Goal: Check status: Check status

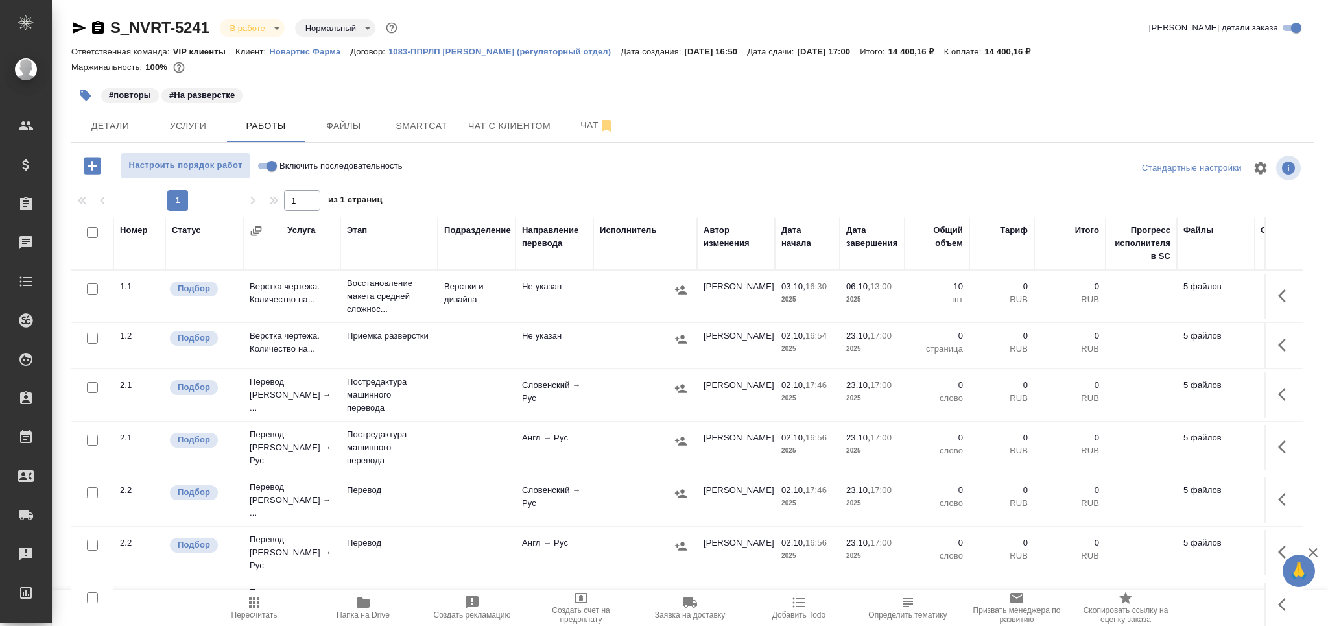
click at [87, 123] on span "Детали" at bounding box center [110, 126] width 62 height 16
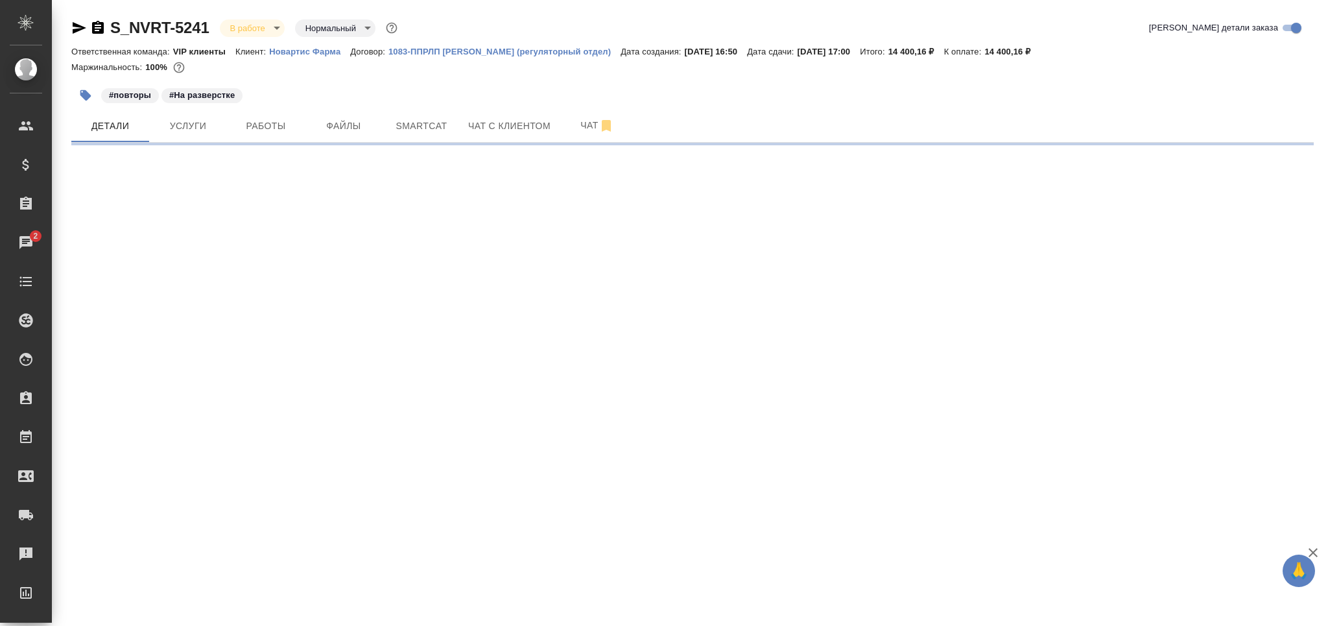
select select "RU"
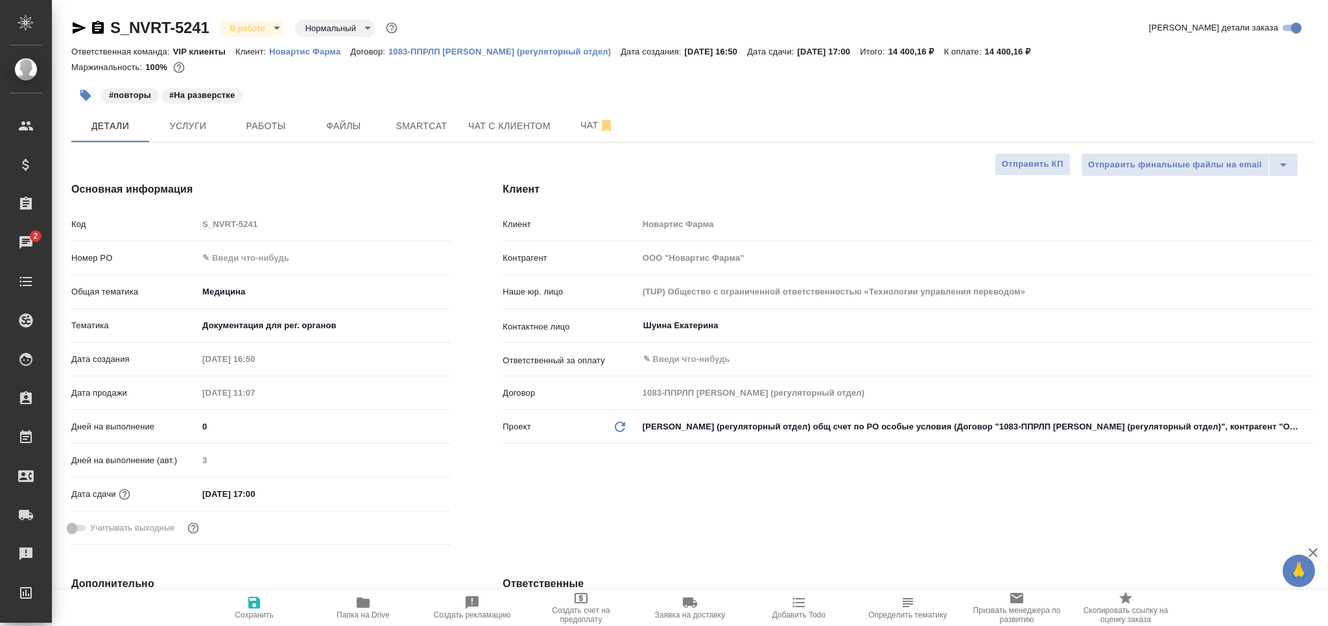
type textarea "x"
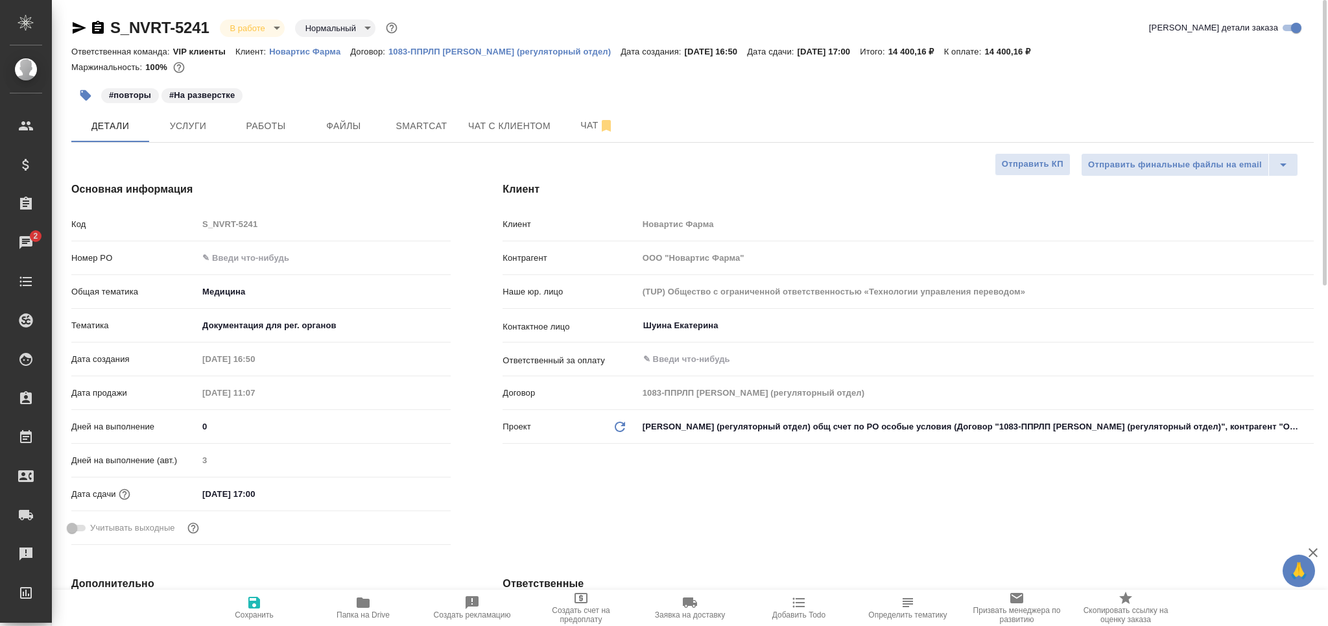
type textarea "x"
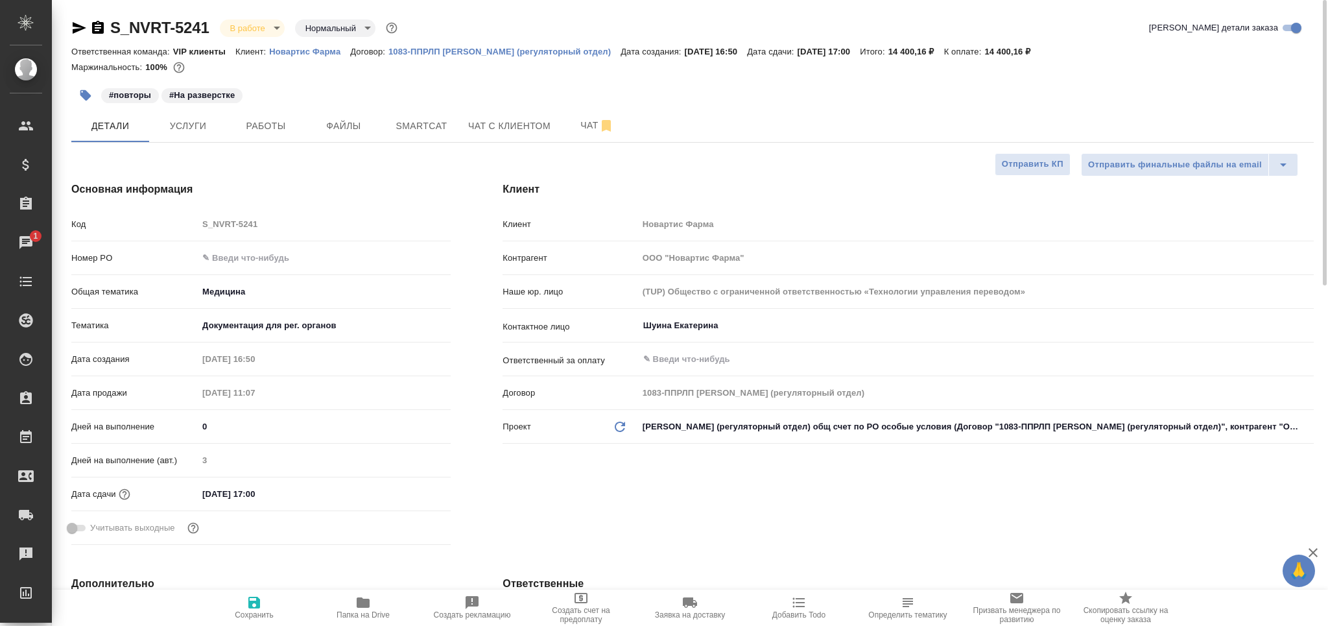
type textarea "x"
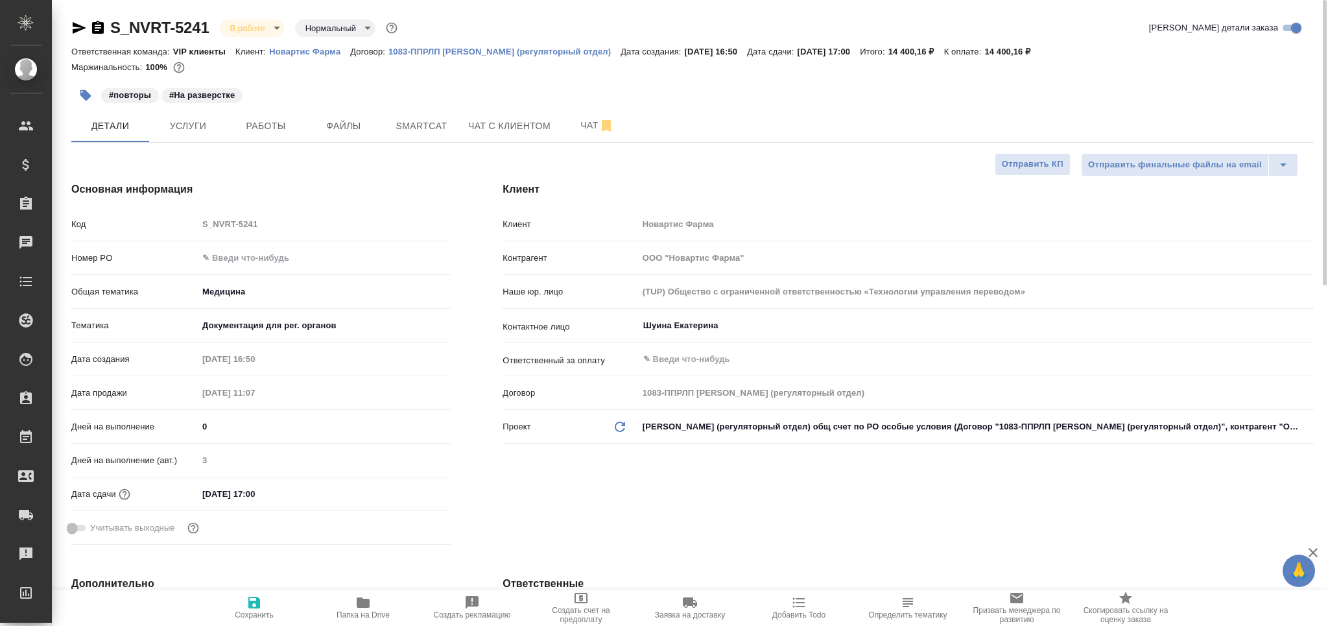
type textarea "x"
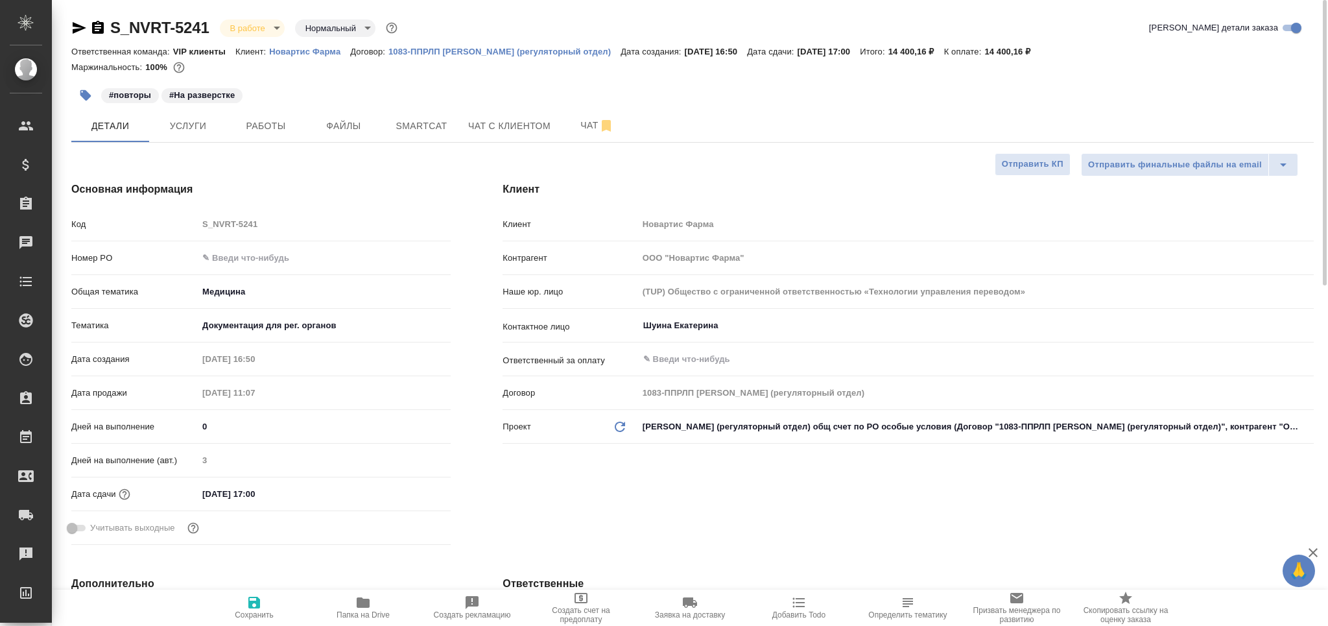
type textarea "x"
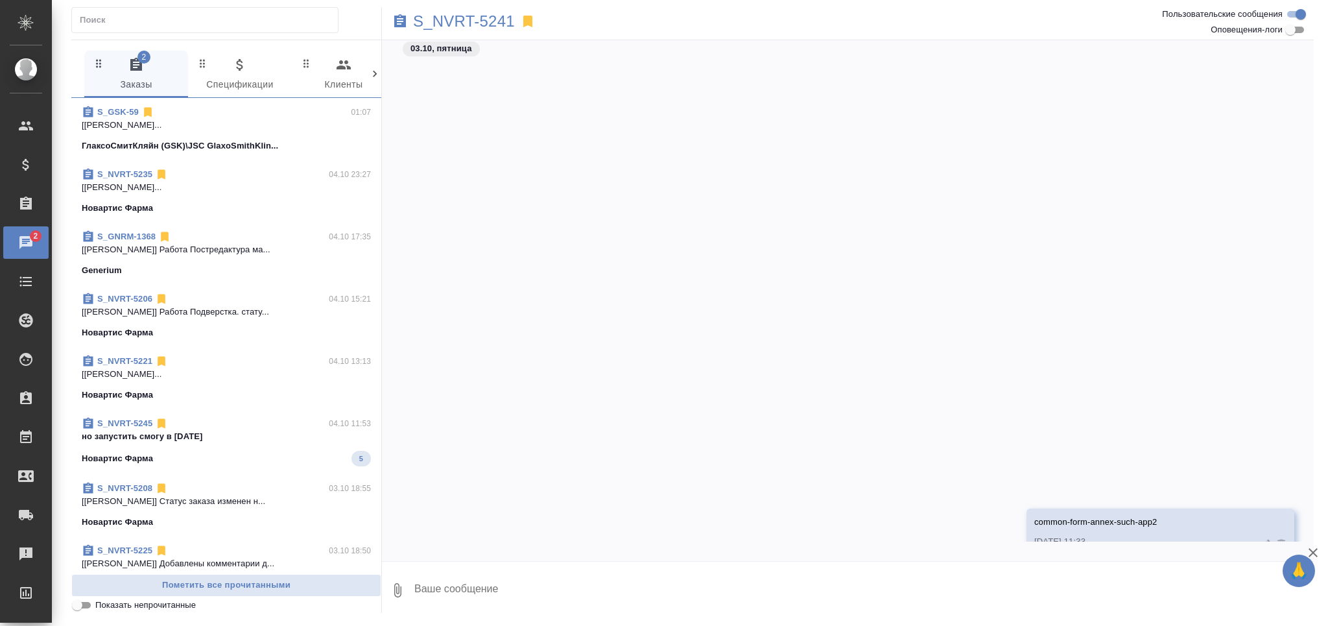
scroll to position [455, 0]
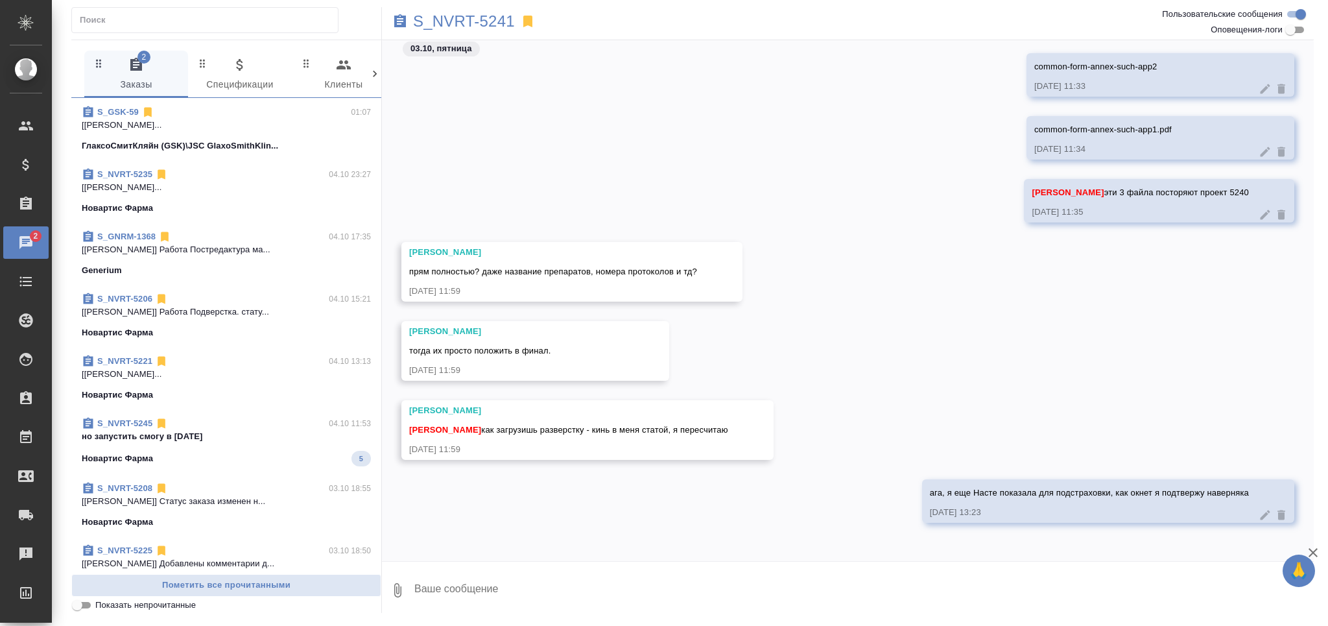
click at [83, 602] on input "Показать непрочитанные" at bounding box center [77, 605] width 47 height 16
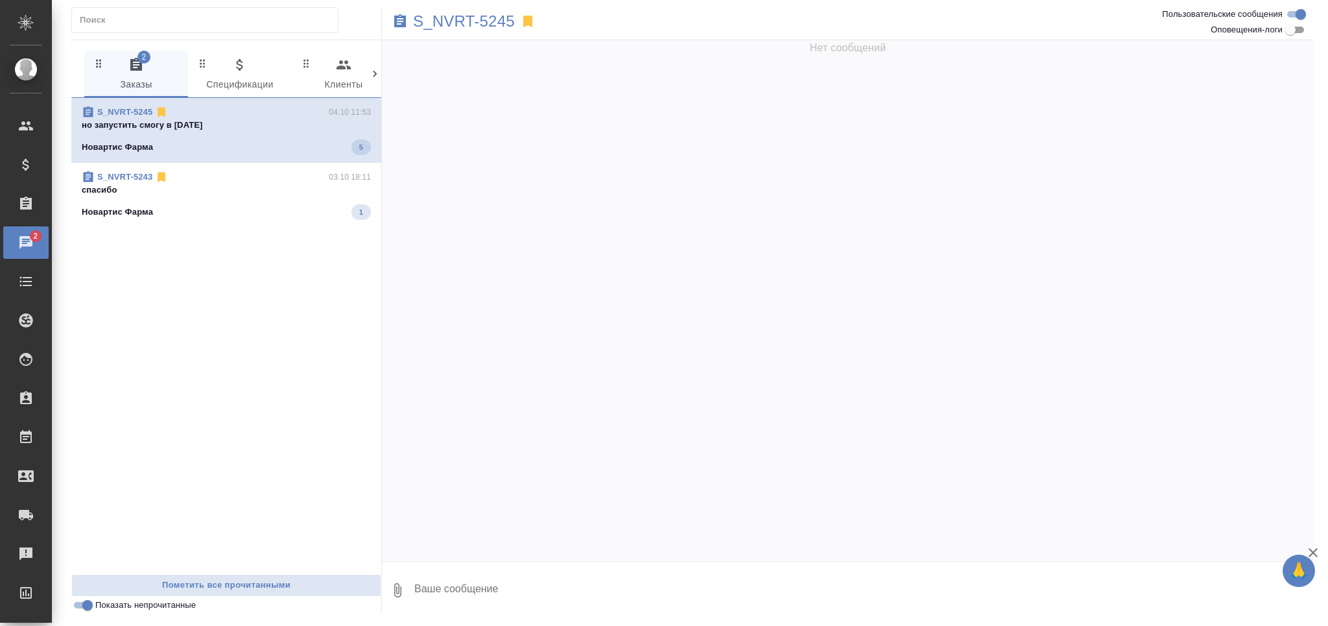
scroll to position [0, 0]
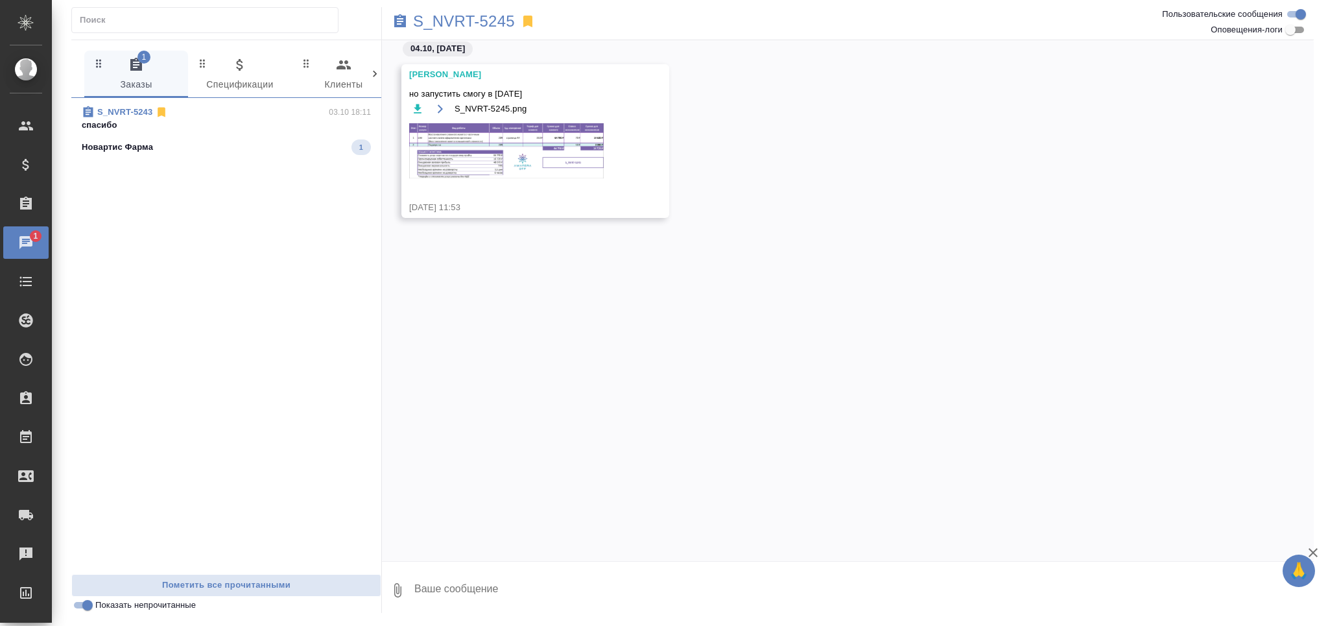
click at [530, 157] on img at bounding box center [506, 150] width 194 height 55
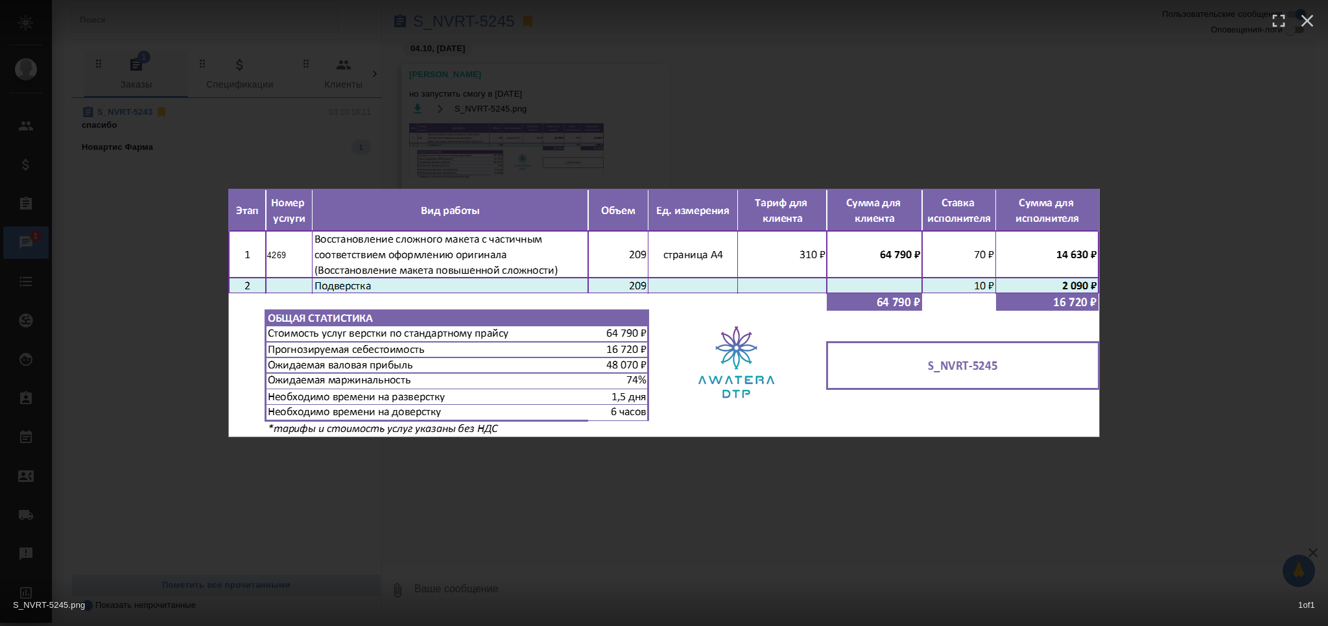
click at [571, 547] on div "S_NVRT-5245.png 1 of 1" at bounding box center [664, 313] width 1328 height 626
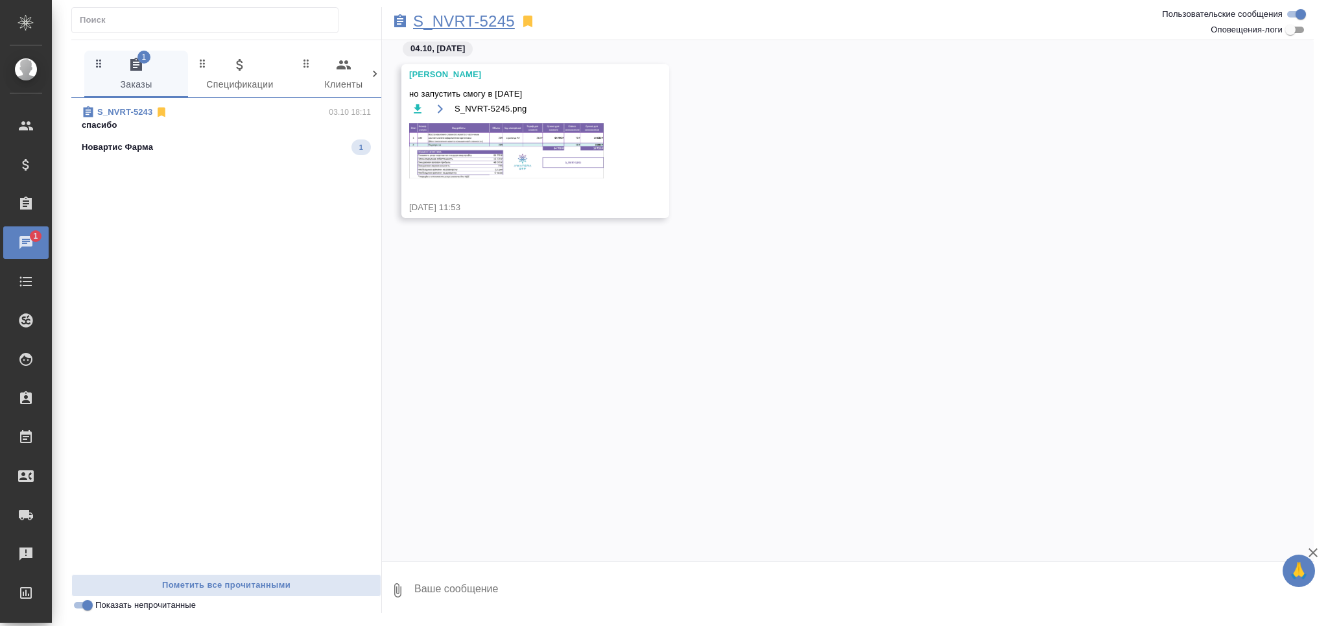
click at [453, 18] on p "S_NVRT-5245" at bounding box center [464, 21] width 102 height 13
click at [232, 125] on p "спасибо" at bounding box center [226, 125] width 289 height 13
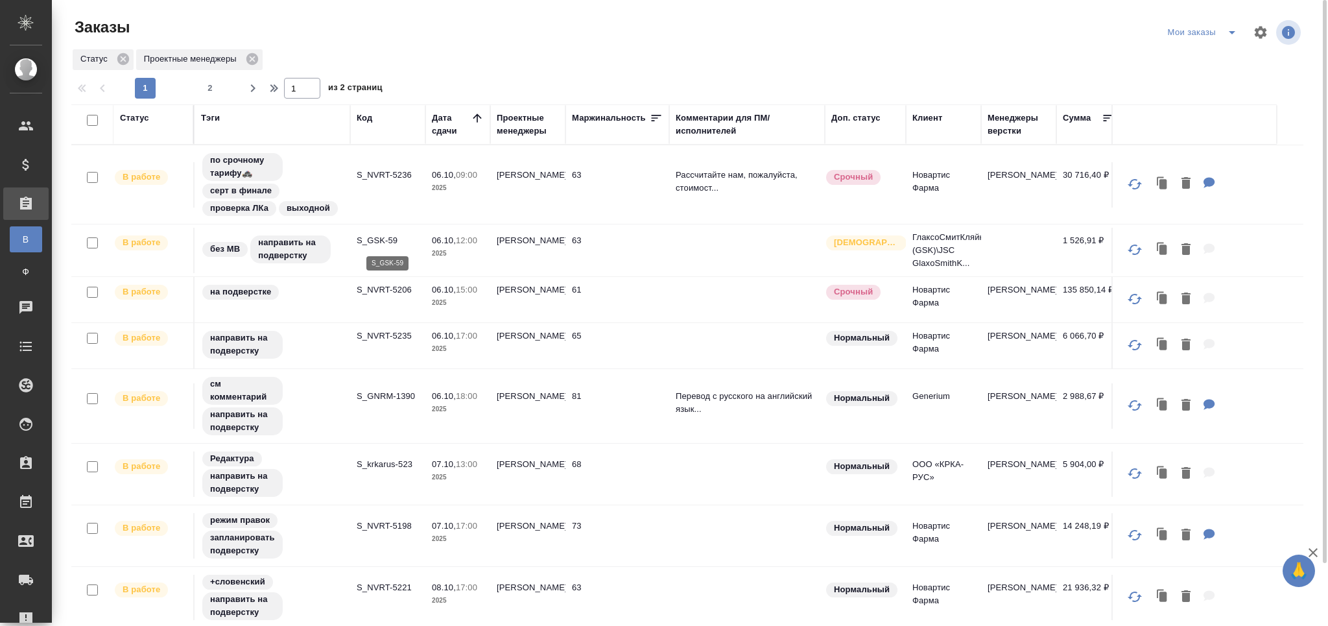
click at [372, 235] on p "S_GSK-59" at bounding box center [388, 240] width 62 height 13
click at [396, 174] on p "S_NVRT-5236" at bounding box center [388, 175] width 62 height 13
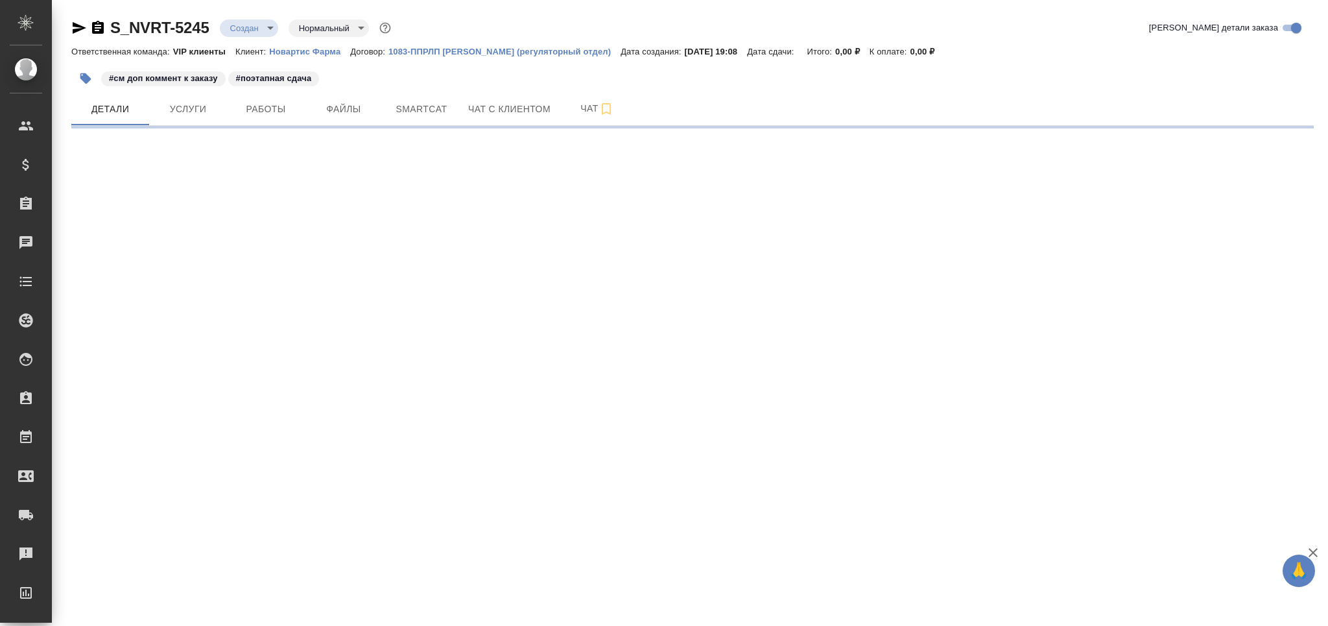
select select "RU"
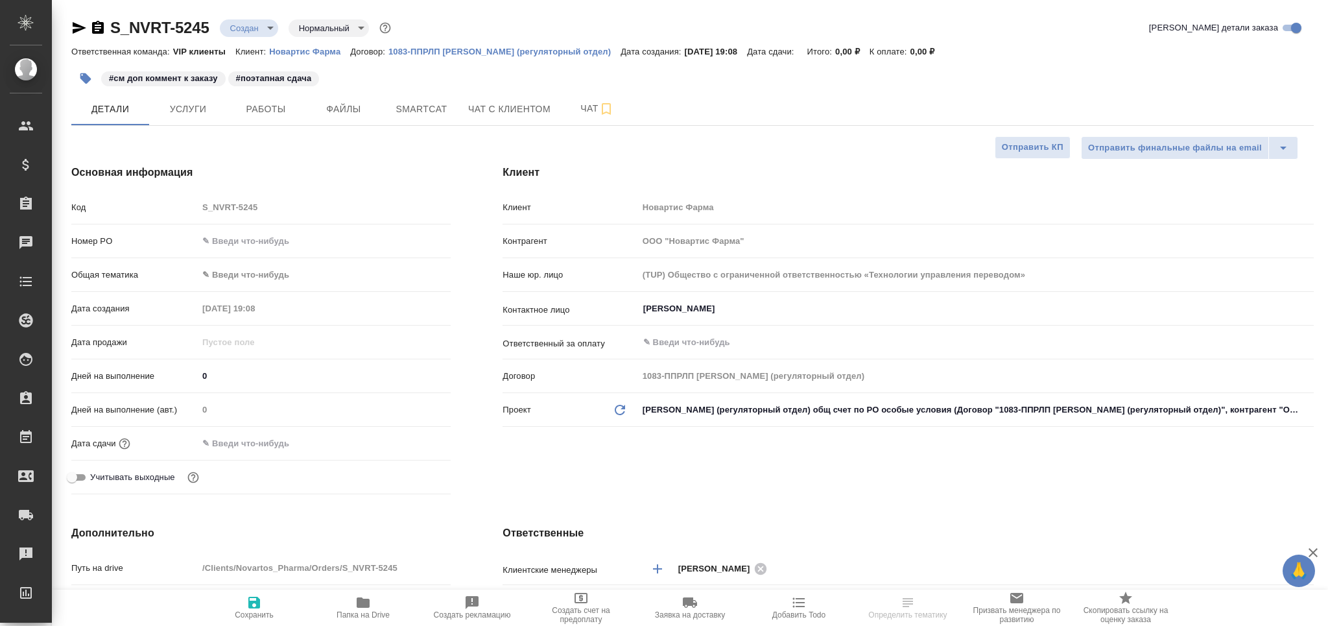
type textarea "x"
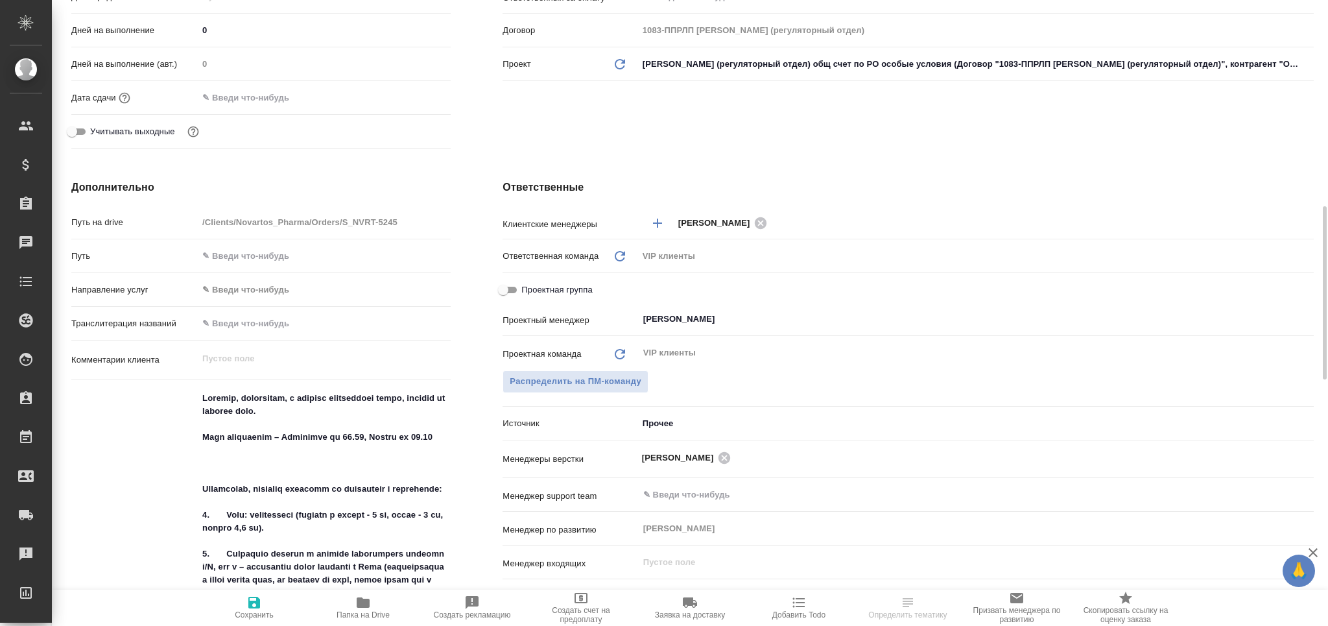
scroll to position [432, 0]
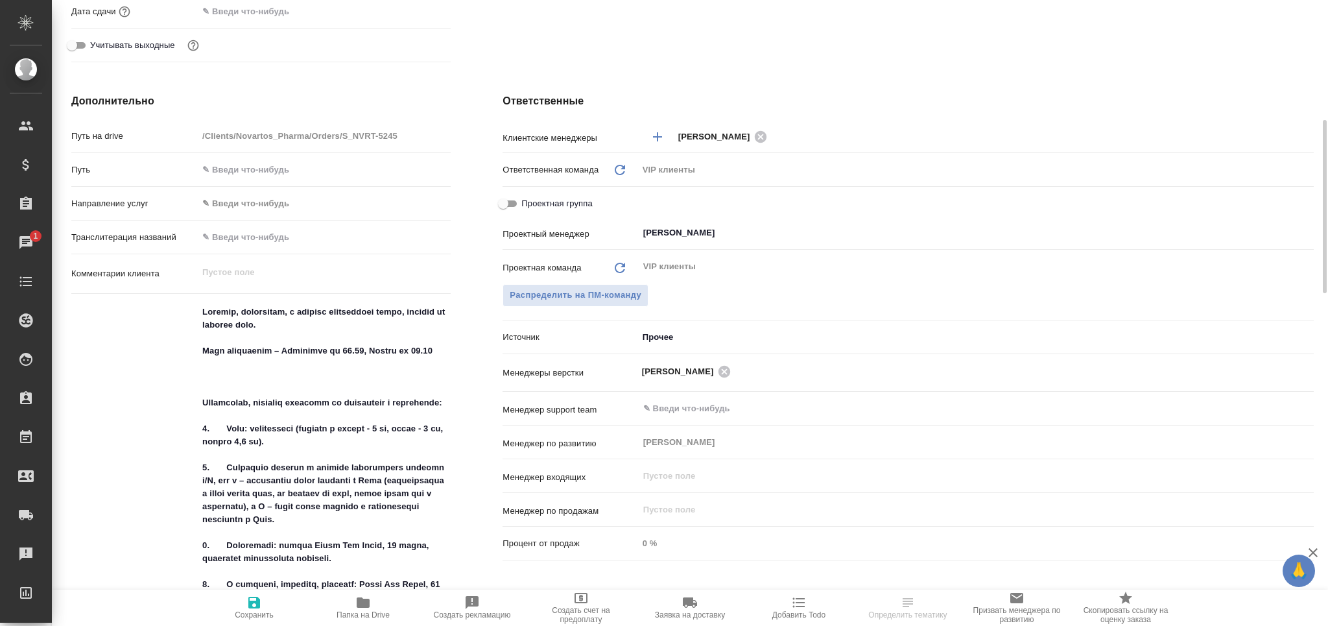
click at [372, 604] on span "Папка на Drive" at bounding box center [362, 606] width 93 height 25
type textarea "x"
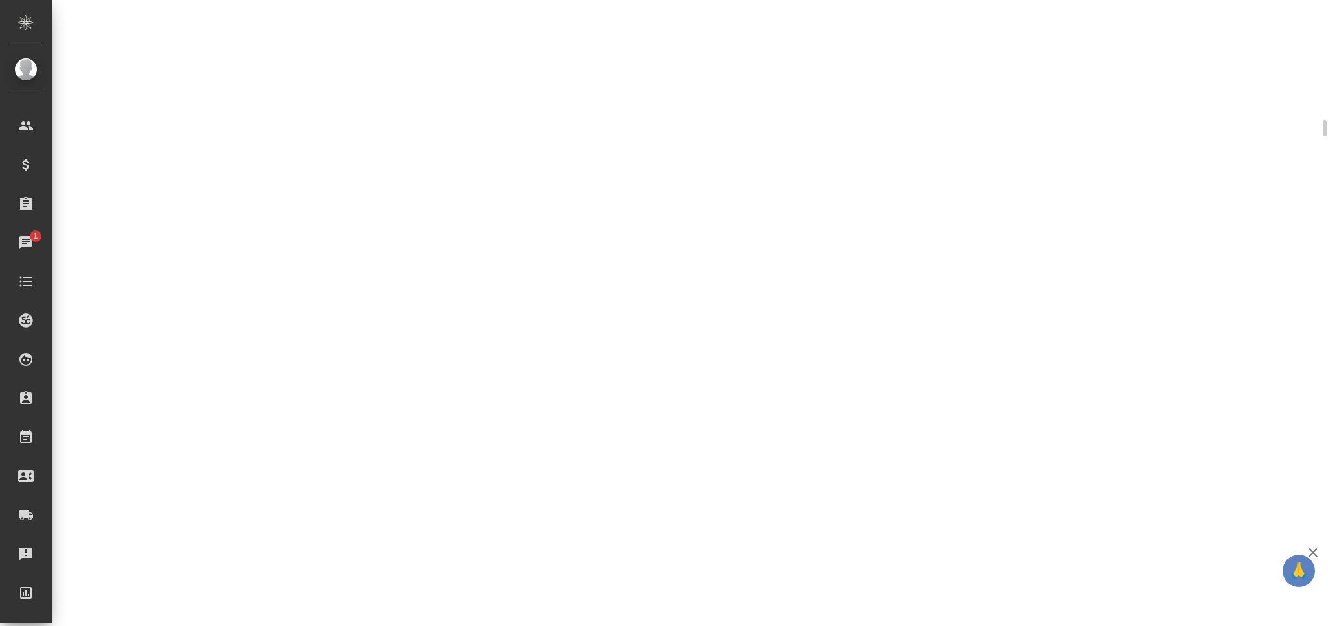
select select "RU"
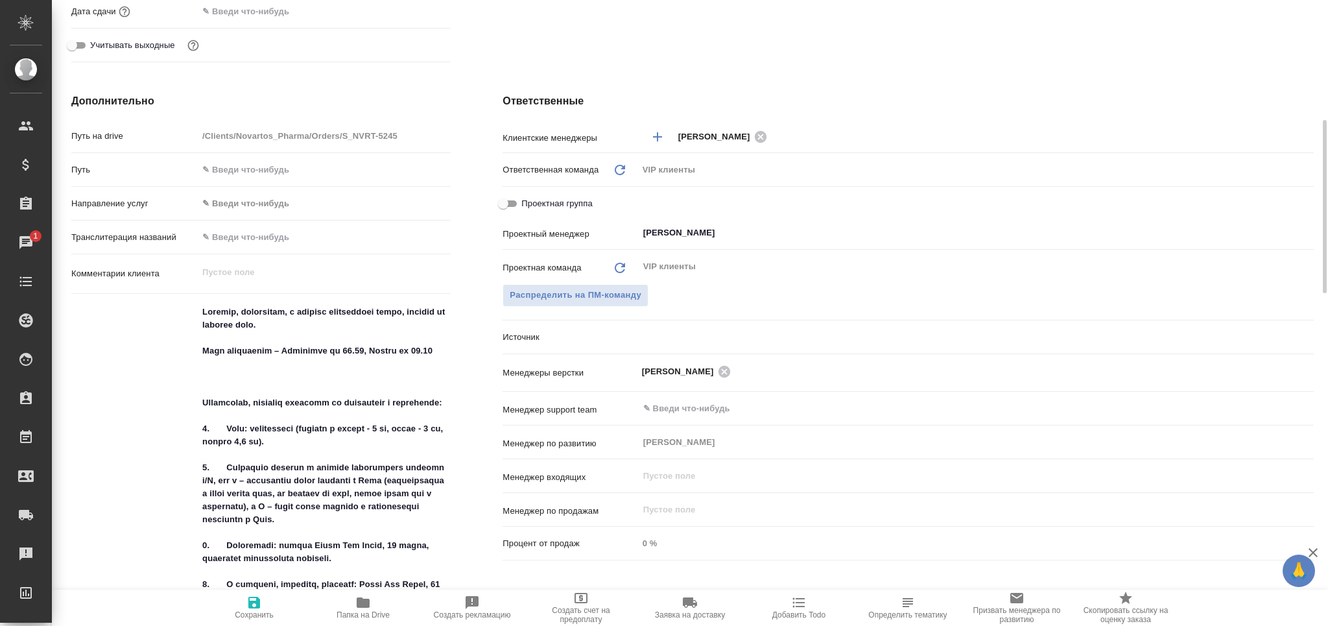
type textarea "x"
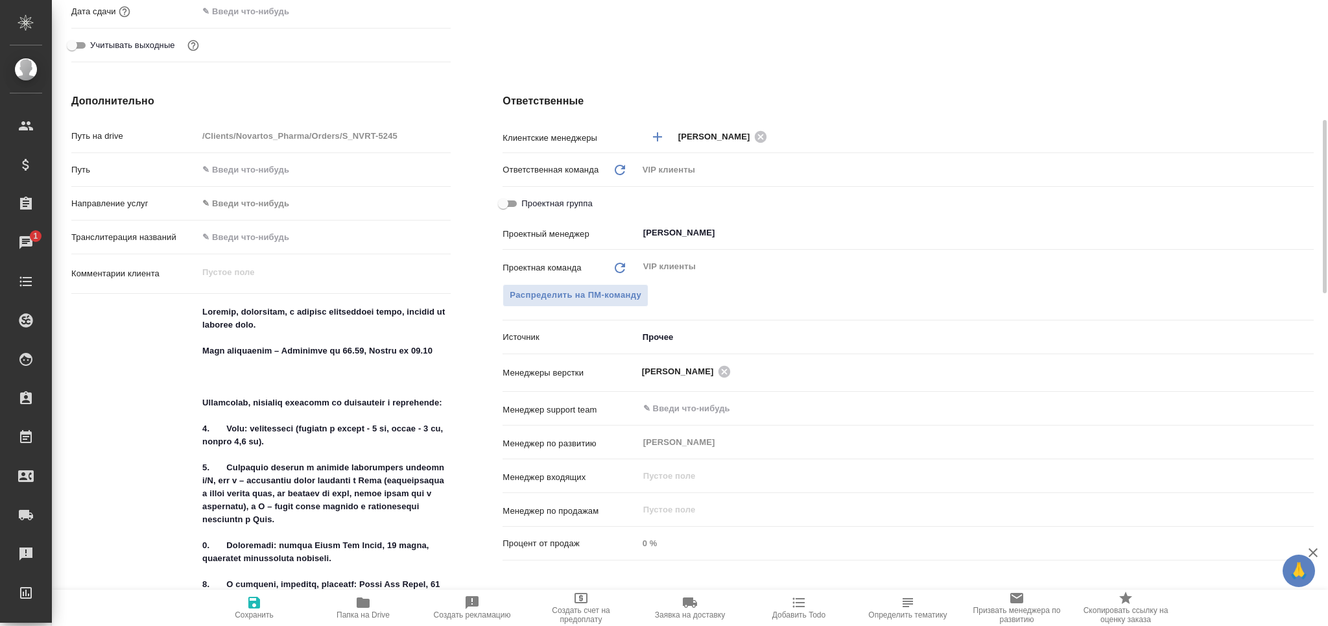
type textarea "x"
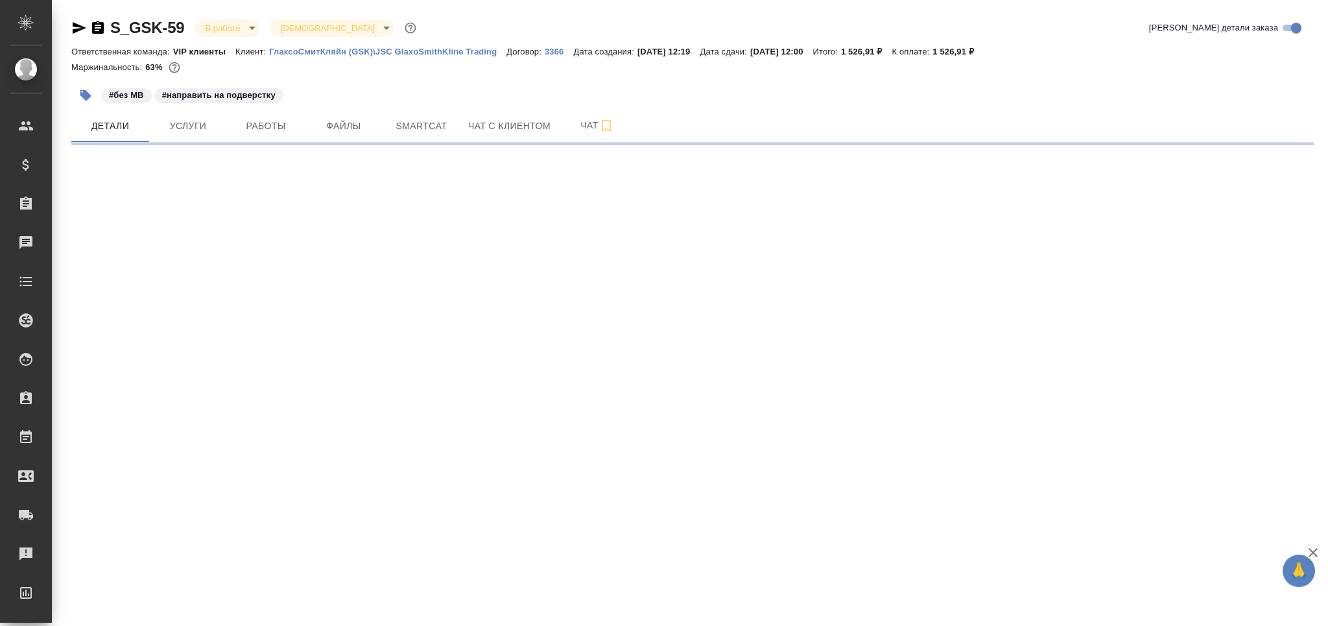
select select "RU"
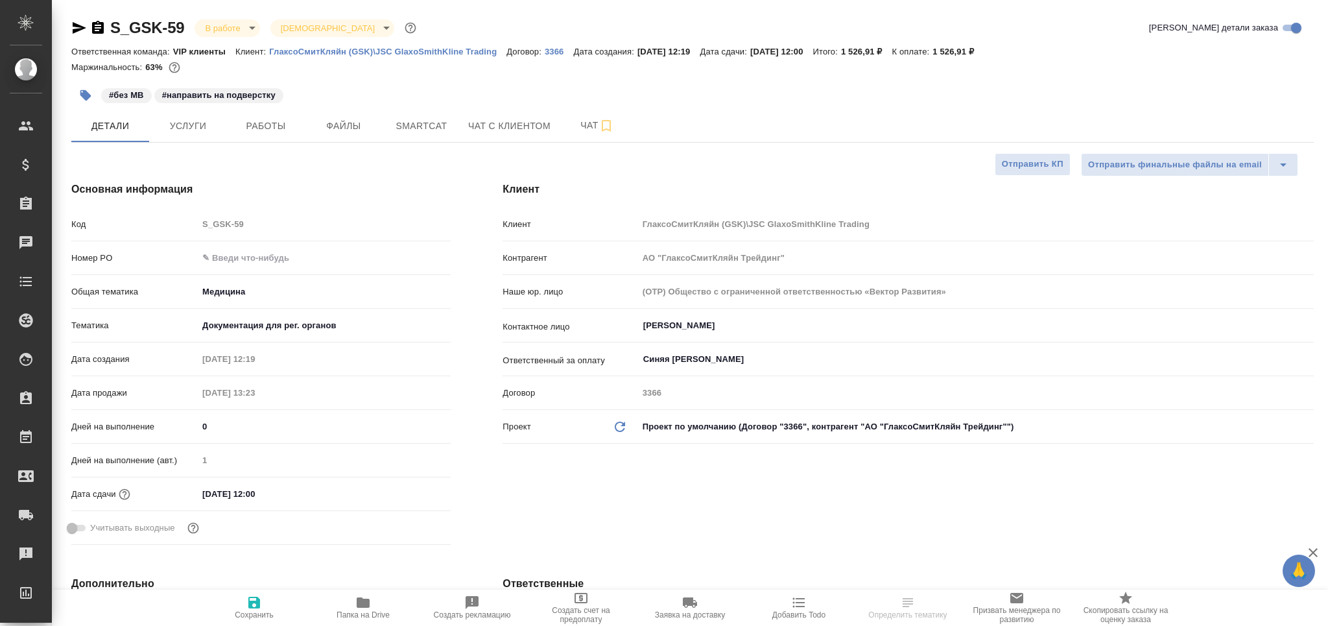
type textarea "x"
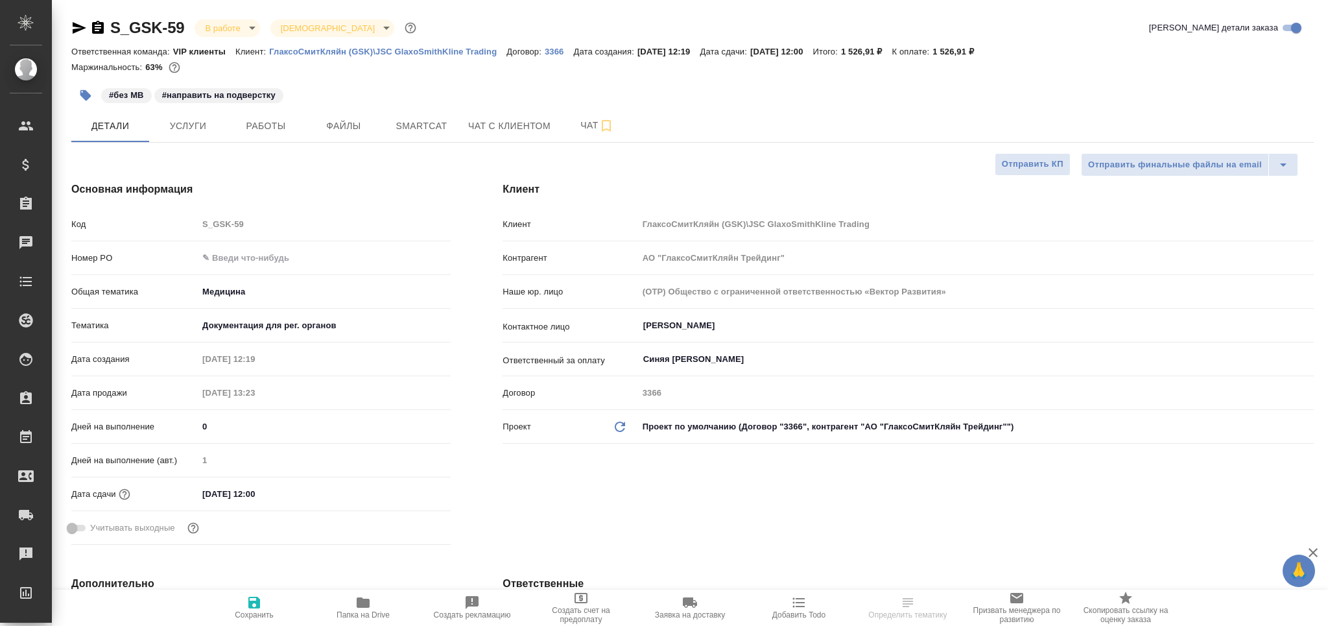
type textarea "x"
click at [274, 136] on button "Работы" at bounding box center [266, 126] width 78 height 32
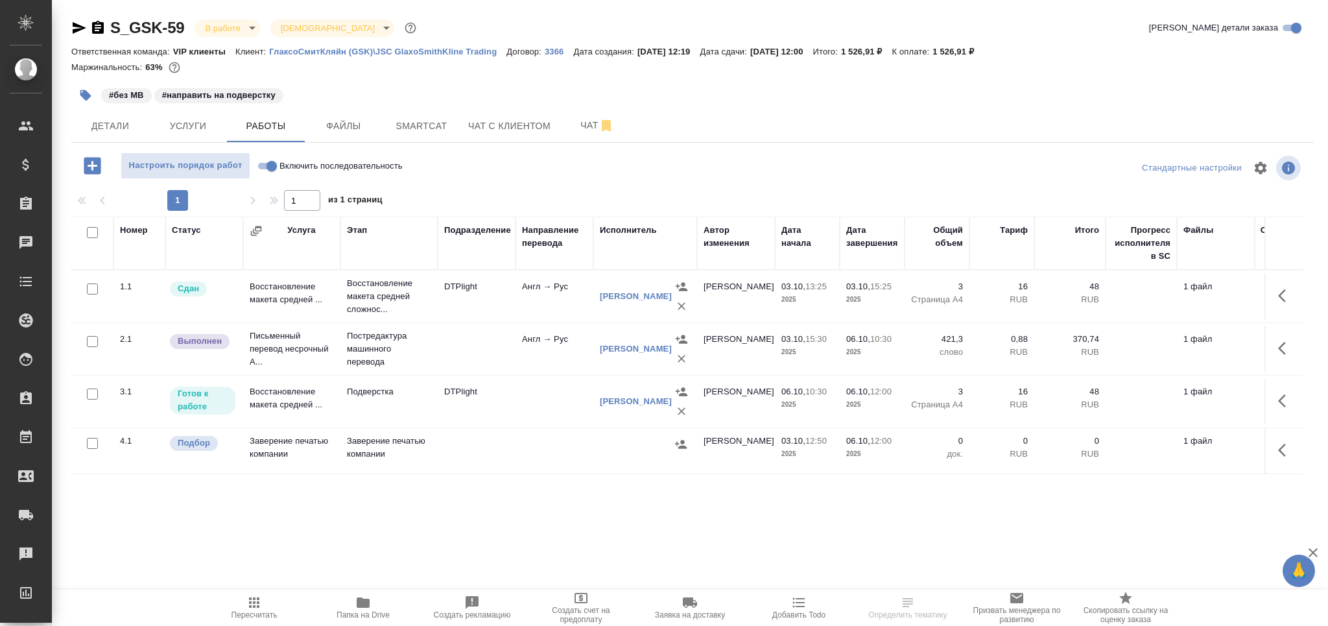
click at [80, 98] on icon "button" at bounding box center [85, 95] width 13 height 13
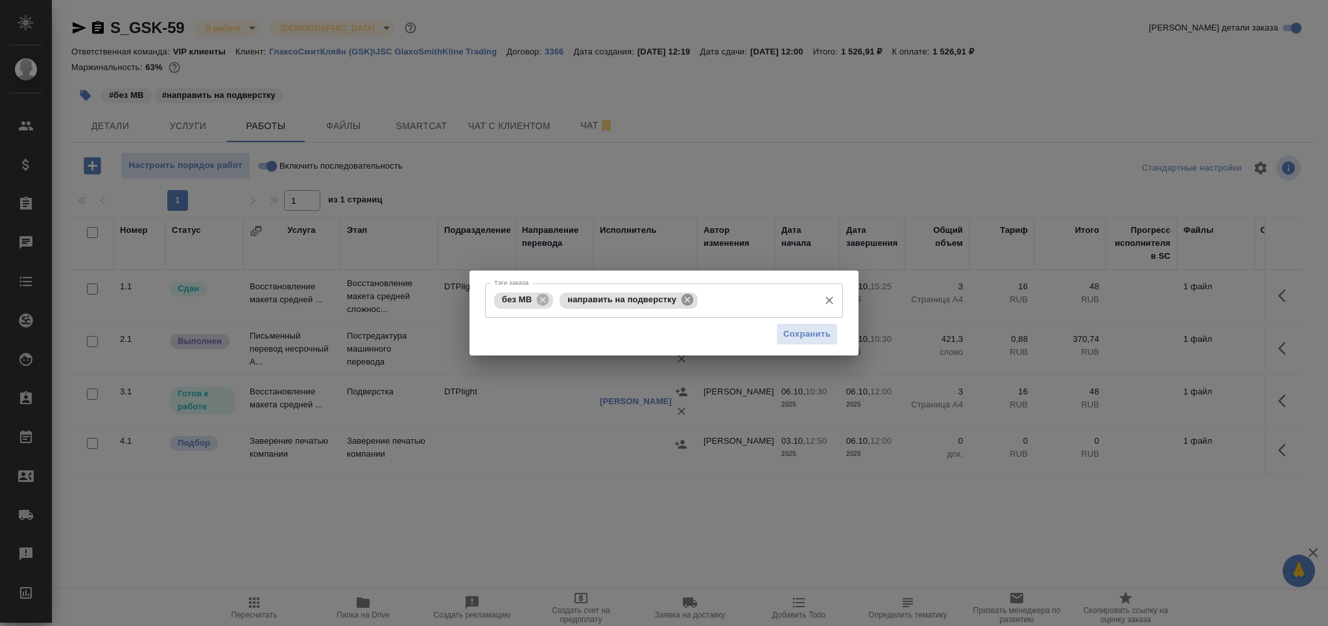
click at [690, 296] on icon at bounding box center [687, 300] width 12 height 12
click at [701, 296] on input "Тэги заказа" at bounding box center [757, 300] width 112 height 22
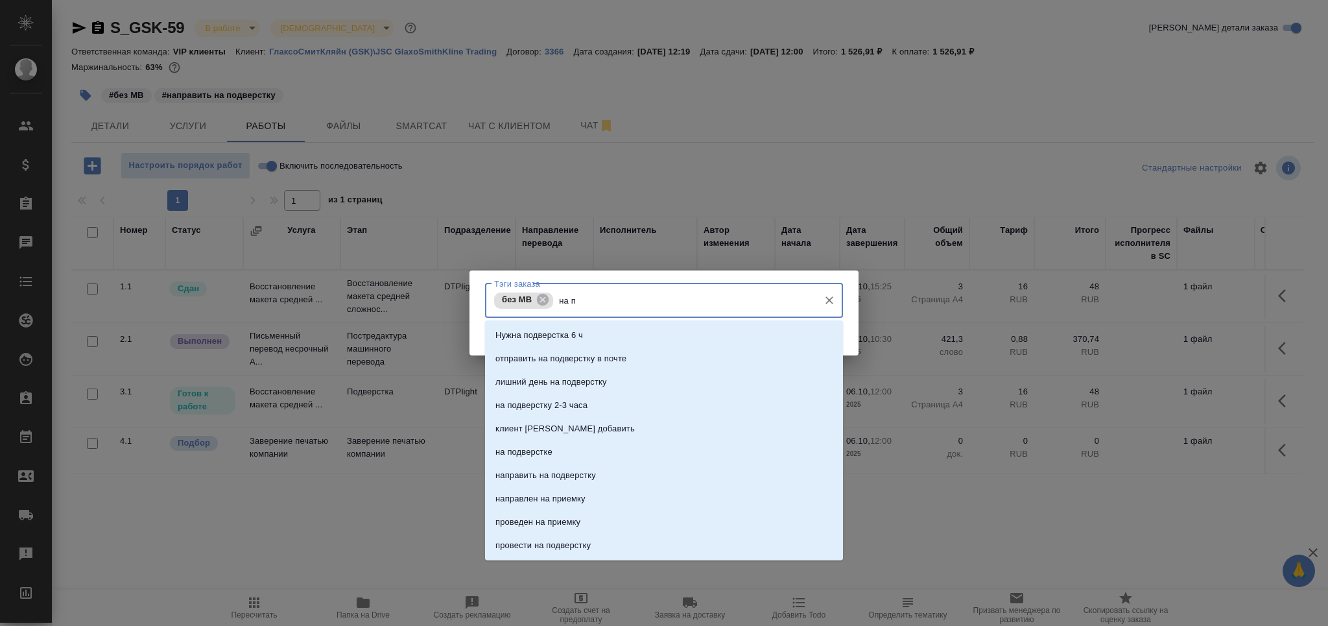
type input "на по"
click at [574, 428] on li "на подверстке" at bounding box center [664, 428] width 358 height 23
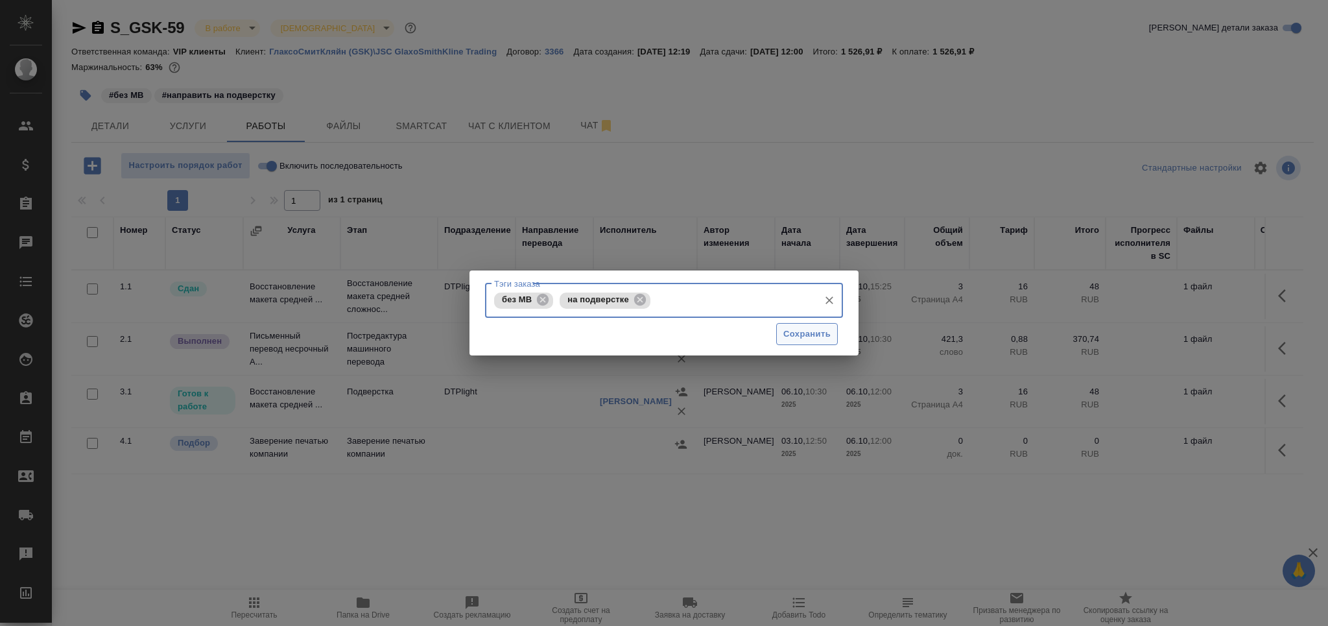
click at [821, 339] on span "Сохранить" at bounding box center [806, 334] width 47 height 15
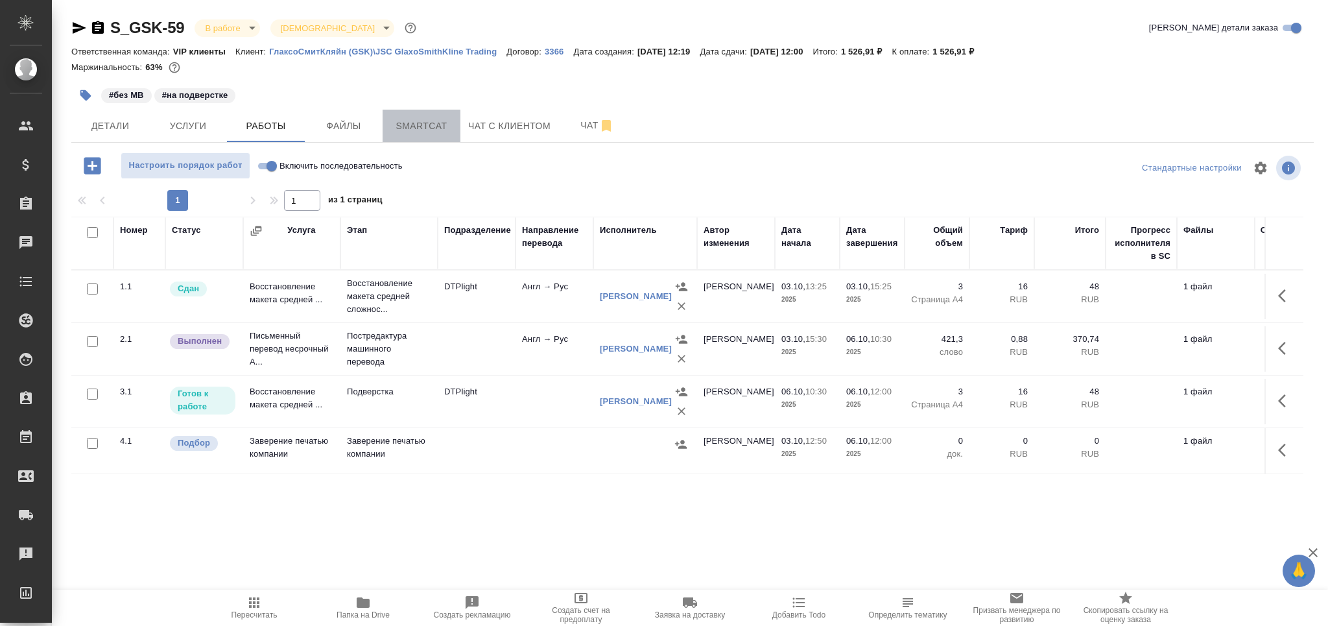
click at [402, 124] on span "Smartcat" at bounding box center [421, 126] width 62 height 16
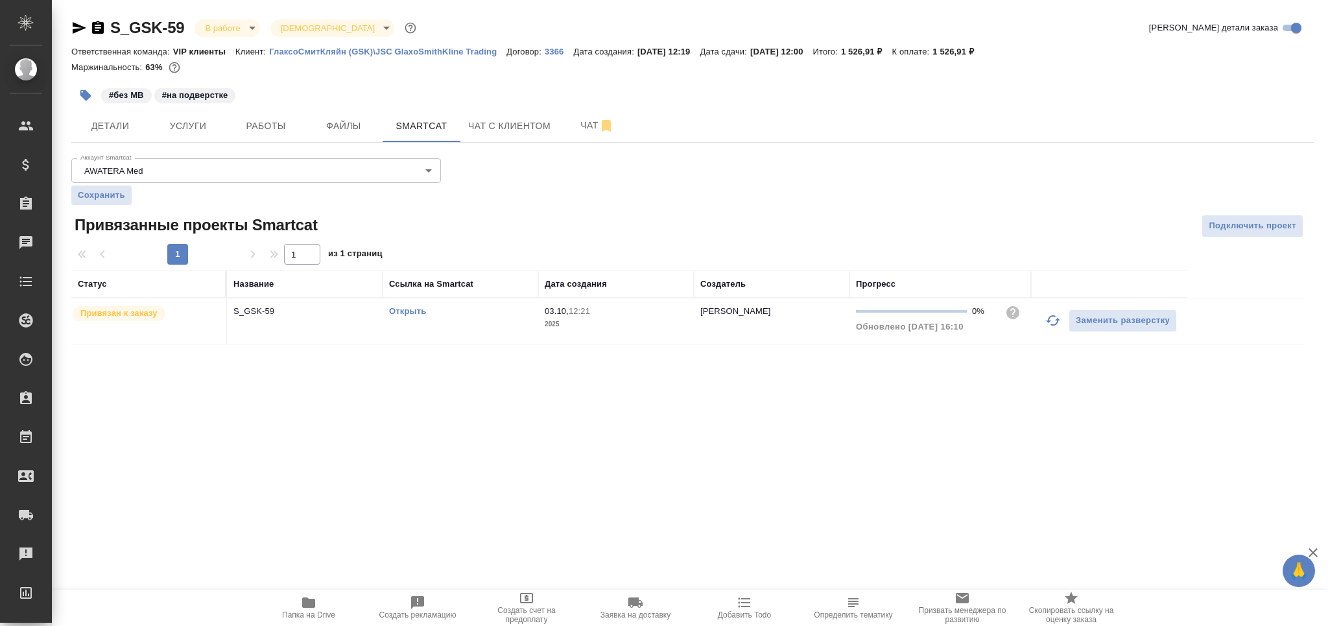
click at [478, 325] on td "Открыть" at bounding box center [460, 320] width 156 height 45
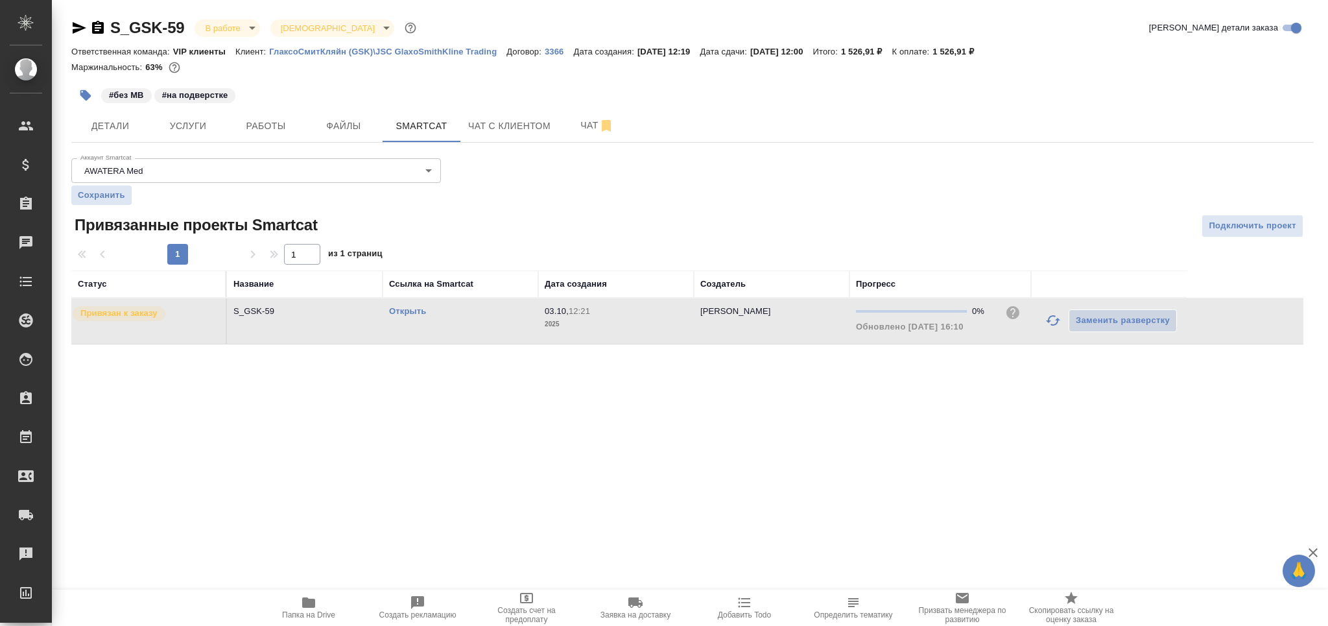
click at [478, 325] on td "Открыть" at bounding box center [460, 320] width 156 height 45
click at [271, 133] on span "Работы" at bounding box center [266, 126] width 62 height 16
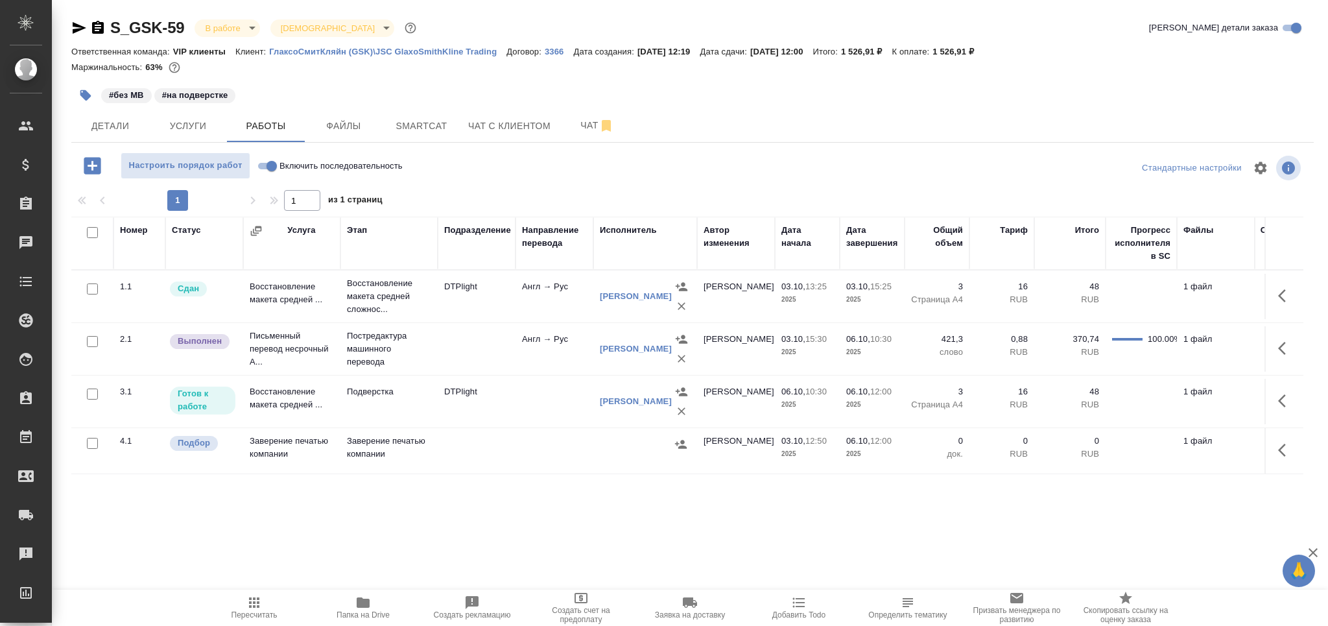
click at [373, 405] on td "Подверстка" at bounding box center [388, 401] width 97 height 45
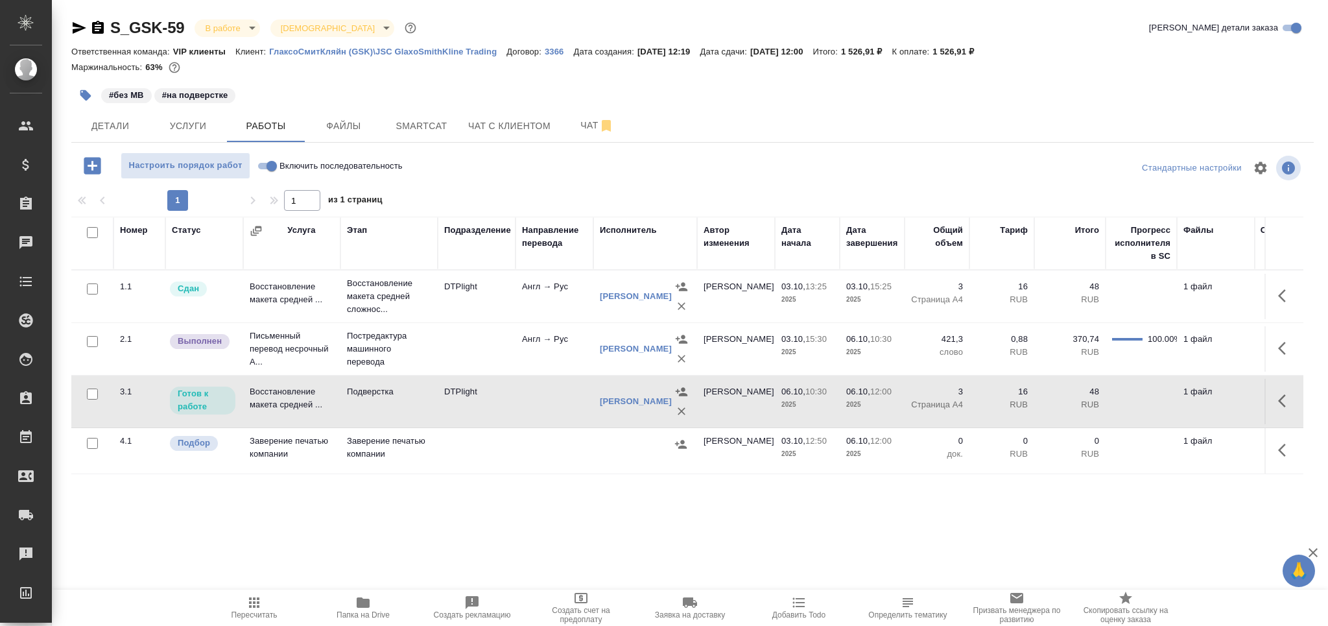
click at [373, 405] on td "Подверстка" at bounding box center [388, 401] width 97 height 45
click at [400, 336] on p "Постредактура машинного перевода" at bounding box center [389, 348] width 84 height 39
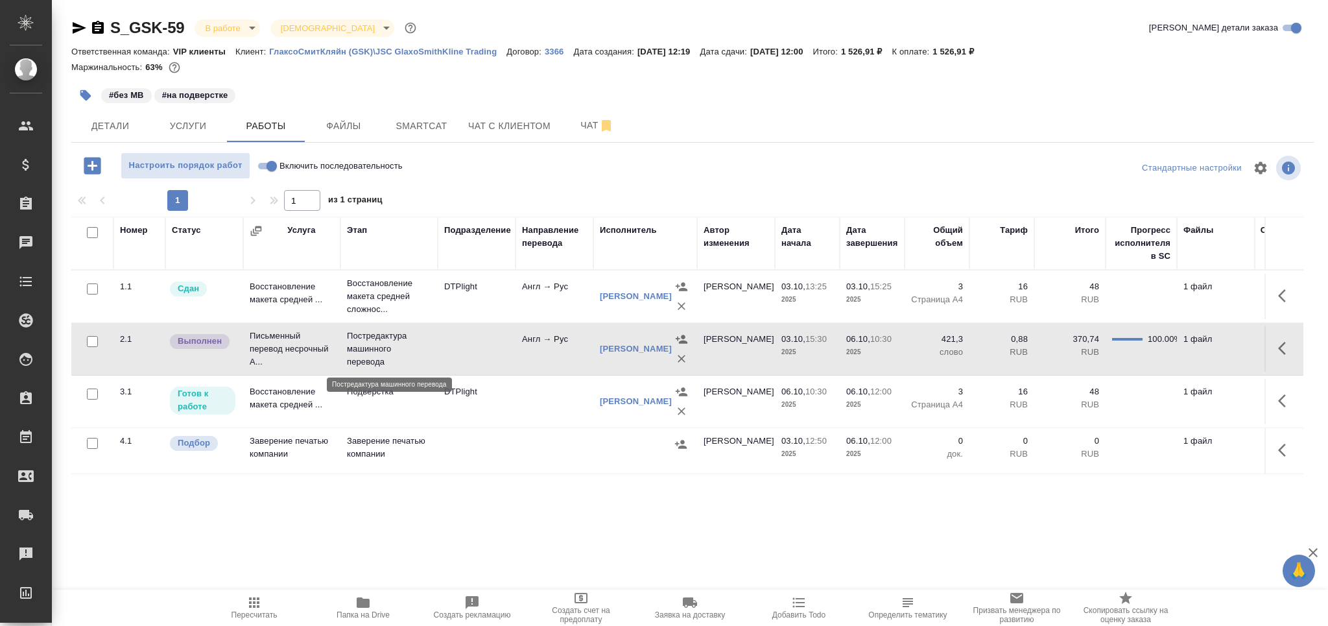
click at [400, 336] on p "Постредактура машинного перевода" at bounding box center [389, 348] width 84 height 39
click at [391, 347] on p "Постредактура машинного перевода" at bounding box center [389, 348] width 84 height 39
click at [298, 397] on td "Восстановление макета средней ..." at bounding box center [291, 401] width 97 height 45
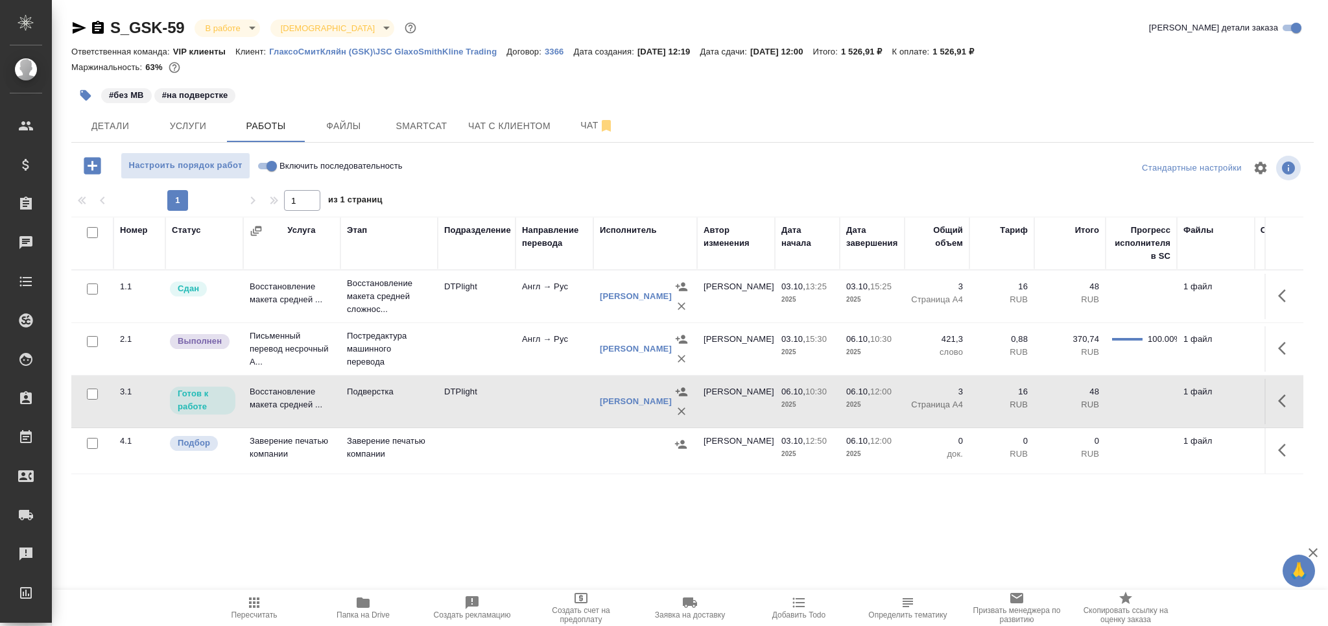
click at [298, 397] on td "Восстановление макета средней ..." at bounding box center [291, 401] width 97 height 45
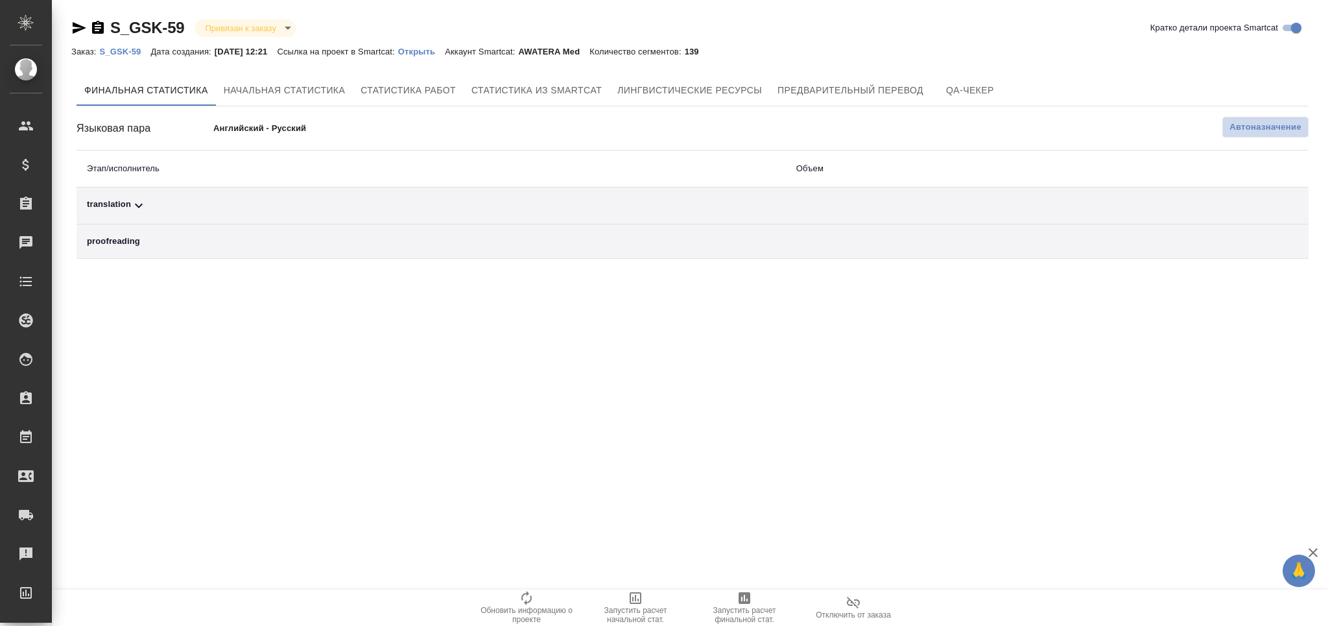
click at [1258, 131] on span "Автоназначение" at bounding box center [1265, 127] width 72 height 13
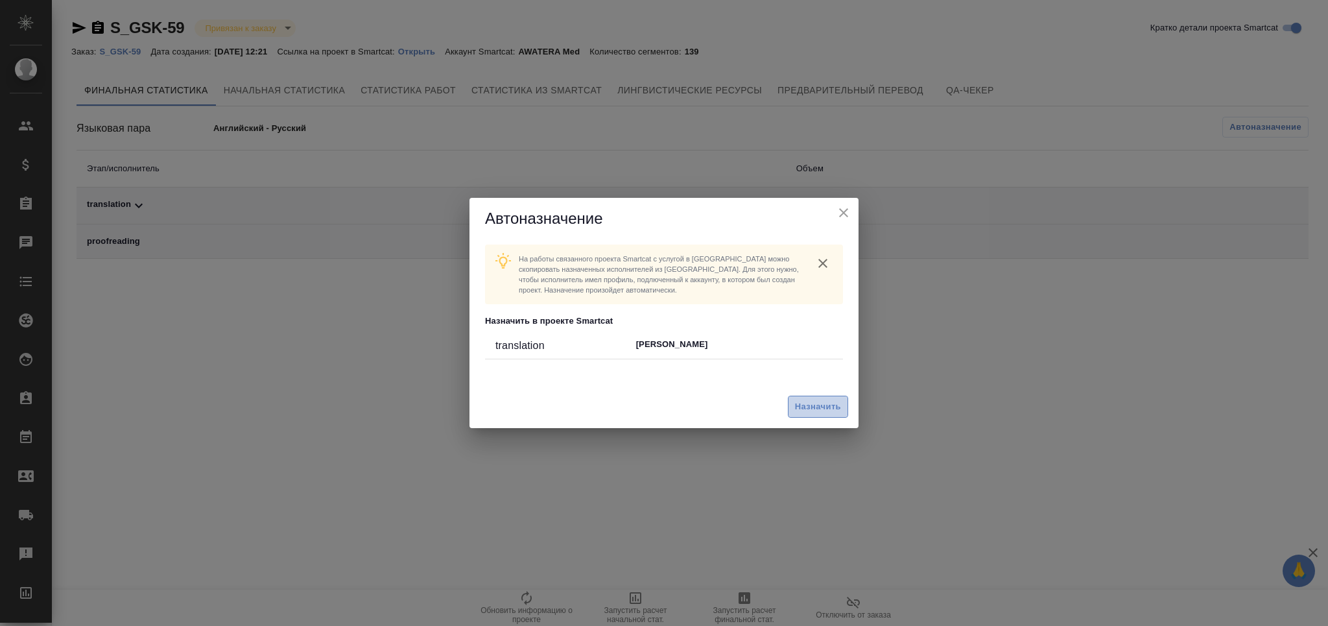
click at [806, 409] on span "Назначить" at bounding box center [818, 406] width 46 height 15
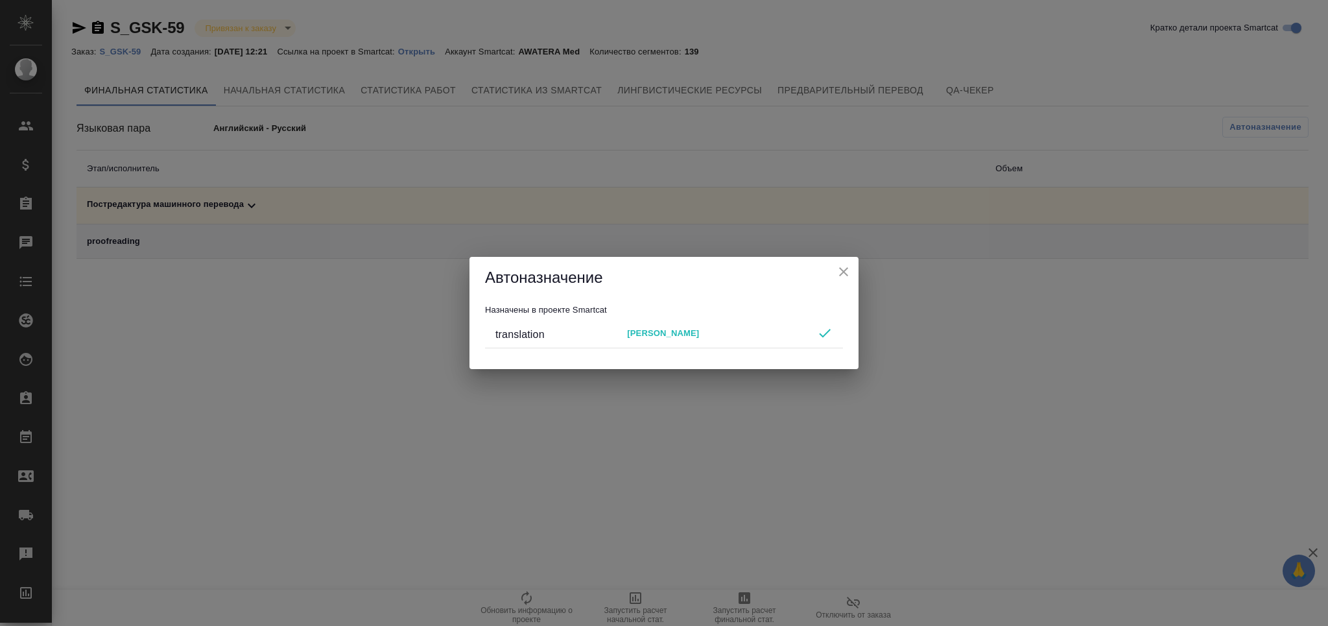
click at [845, 268] on icon "close" at bounding box center [843, 271] width 9 height 9
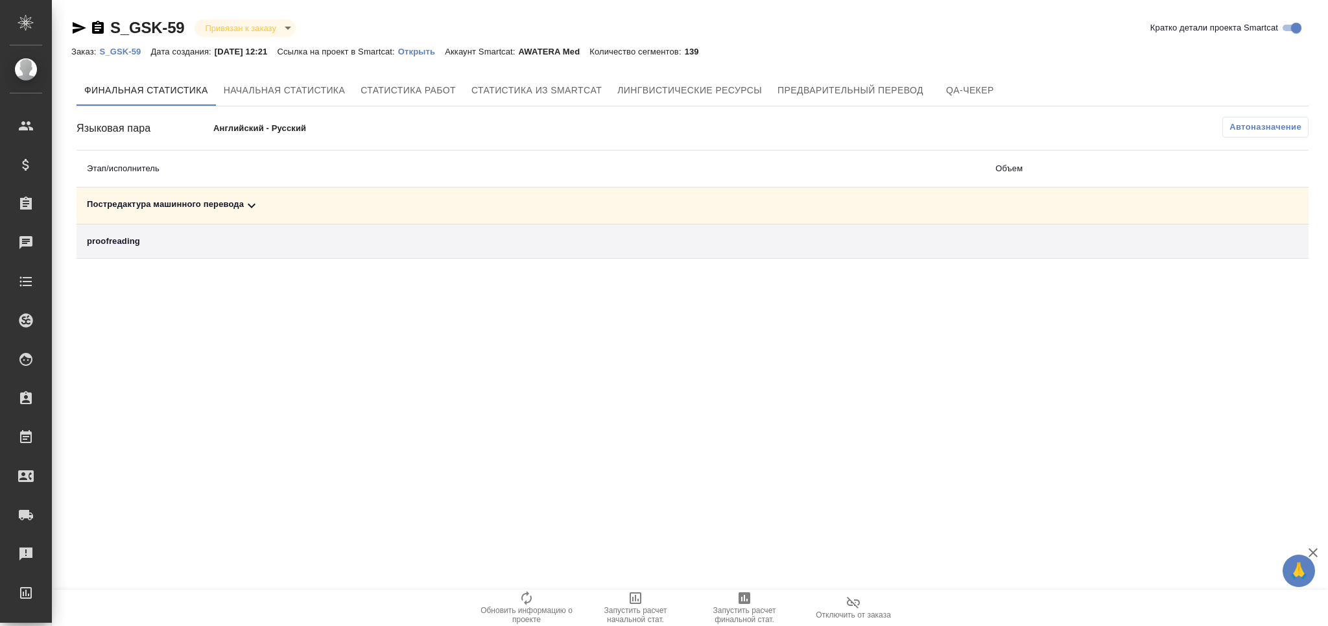
click at [732, 620] on span "Запустить расчет финальной стат." at bounding box center [744, 614] width 93 height 18
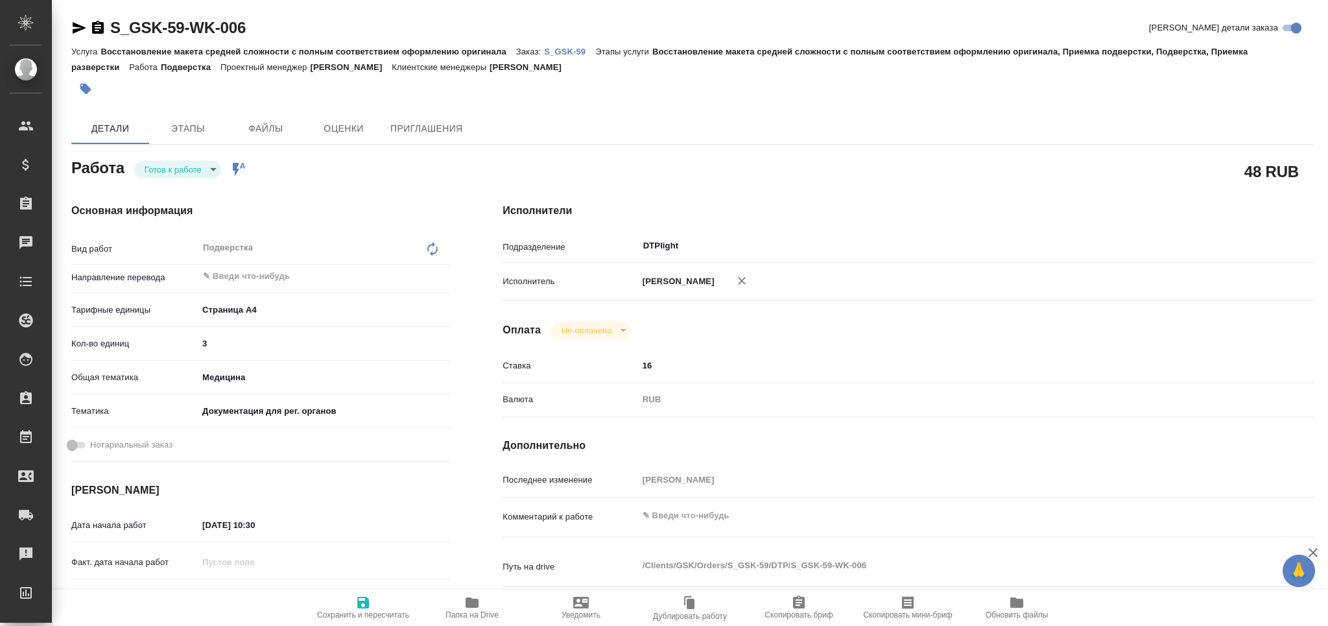
type textarea "x"
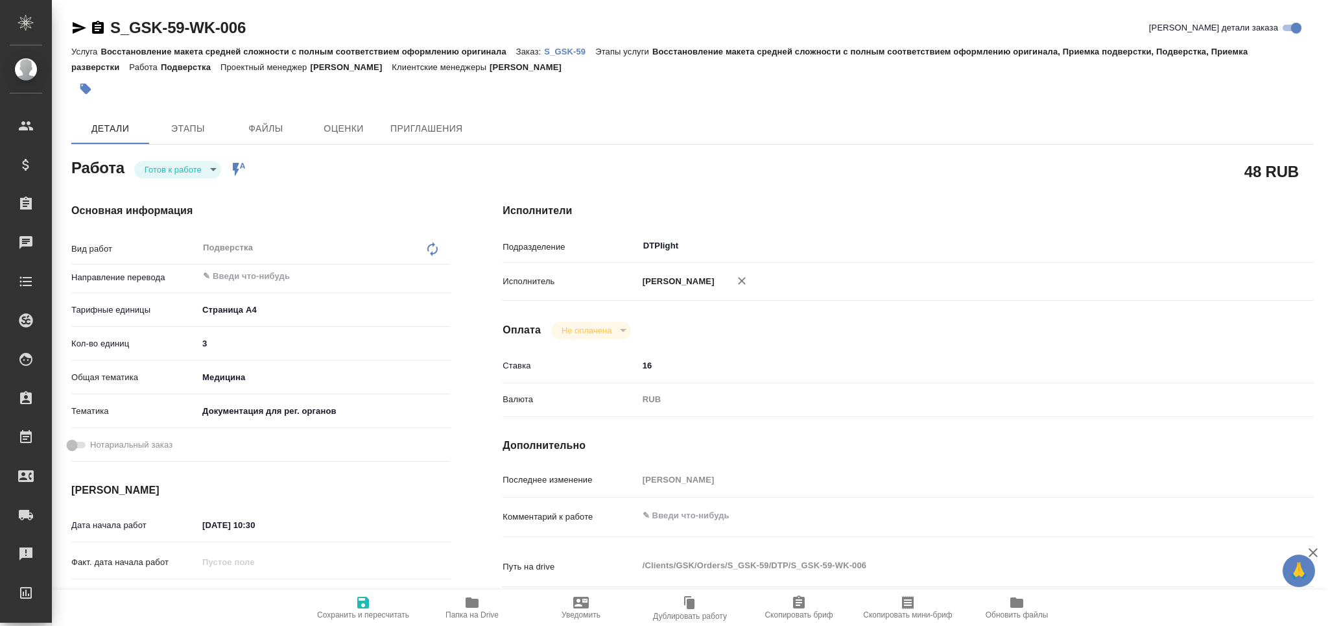
type textarea "x"
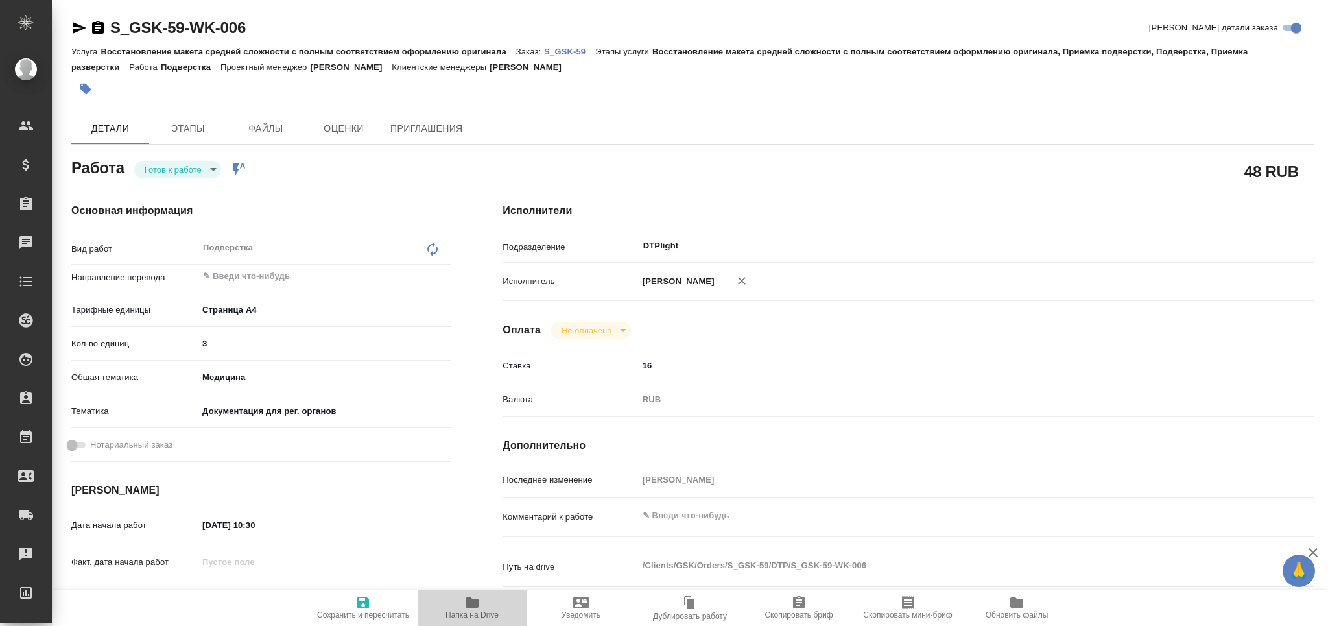
click at [480, 606] on span "Папка на Drive" at bounding box center [471, 606] width 93 height 25
type textarea "x"
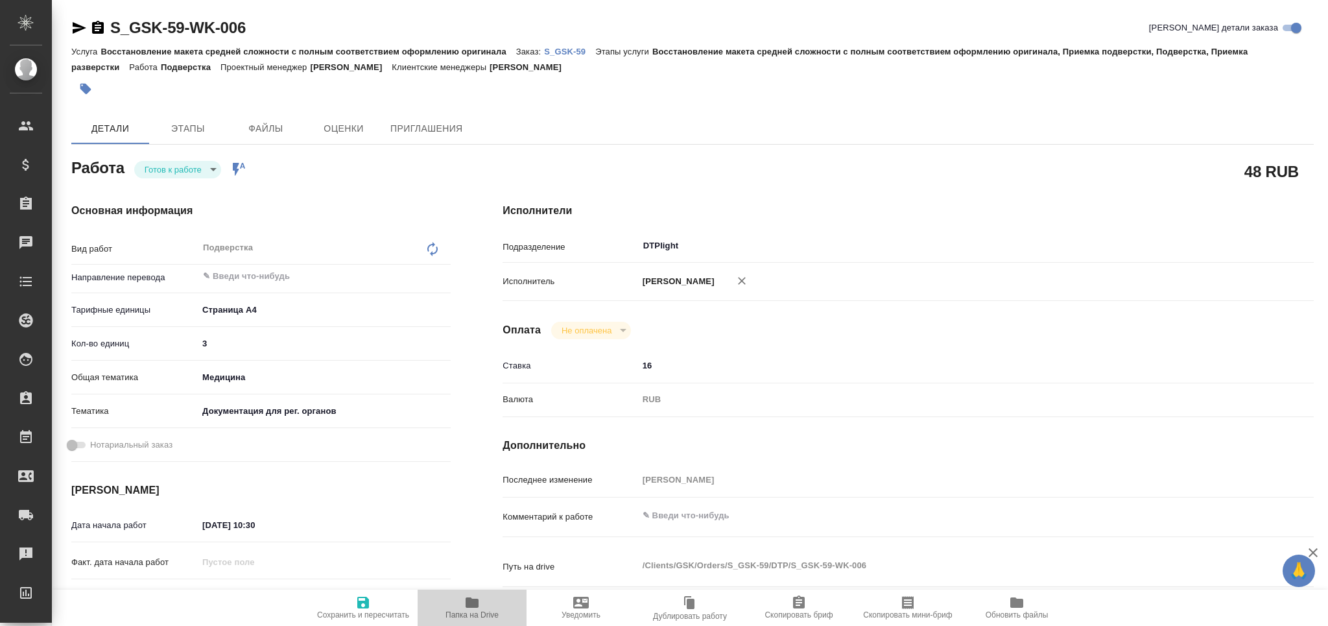
type textarea "x"
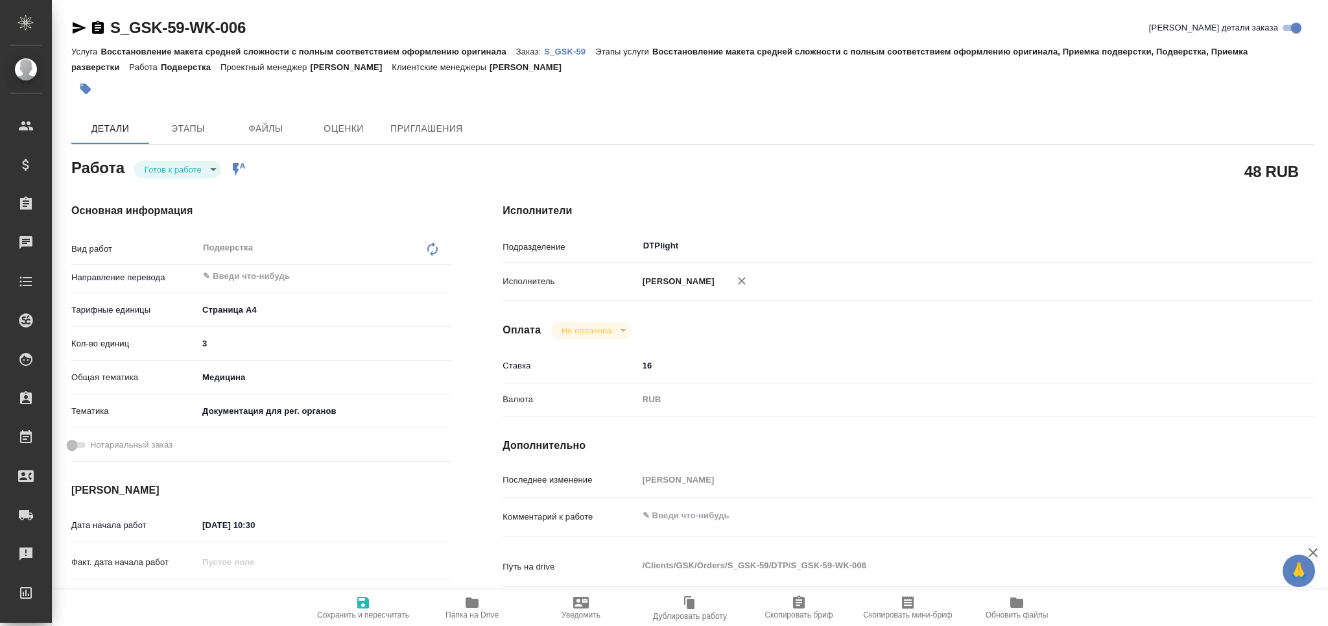
type textarea "x"
click at [376, 609] on span "Сохранить и пересчитать" at bounding box center [362, 606] width 93 height 25
type textarea "x"
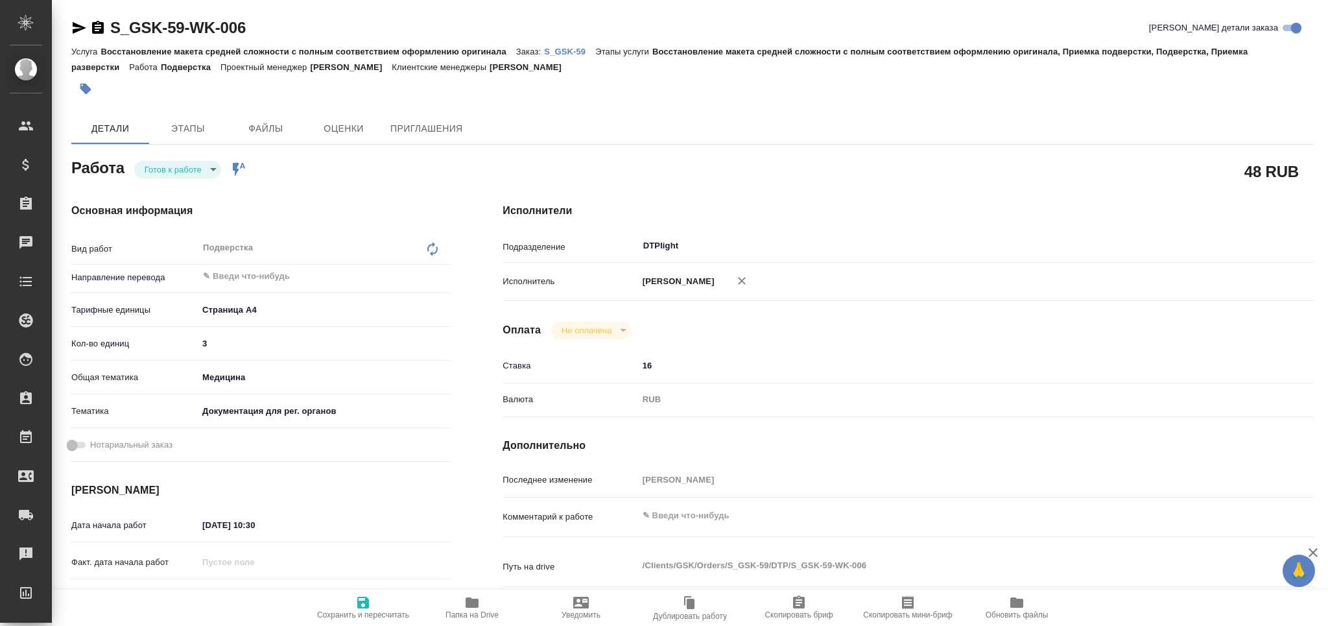
type textarea "x"
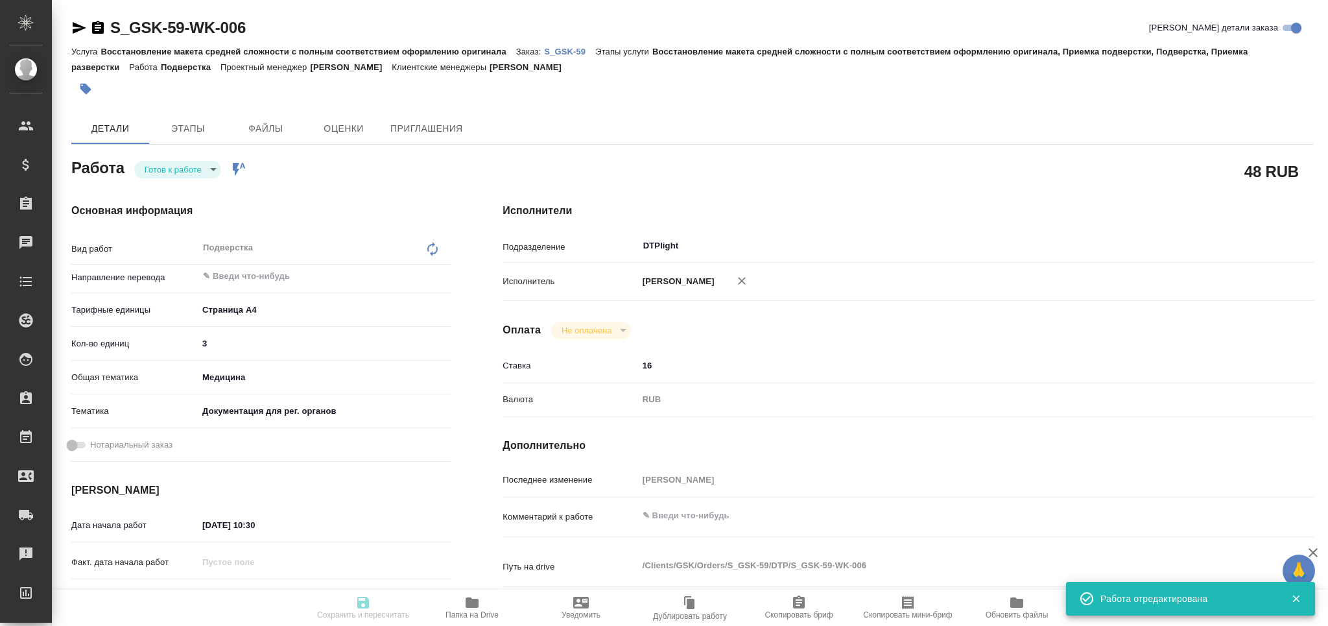
type input "readyForWork"
type textarea "Подверстка"
type textarea "x"
type input "5f036ec4e16dec2d6b59c8ff"
type input "3"
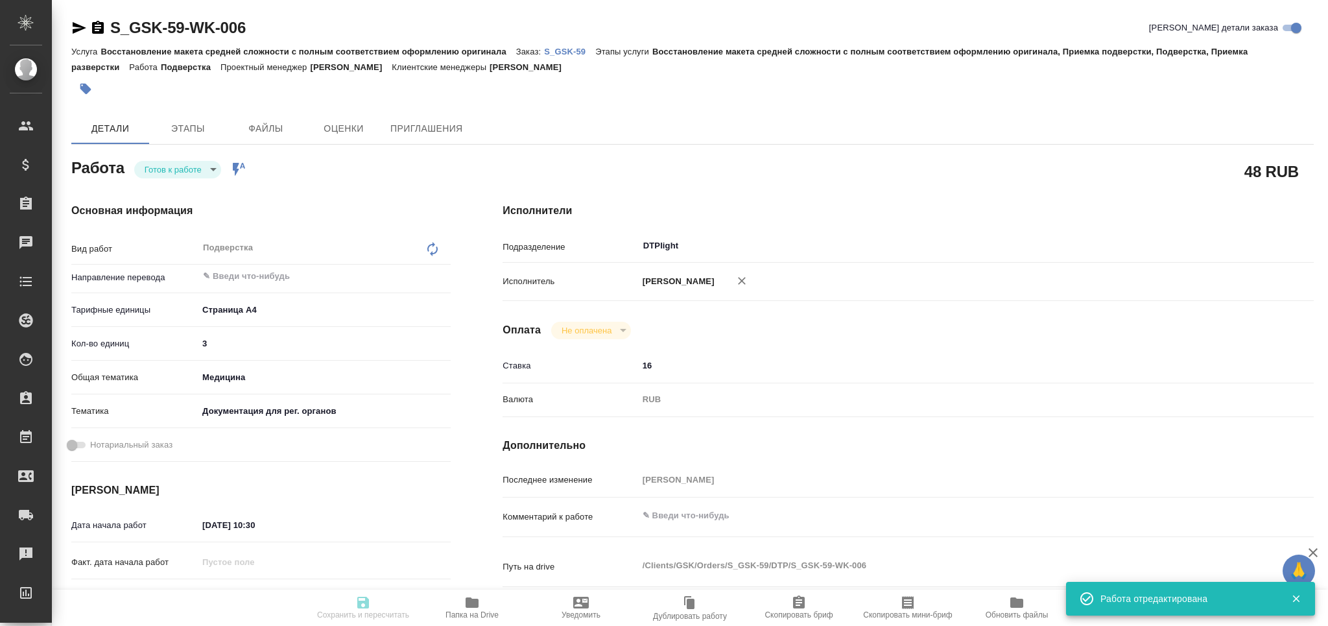
type input "med"
type input "5f647205b73bc97568ca66c6"
type input "[DATE] 10:30"
type input "[DATE] 12:00"
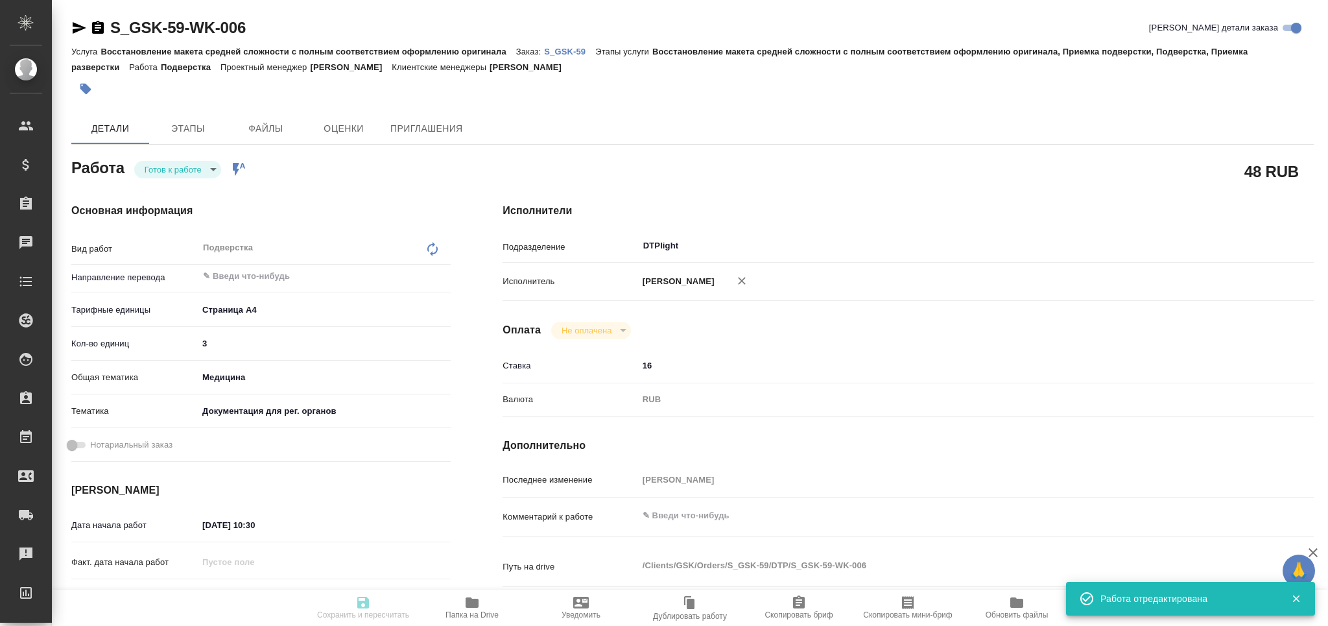
type input "DTPlight"
type input "notPayed"
type input "16"
type input "RUB"
type input "[PERSON_NAME]"
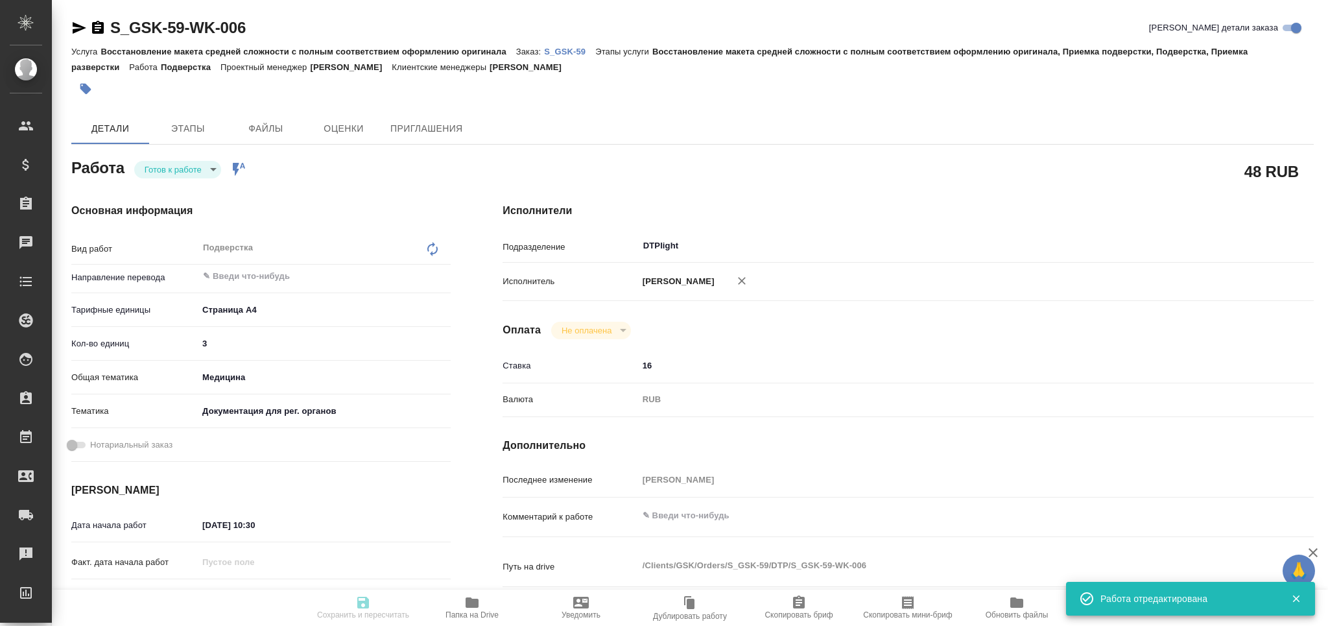
type textarea "x"
type textarea "/Clients/GSK/Orders/S_GSK-59/DTP/S_GSK-59-WK-006"
type textarea "x"
type input "S_GSK-59"
type input "Восстановление макета средней сложности с полным соответствием оформлению ориги…"
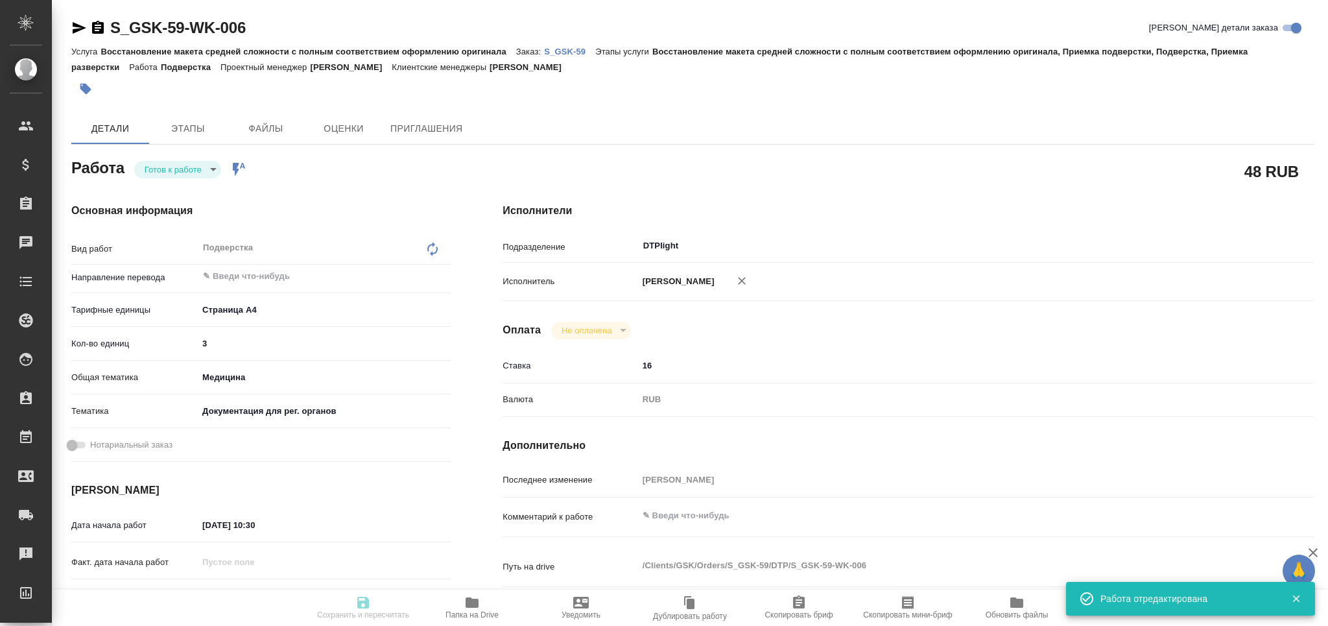
type input "Восстановление макета средней сложности с полным соответствием оформлению ориги…"
type input "[PERSON_NAME]"
type input "/Clients/GSK/Orders/S_GSK-59"
type textarea "x"
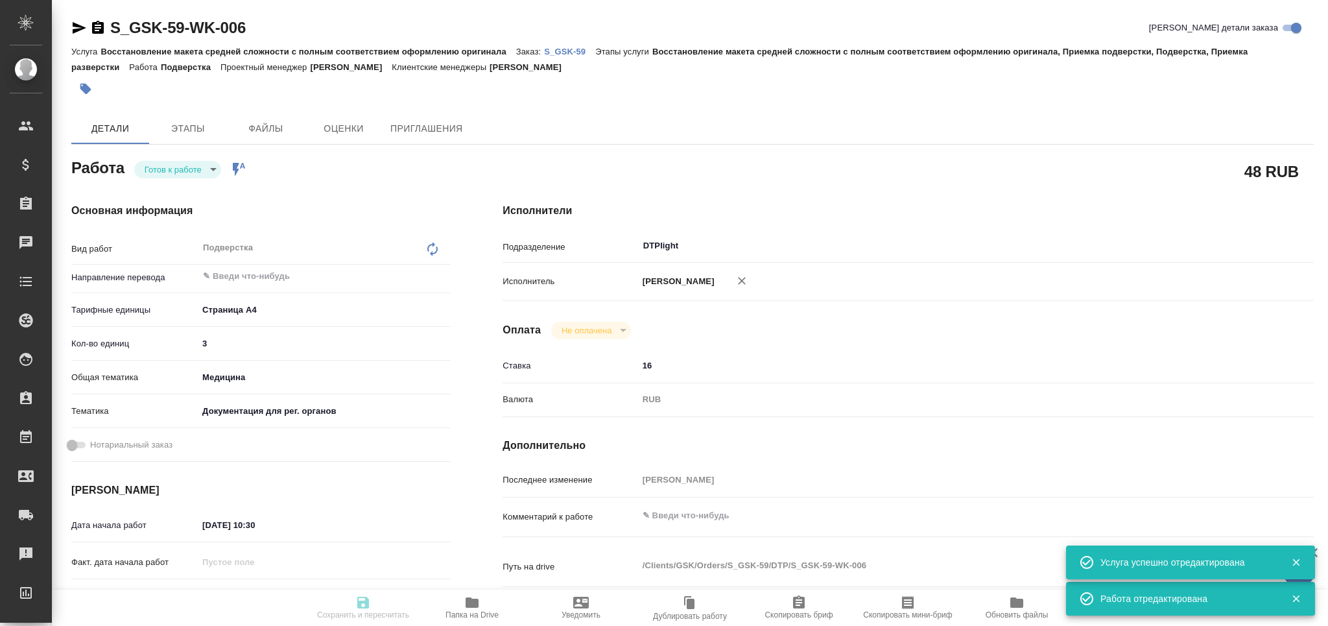
type textarea "x"
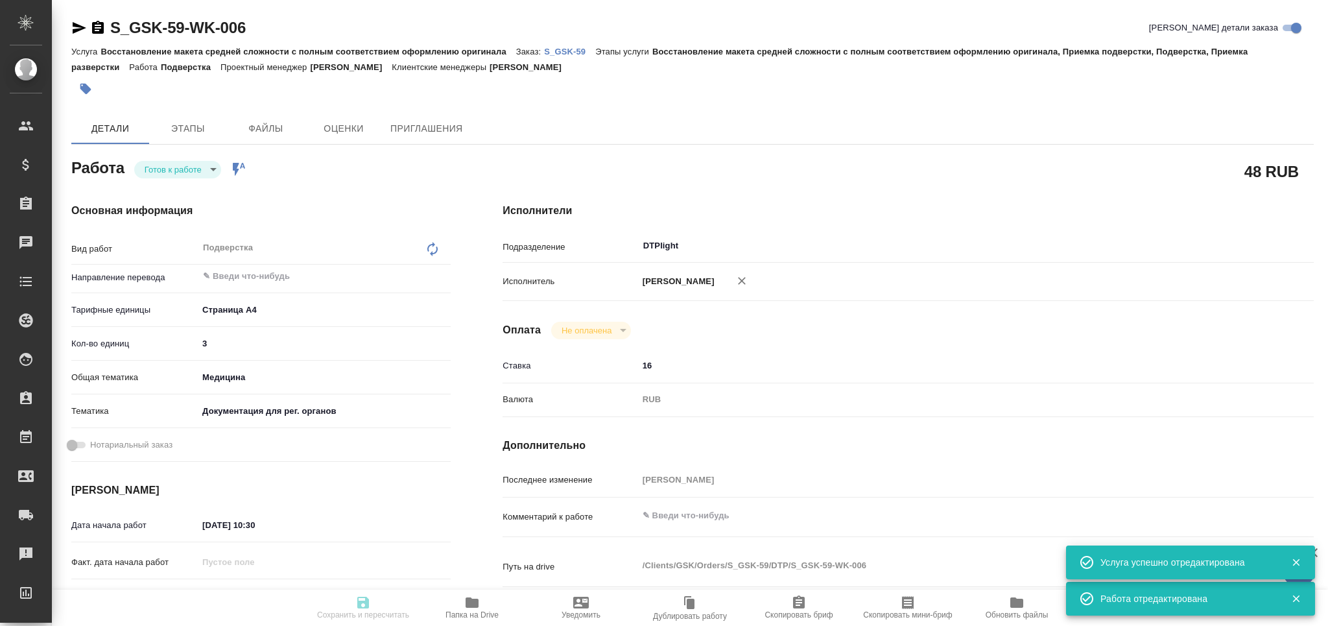
type textarea "x"
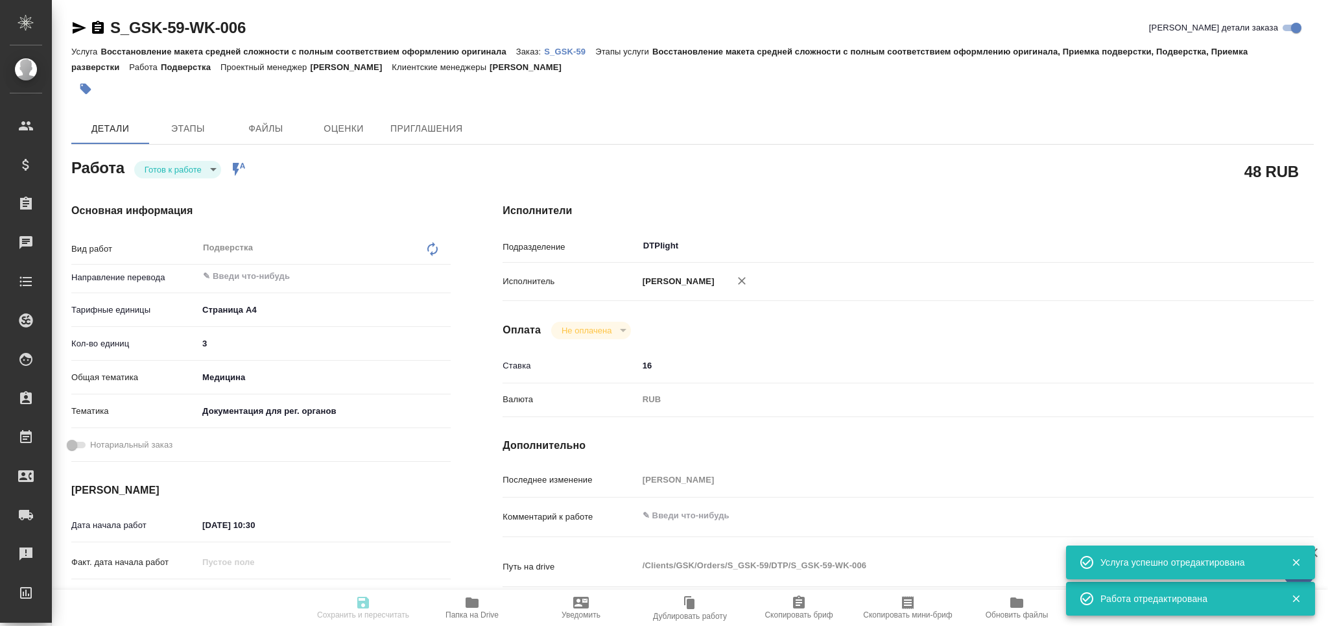
type textarea "x"
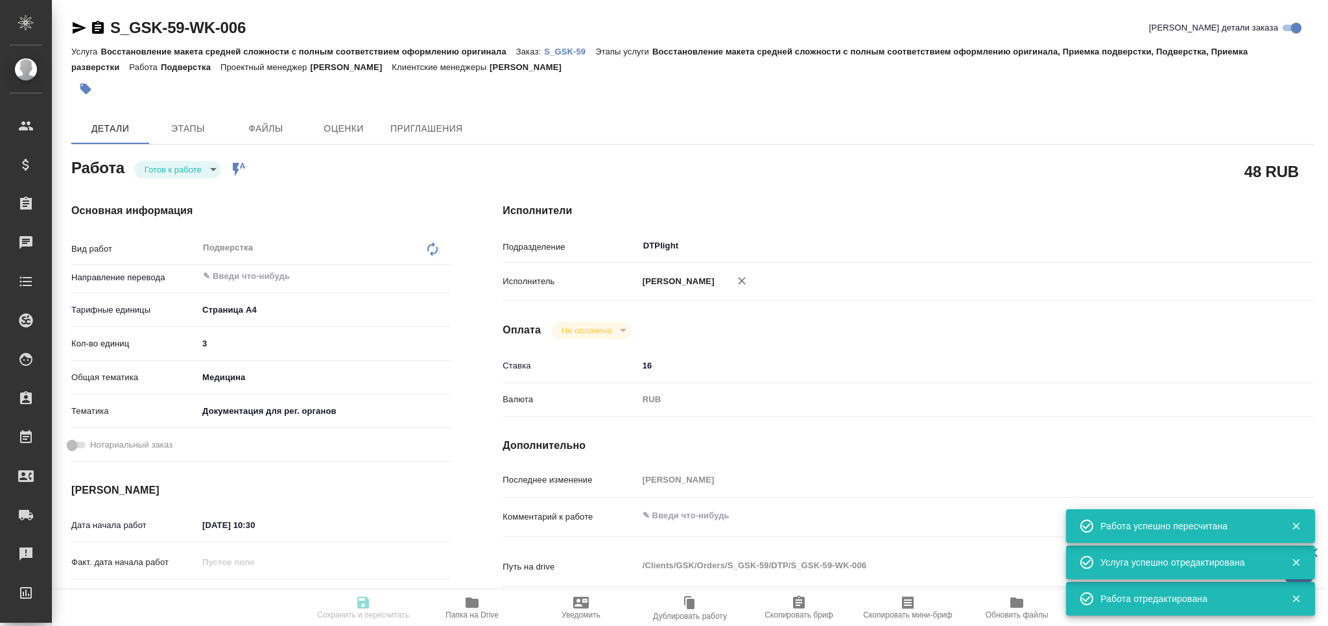
type input "readyForWork"
type textarea "Подверстка"
type textarea "x"
type input "5f036ec4e16dec2d6b59c8ff"
type input "3"
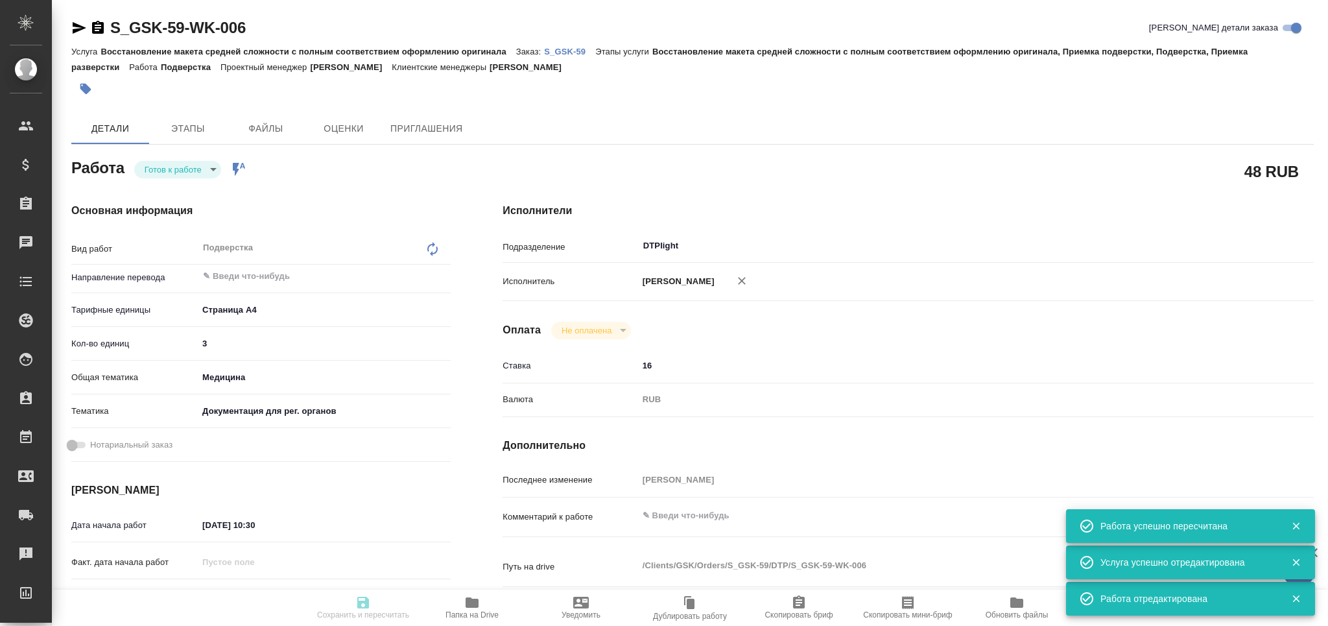
type input "med"
type input "5f647205b73bc97568ca66c6"
type input "[DATE] 10:30"
type input "[DATE] 12:00"
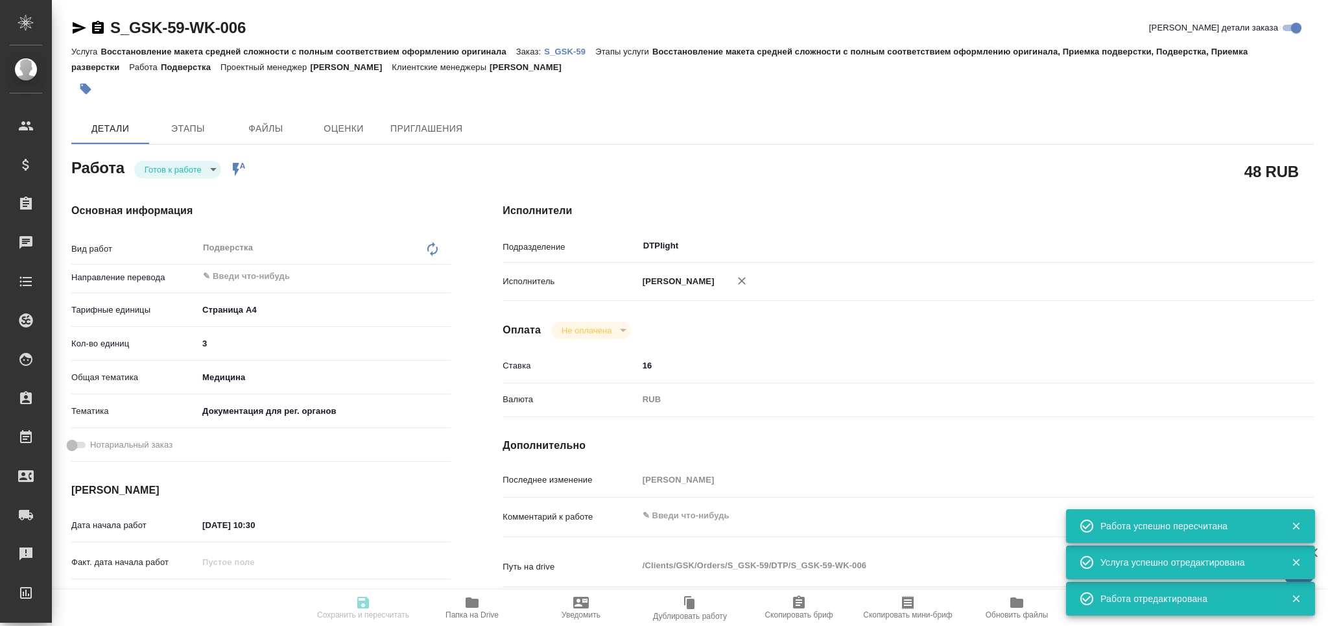
type input "DTPlight"
type input "notPayed"
type input "16"
type input "RUB"
type input "[PERSON_NAME]"
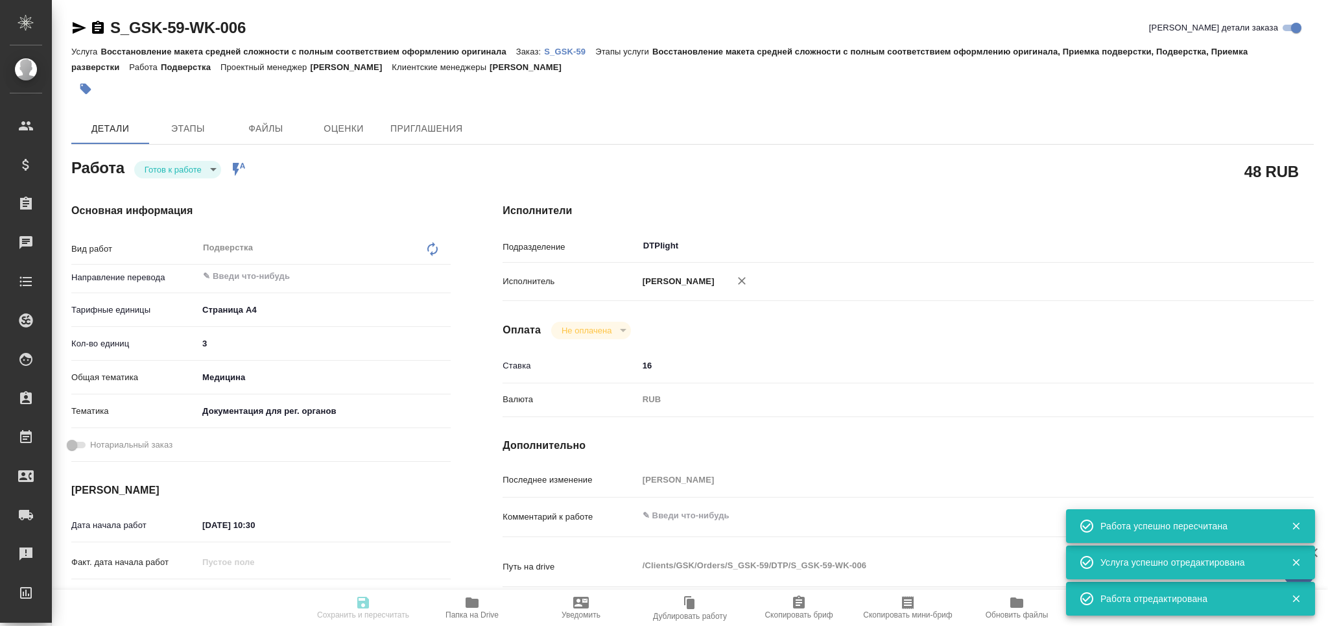
type textarea "x"
type textarea "/Clients/GSK/Orders/S_GSK-59/DTP/S_GSK-59-WK-006"
type textarea "x"
type input "S_GSK-59"
type input "Восстановление макета средней сложности с полным соответствием оформлению ориги…"
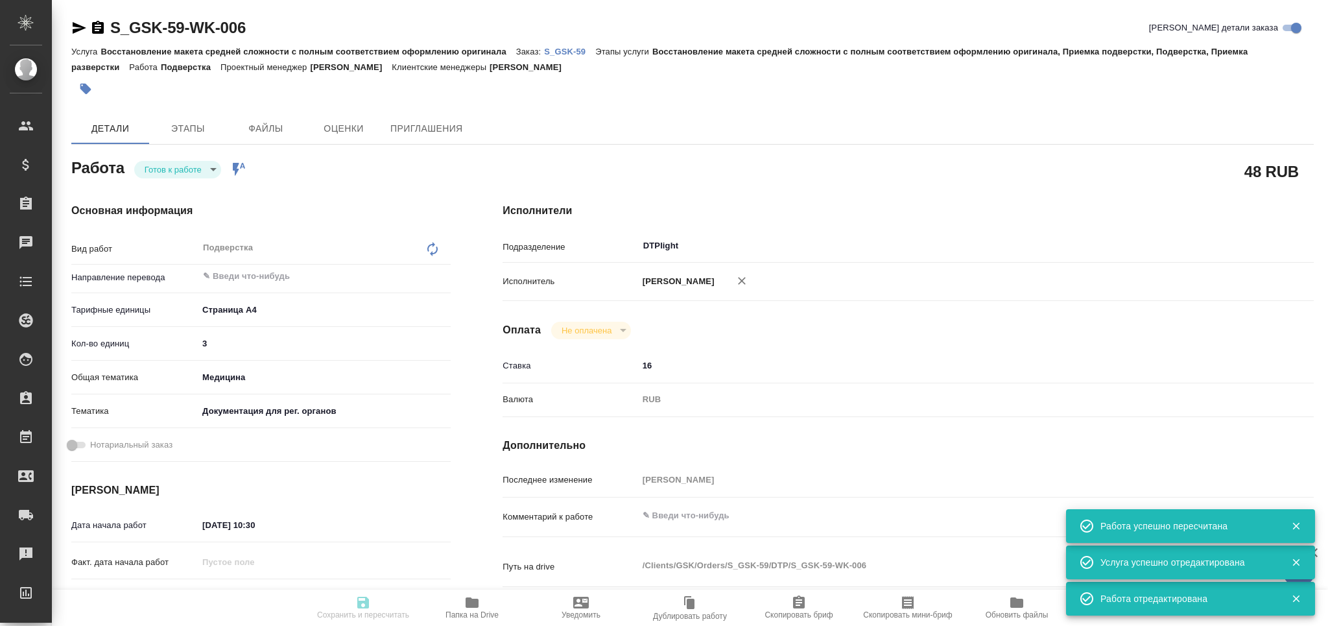
type input "Восстановление макета средней сложности с полным соответствием оформлению ориги…"
type input "[PERSON_NAME]"
type input "/Clients/GSK/Orders/S_GSK-59"
type textarea "x"
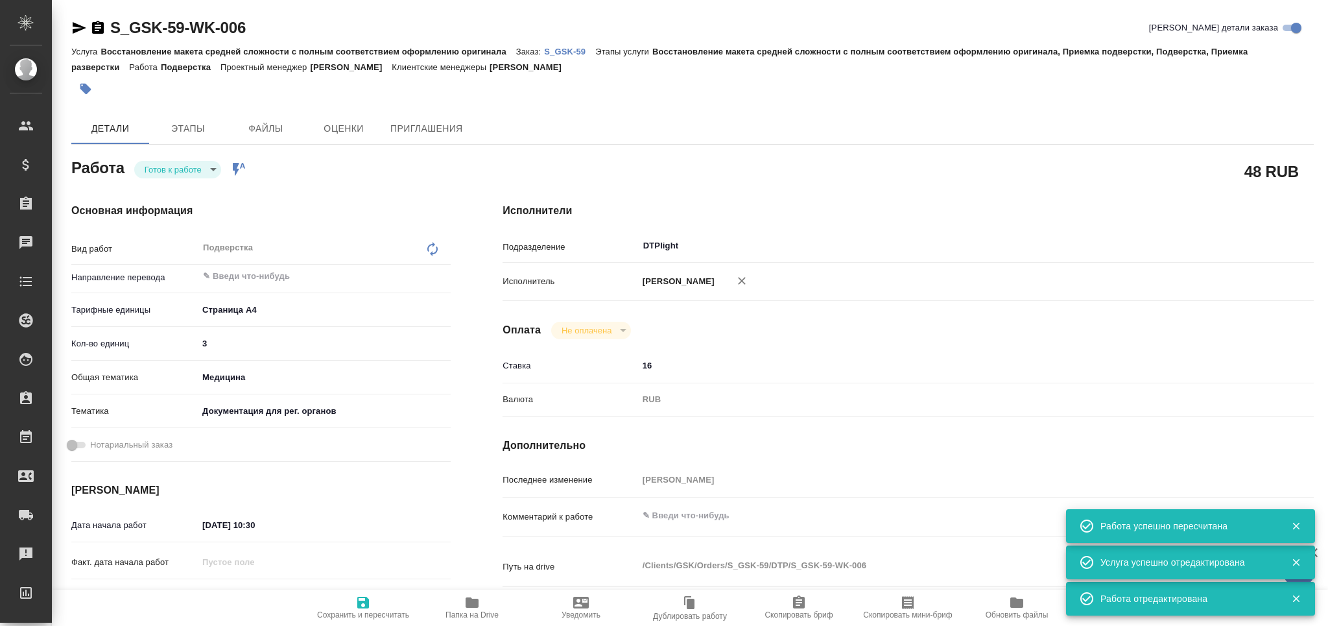
type textarea "x"
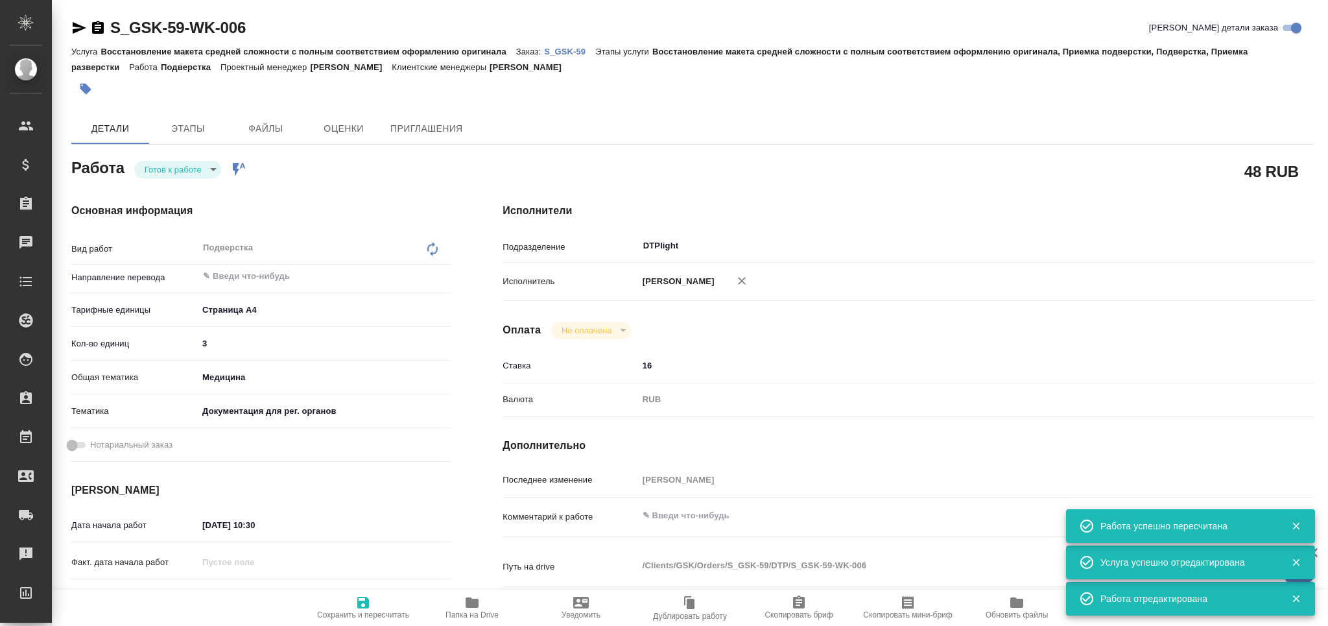
type textarea "x"
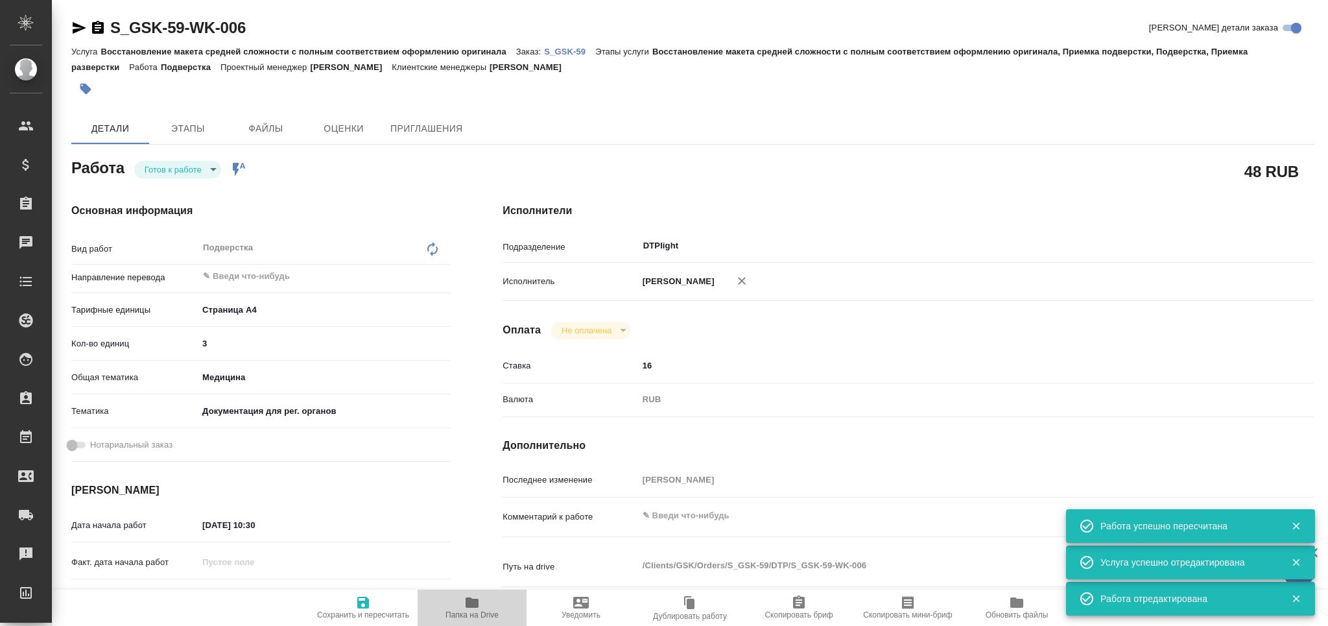
click at [478, 613] on span "Папка на Drive" at bounding box center [471, 614] width 53 height 9
type textarea "x"
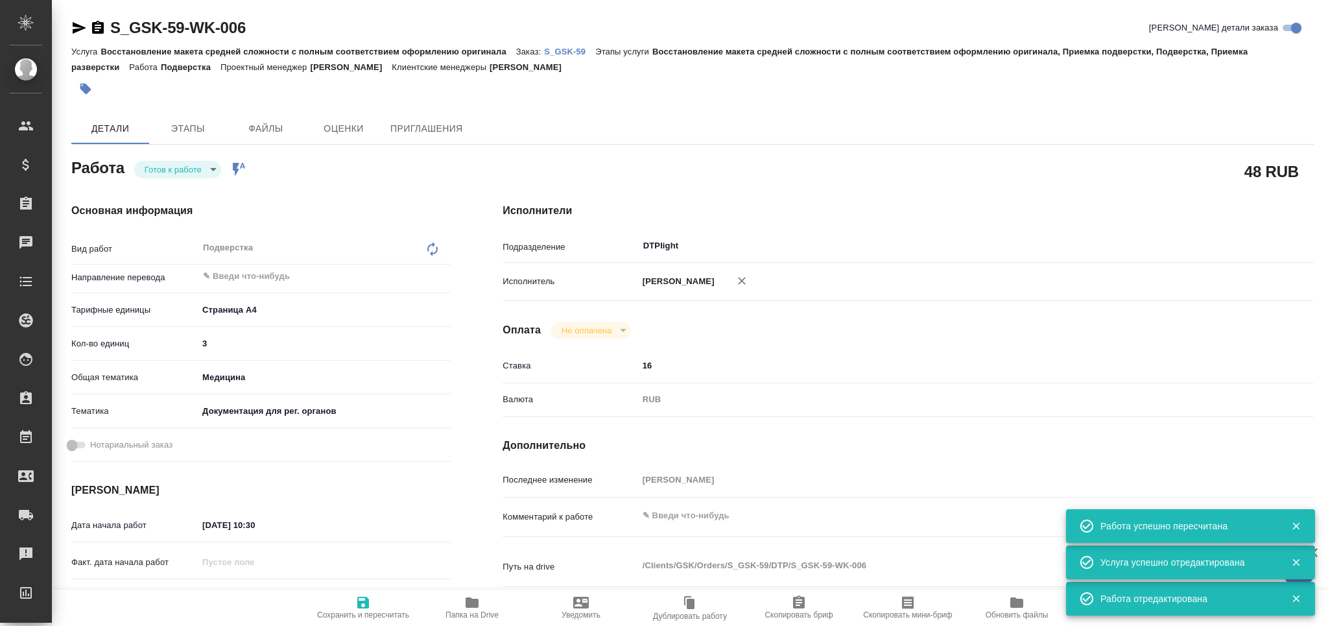
type textarea "x"
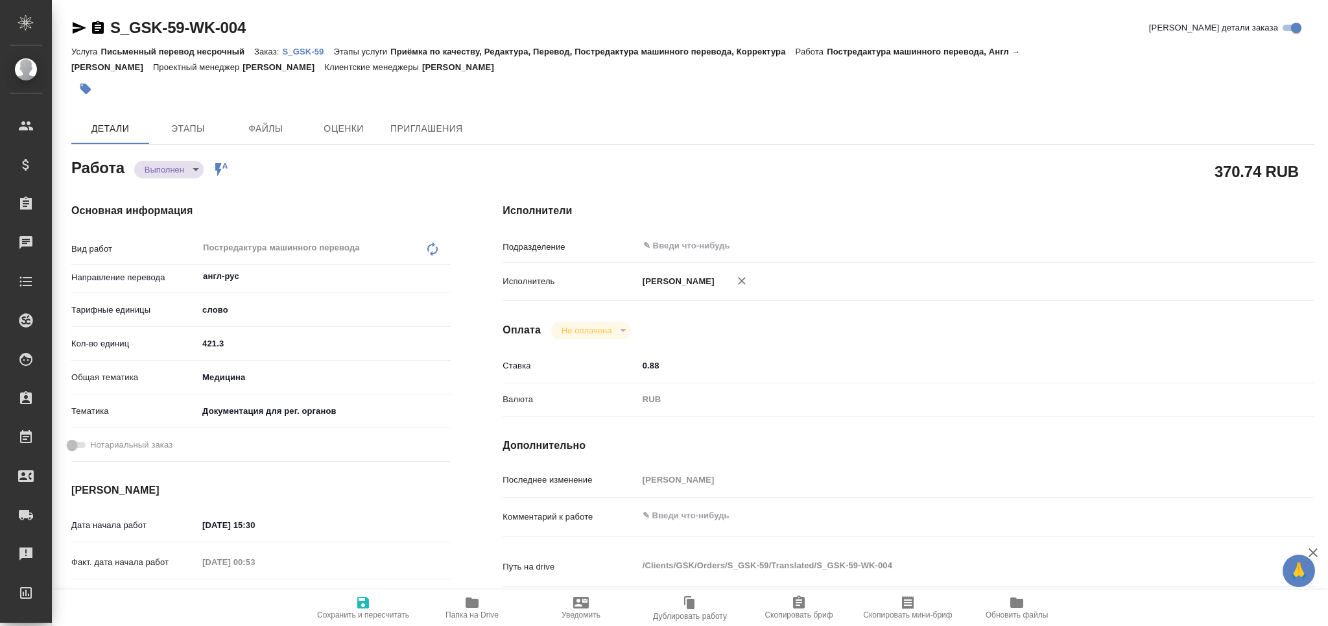
click at [1039, 599] on span "Обновить файлы" at bounding box center [1016, 606] width 93 height 25
type textarea "x"
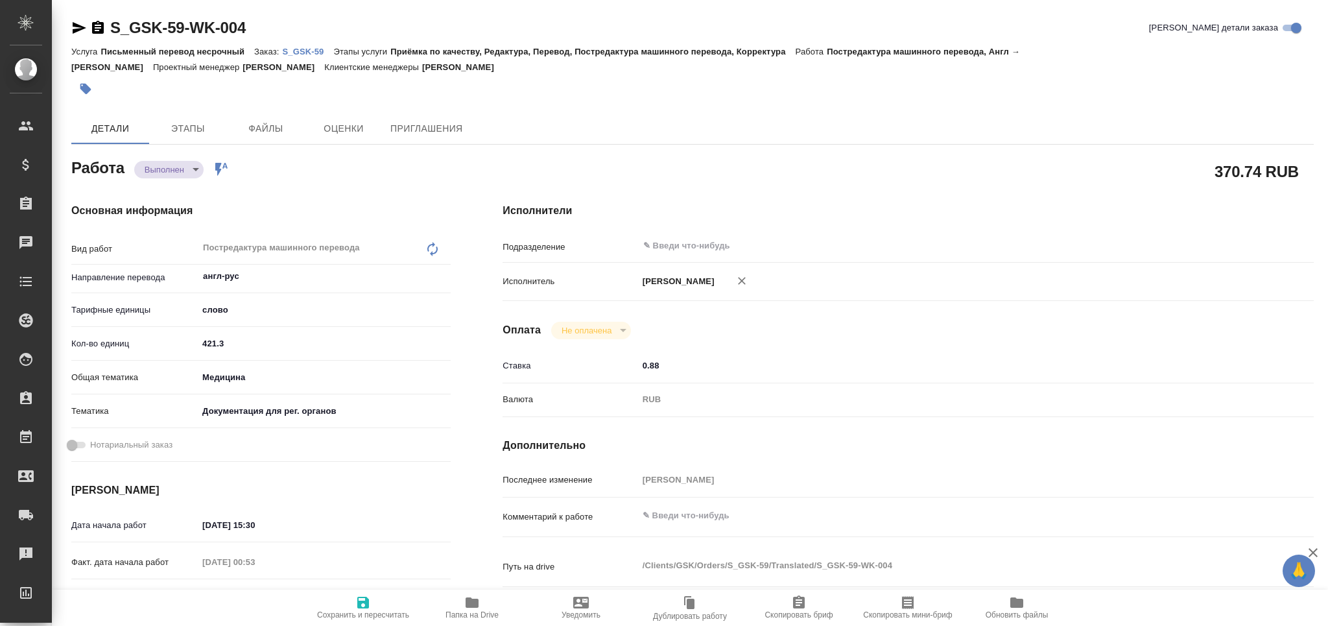
type textarea "x"
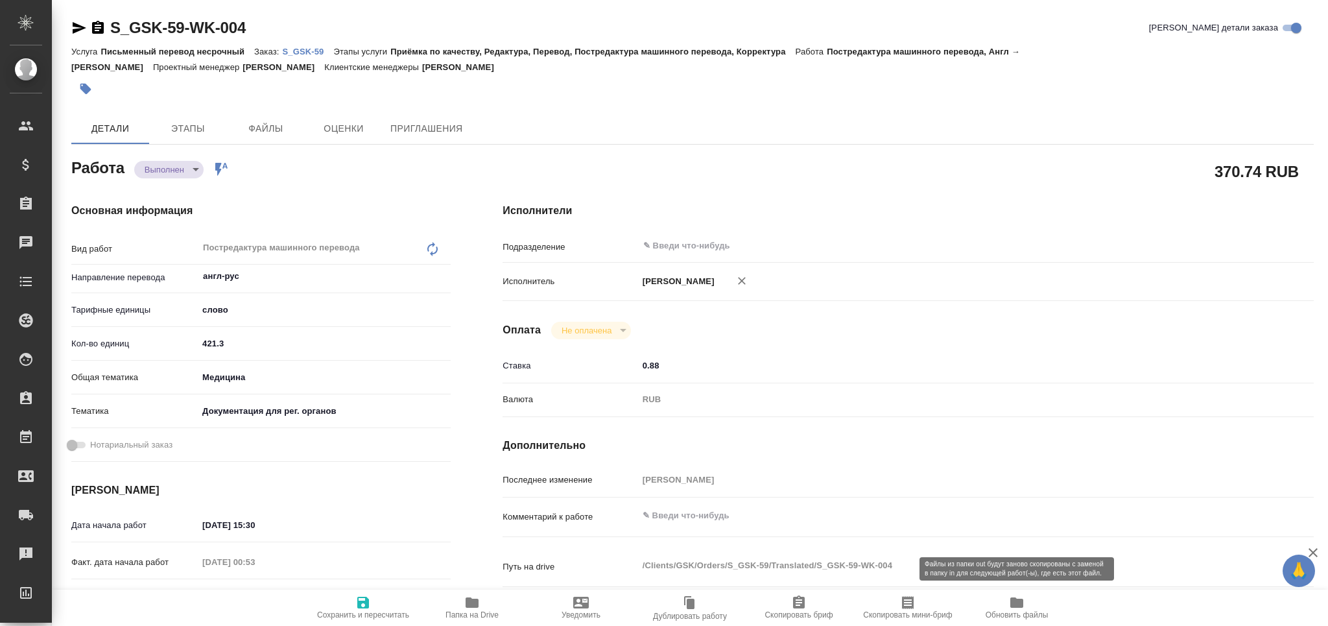
type textarea "x"
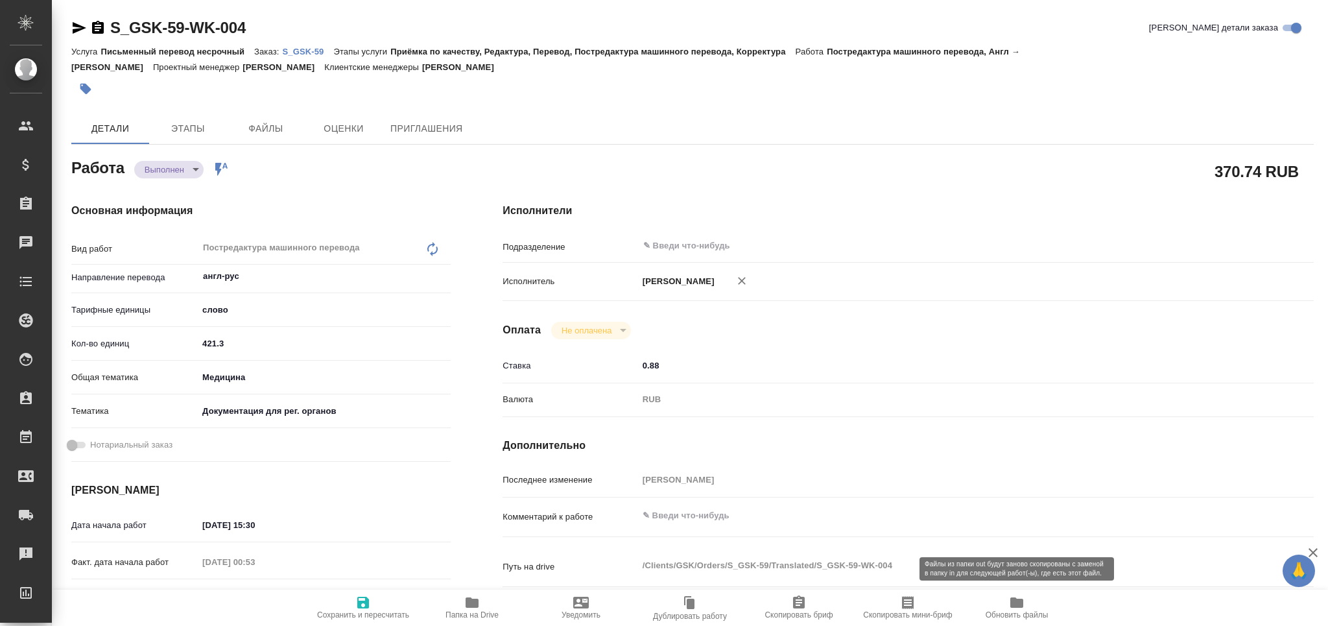
type textarea "x"
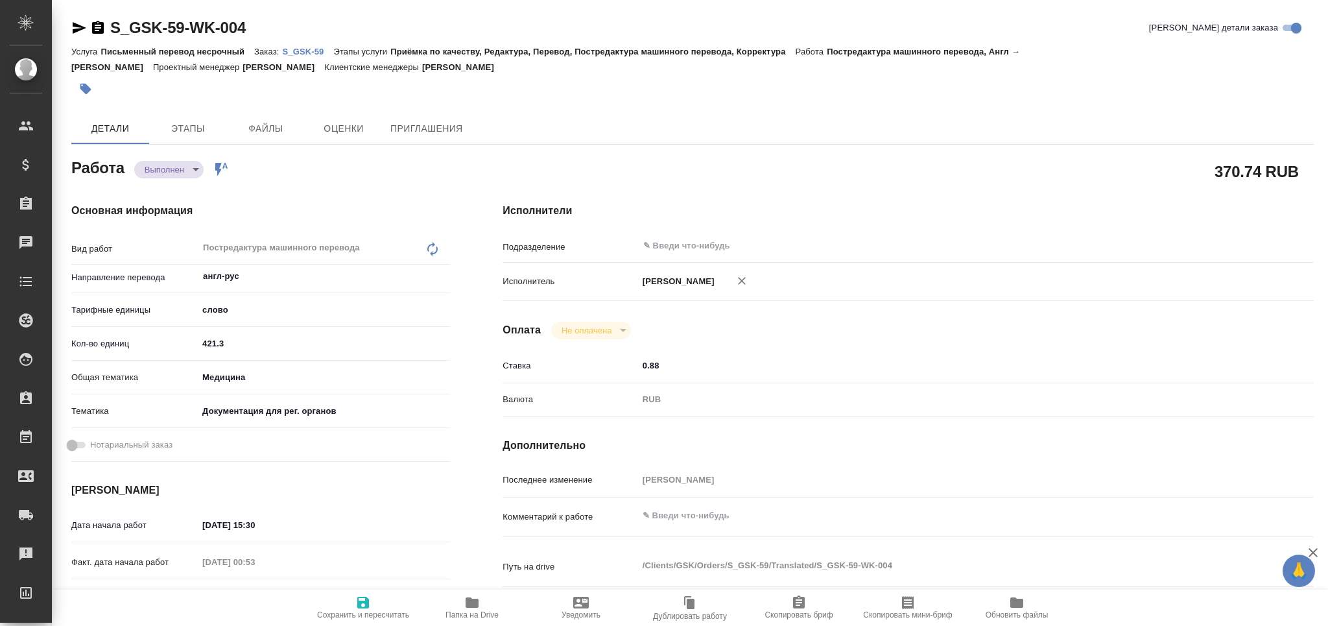
type textarea "x"
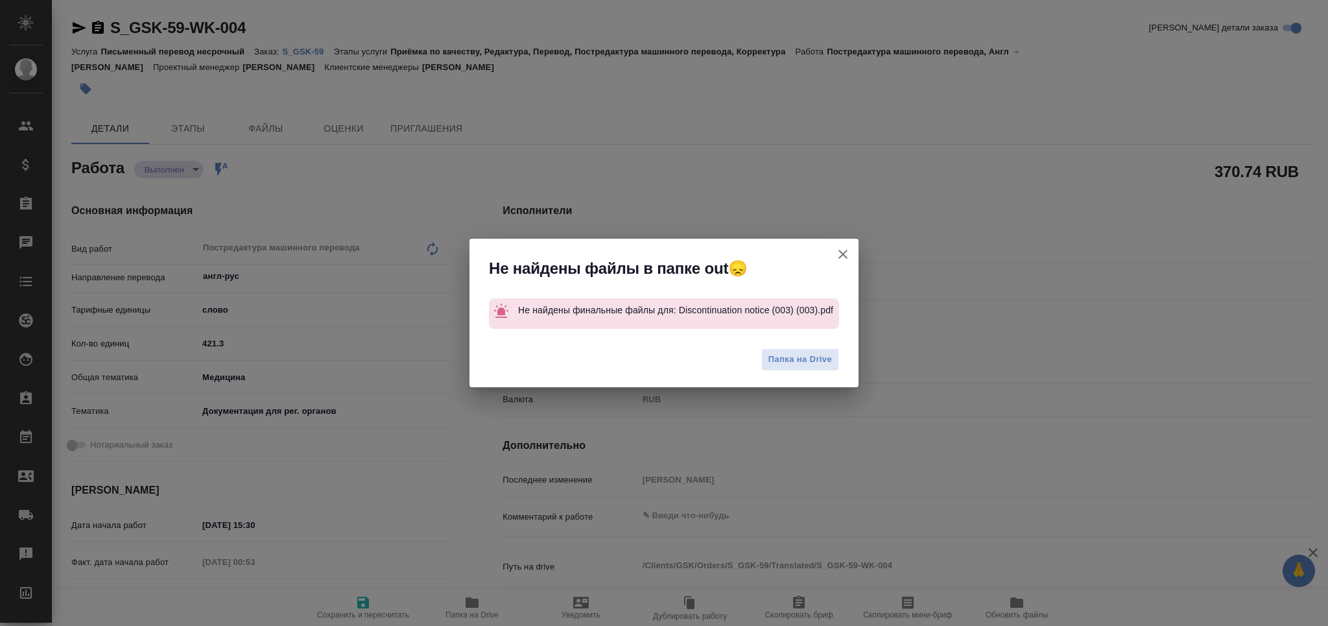
type textarea "x"
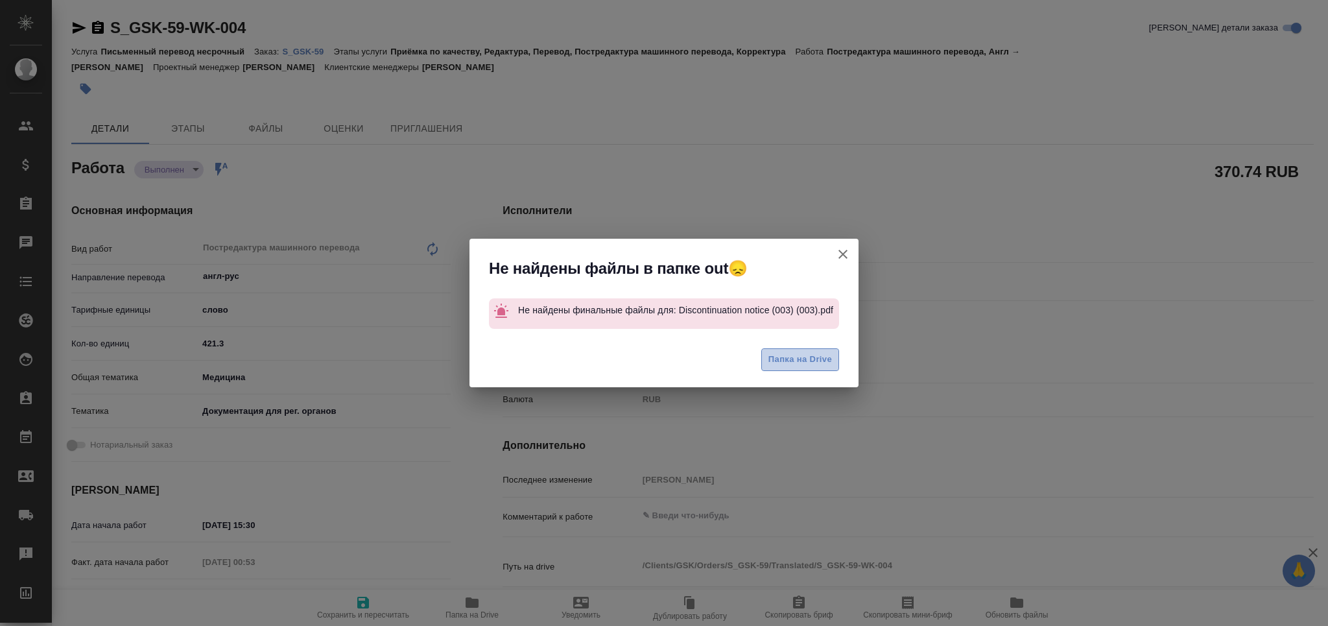
click at [806, 363] on span "Папка на Drive" at bounding box center [800, 359] width 64 height 15
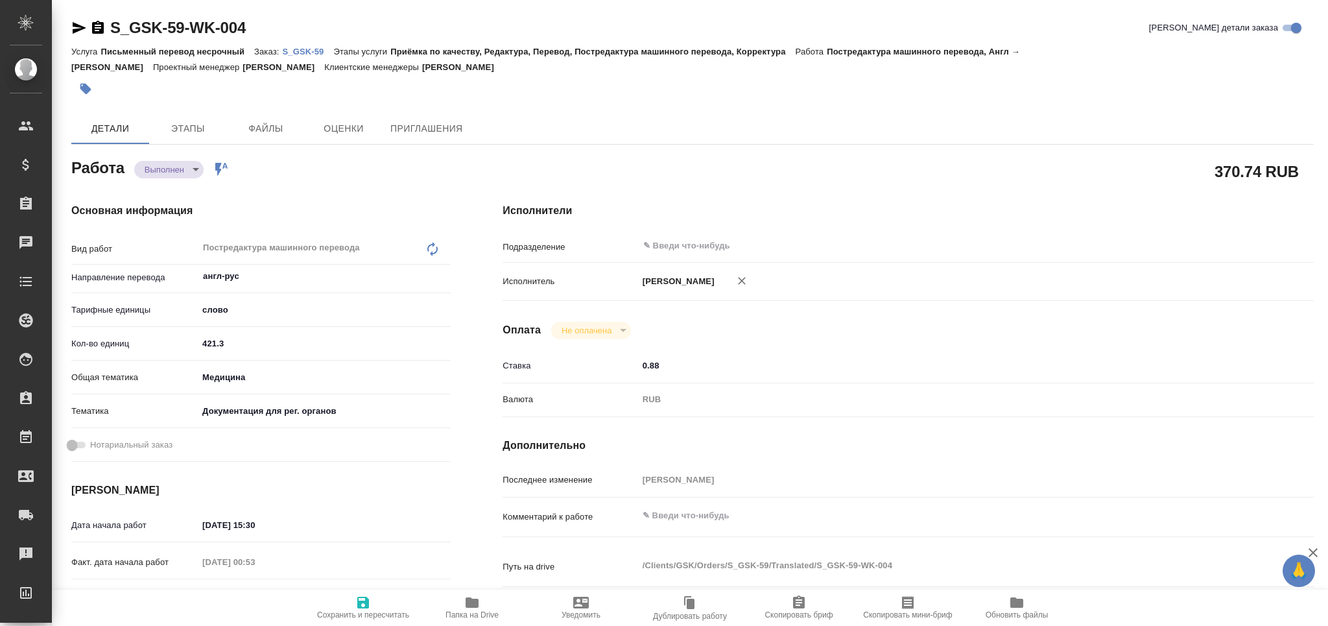
type textarea "x"
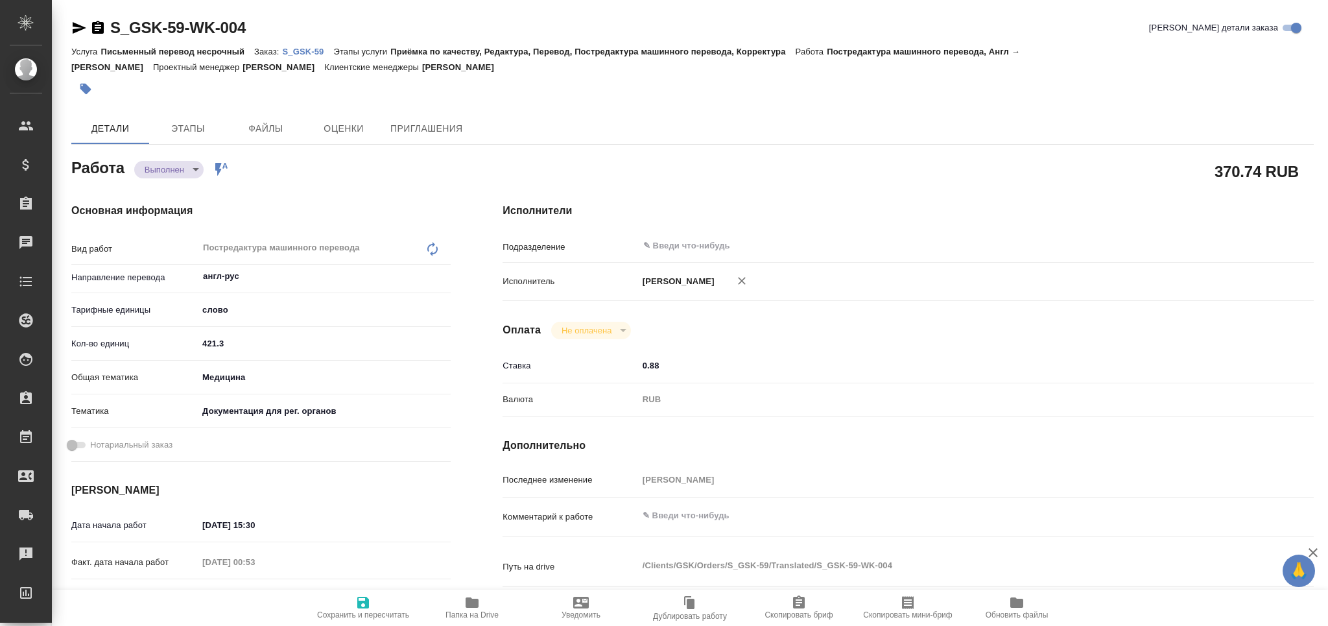
type textarea "x"
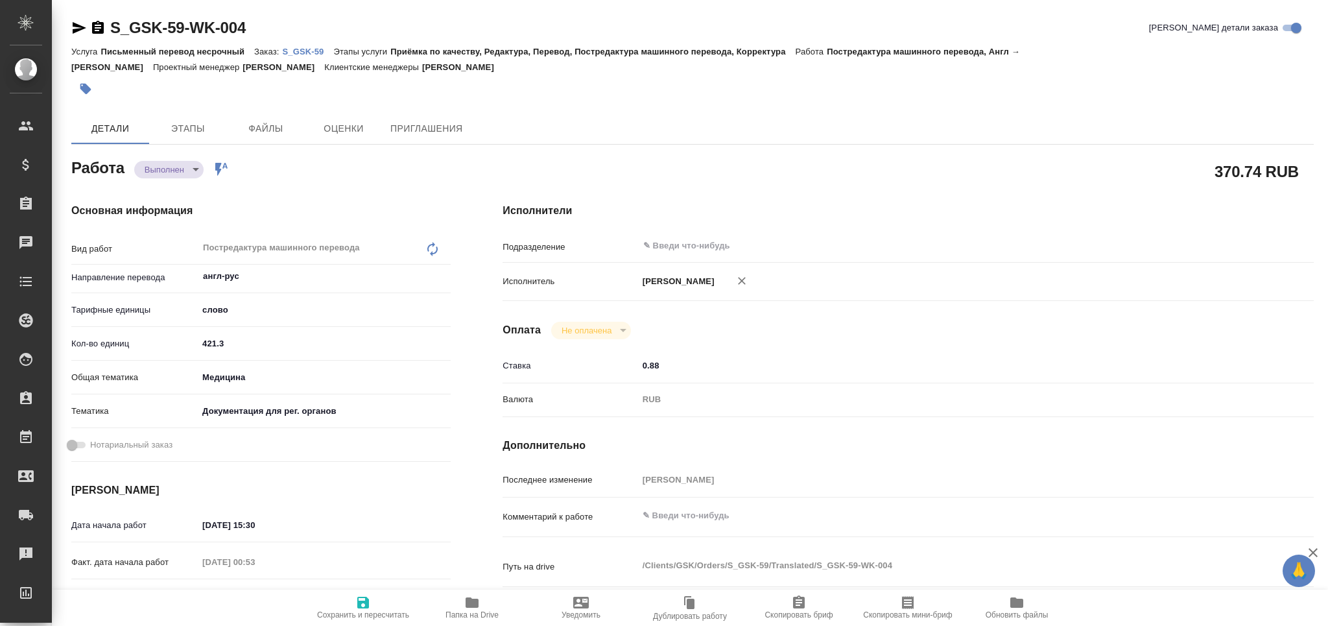
type textarea "x"
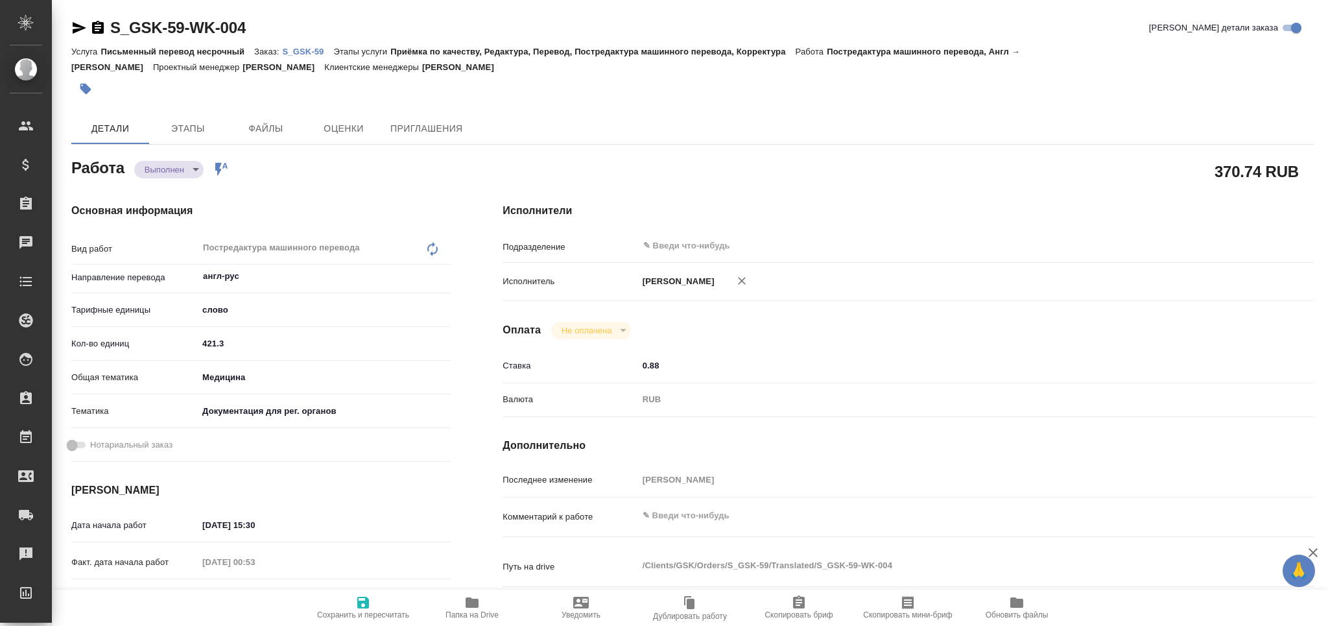
drag, startPoint x: 473, startPoint y: 605, endPoint x: 481, endPoint y: 585, distance: 22.4
click at [473, 606] on icon "button" at bounding box center [471, 602] width 13 height 10
click at [1022, 617] on span "Обновить файлы" at bounding box center [1016, 614] width 63 height 9
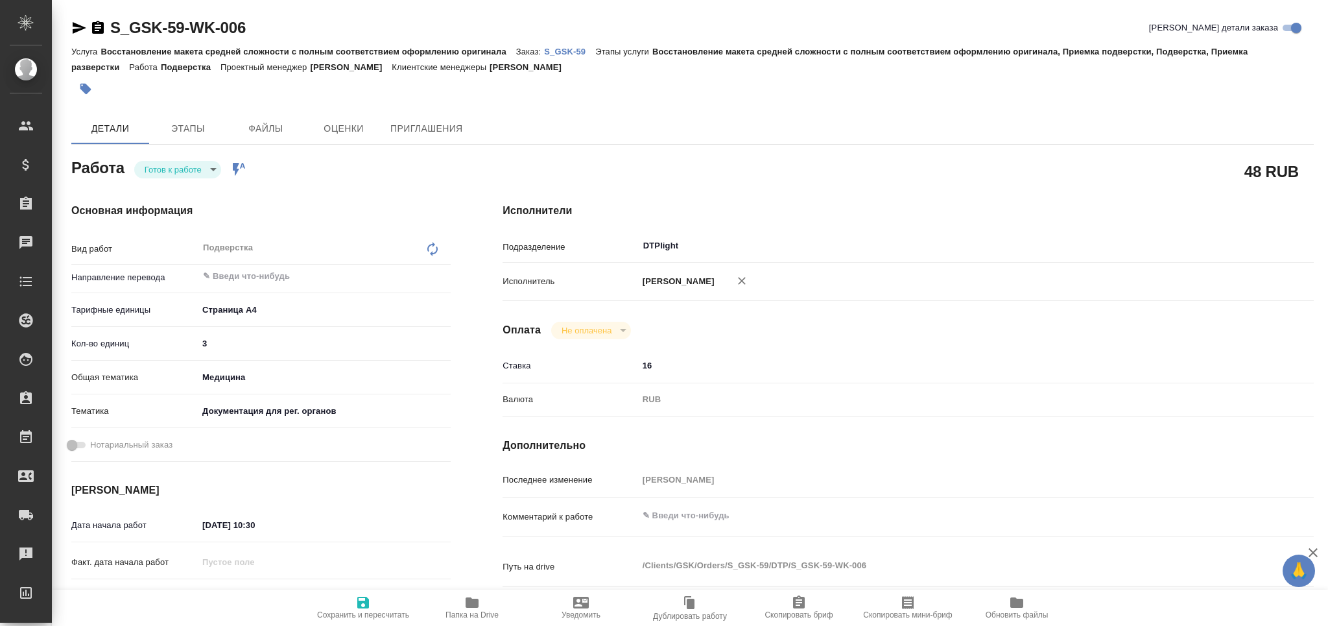
type textarea "x"
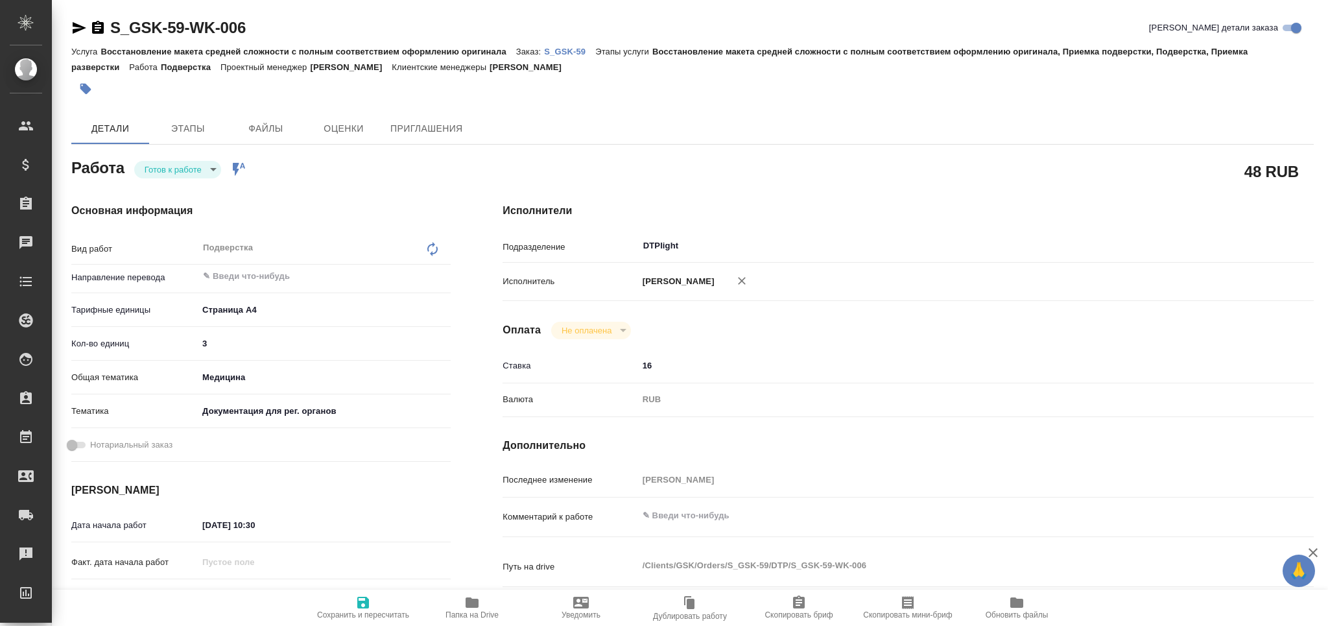
type textarea "x"
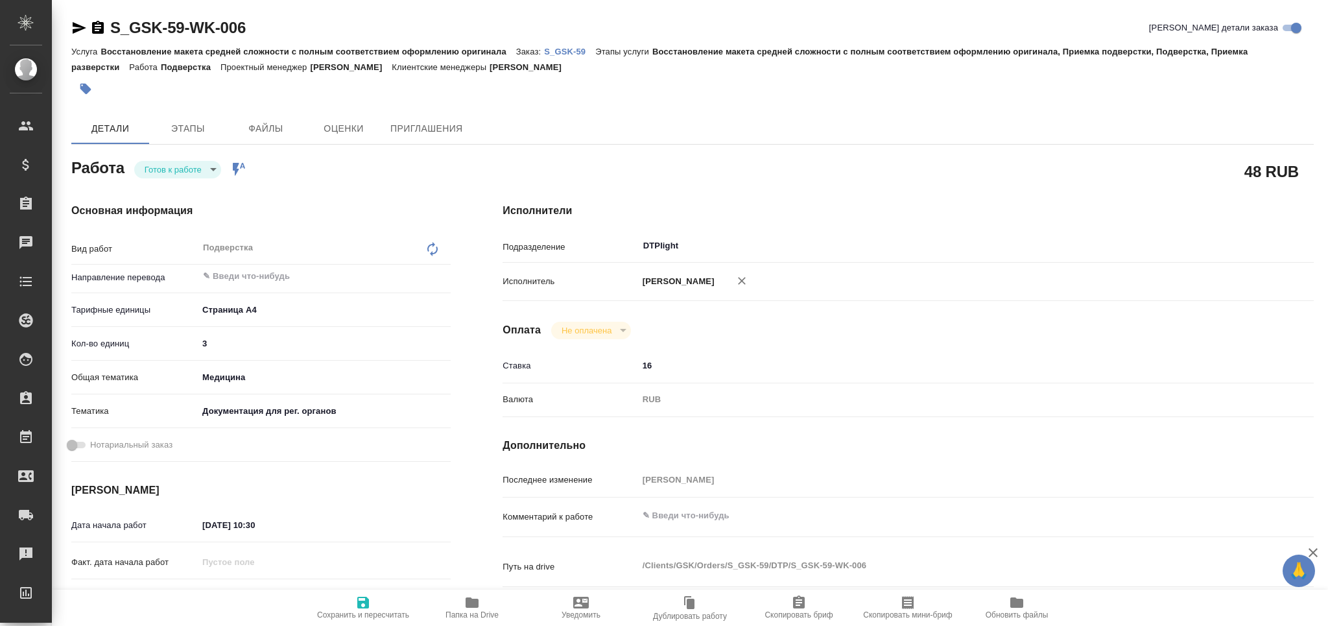
type textarea "x"
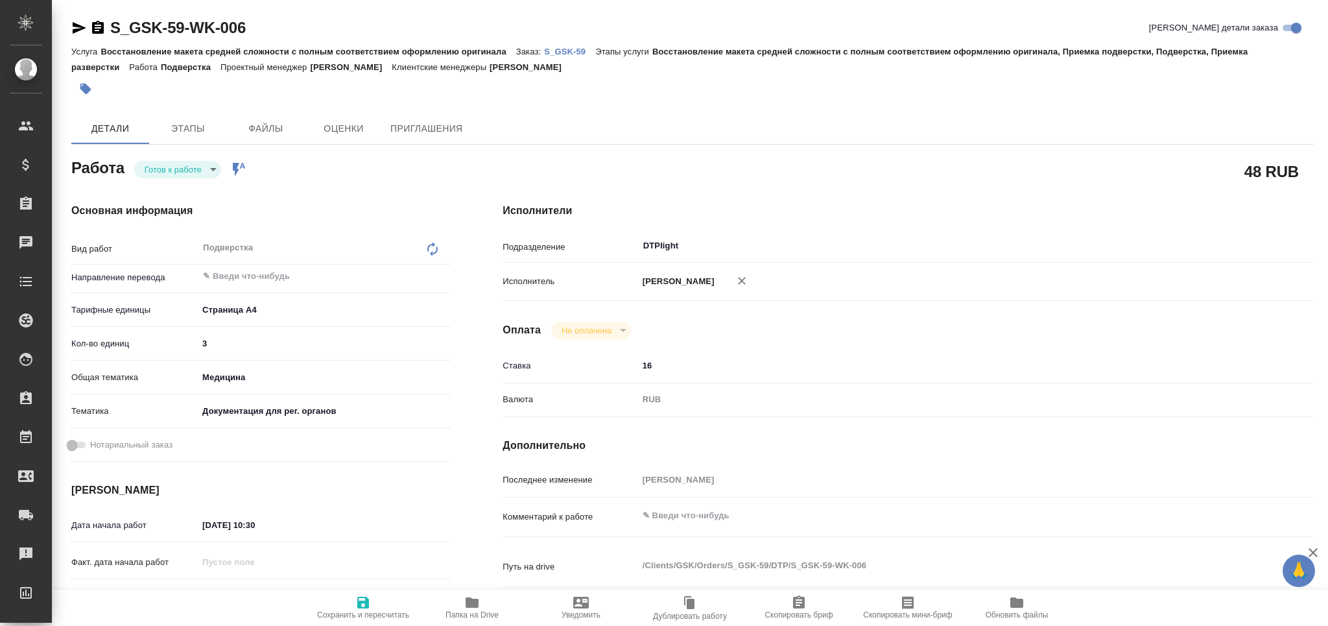
type textarea "x"
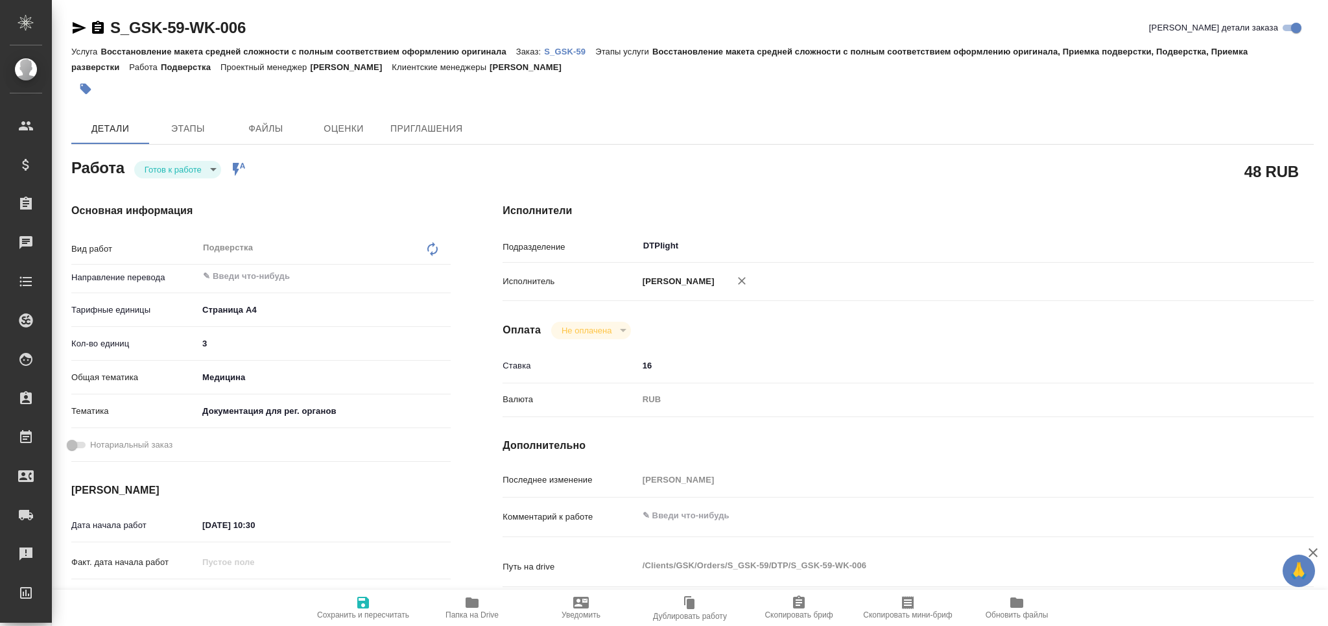
type textarea "x"
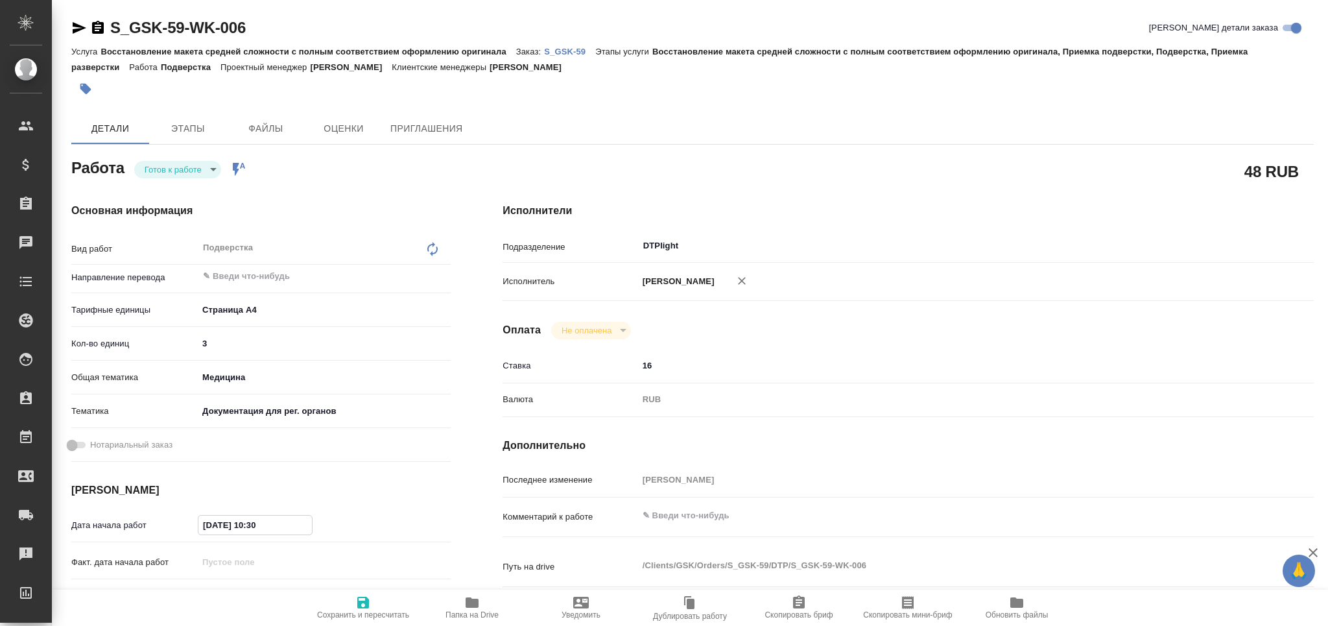
drag, startPoint x: 277, startPoint y: 521, endPoint x: 249, endPoint y: 530, distance: 29.9
click at [249, 530] on input "06.10.2025 10:30" at bounding box center [254, 524] width 113 height 19
type input "06.10.2025 0_:__"
type textarea "x"
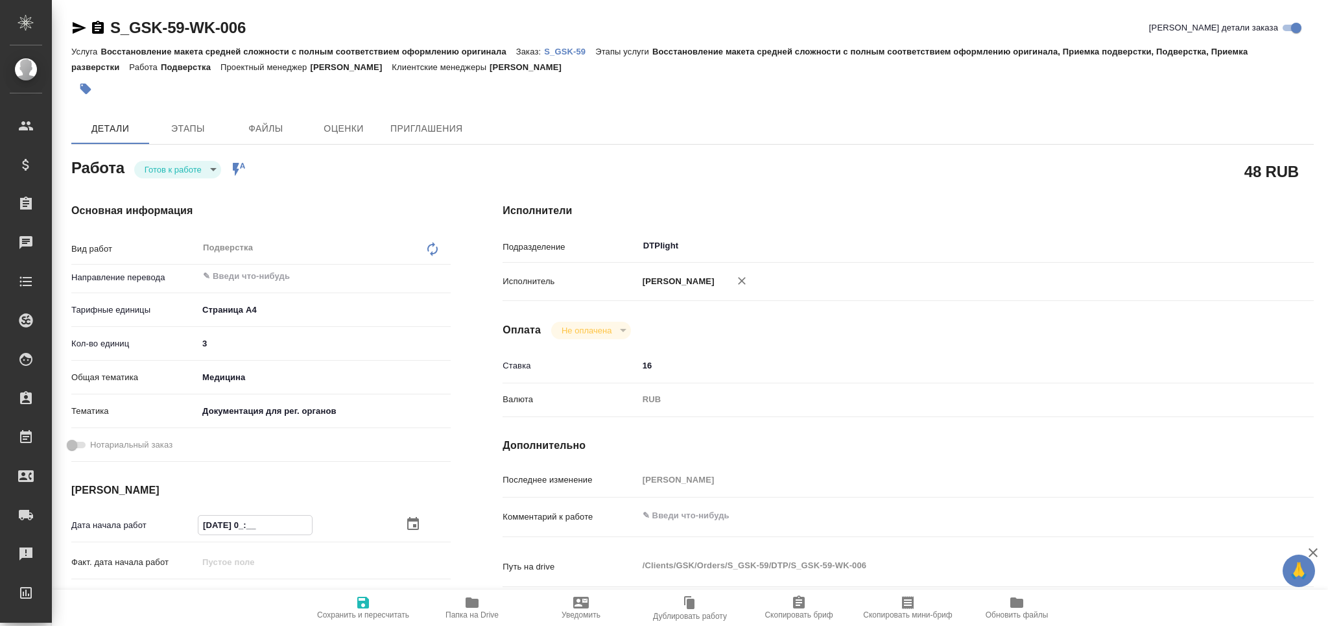
type textarea "x"
type input "06.10.2025 09:__"
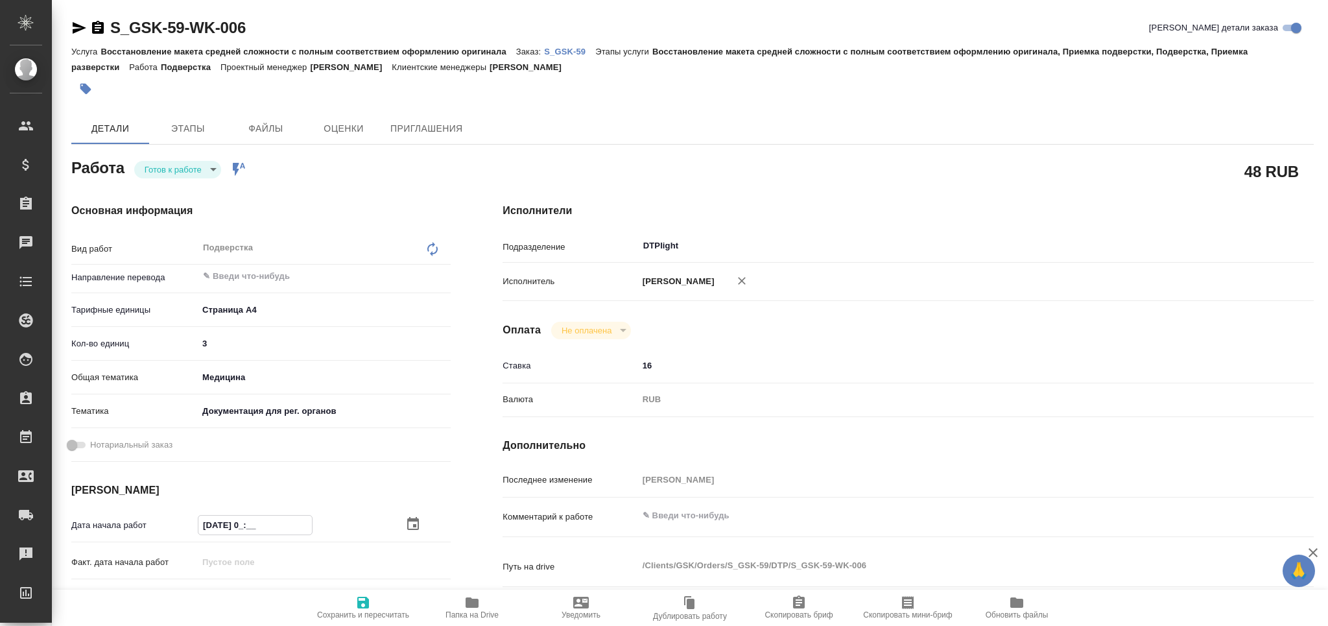
type textarea "x"
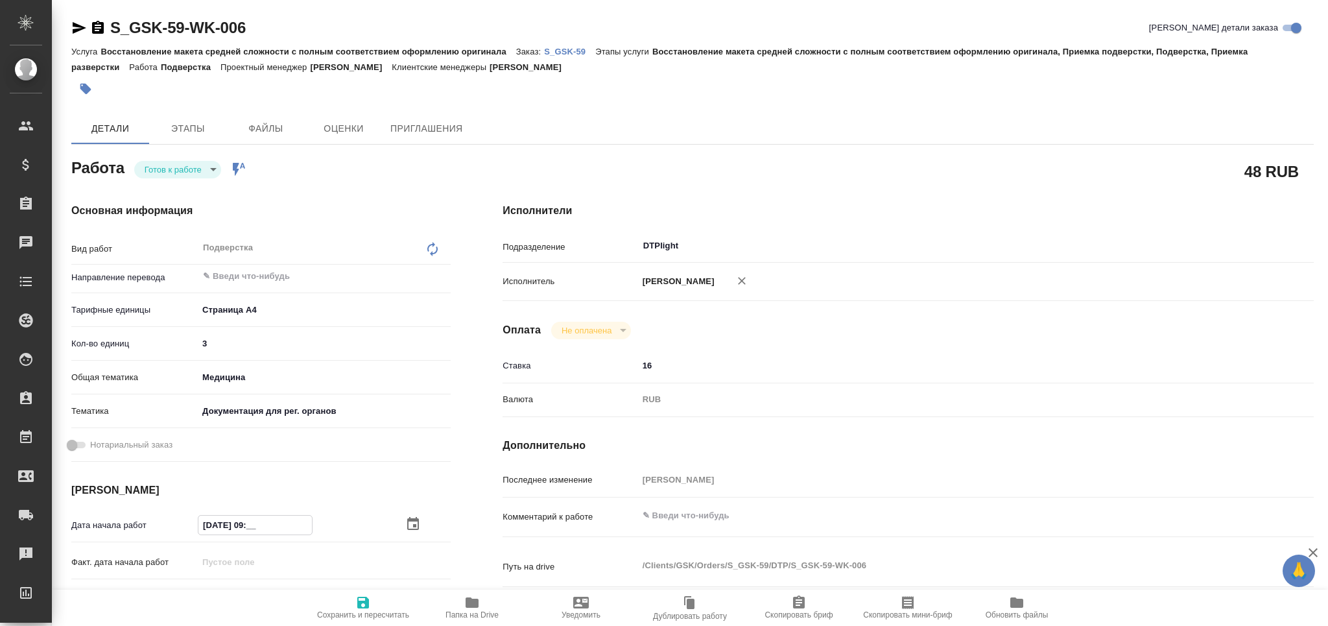
type input "06.10.2025 09:0_"
type textarea "x"
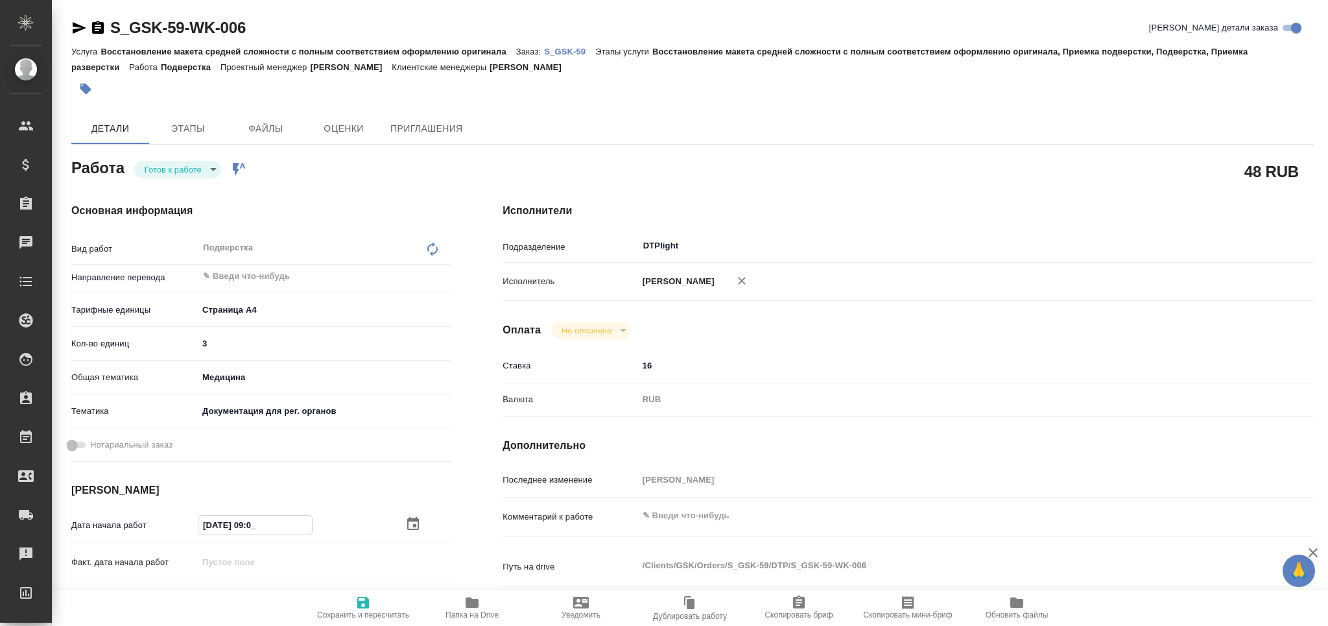
type textarea "x"
type input "06.10.2025 09:00"
type textarea "x"
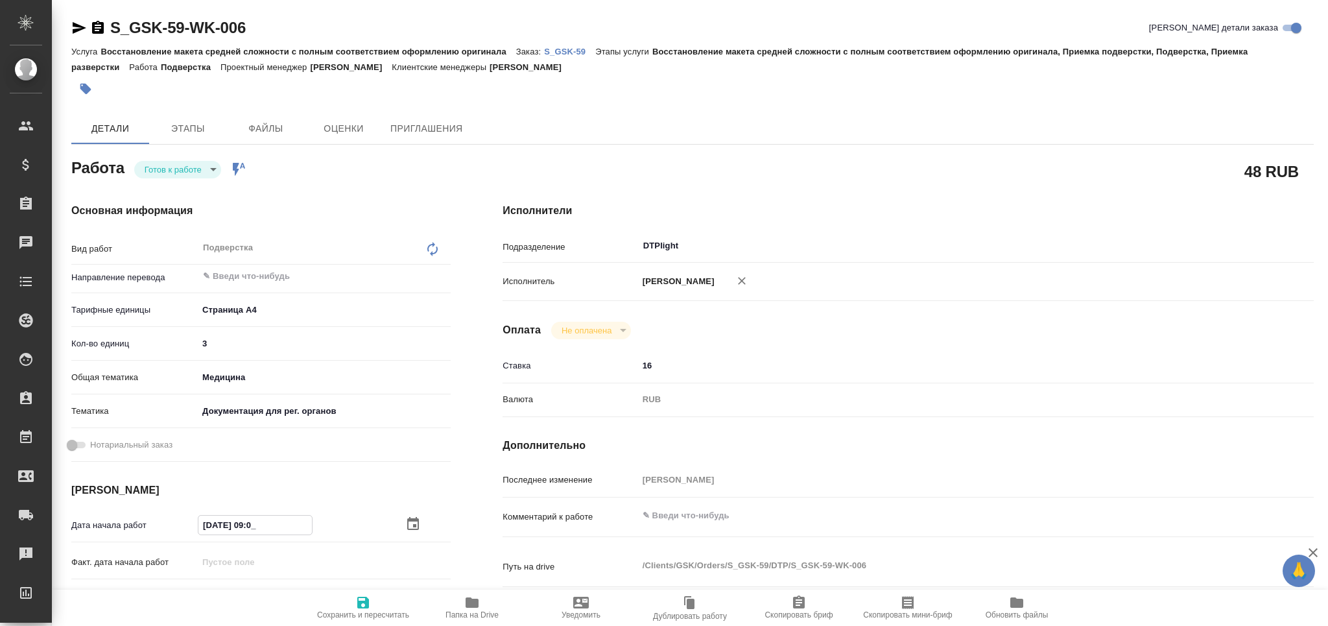
type textarea "x"
type input "06.10.2025 09:00"
click at [371, 624] on button "Сохранить и пересчитать" at bounding box center [363, 607] width 109 height 36
type textarea "x"
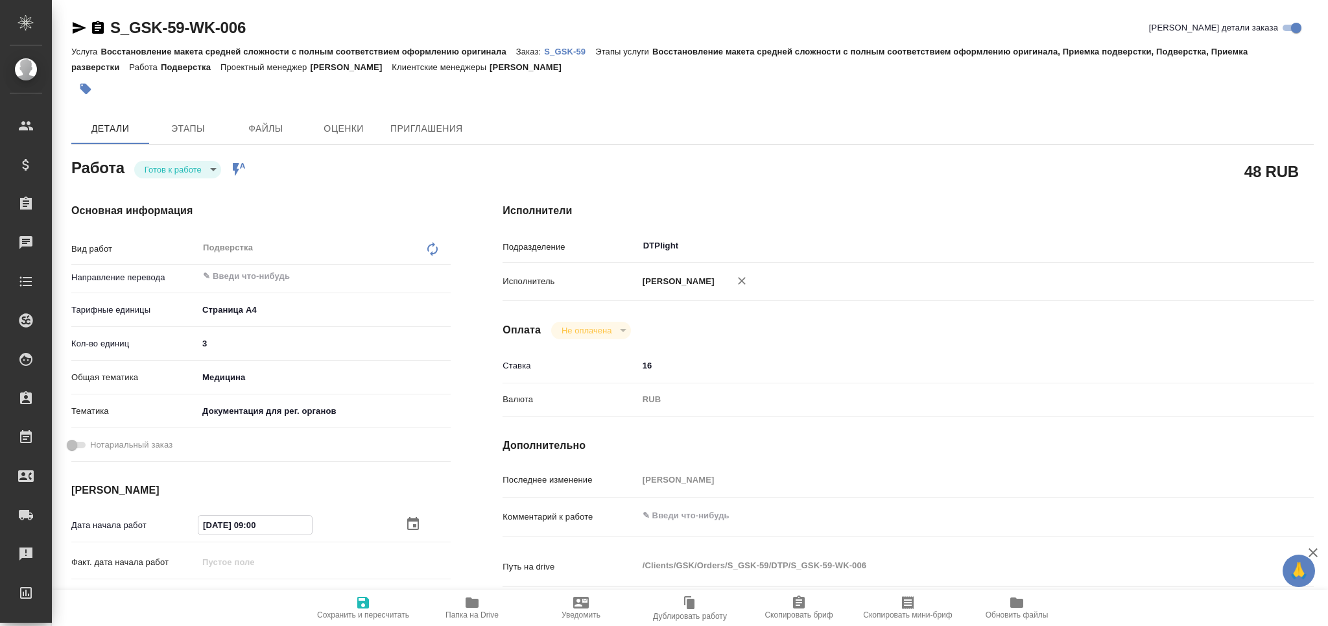
type textarea "x"
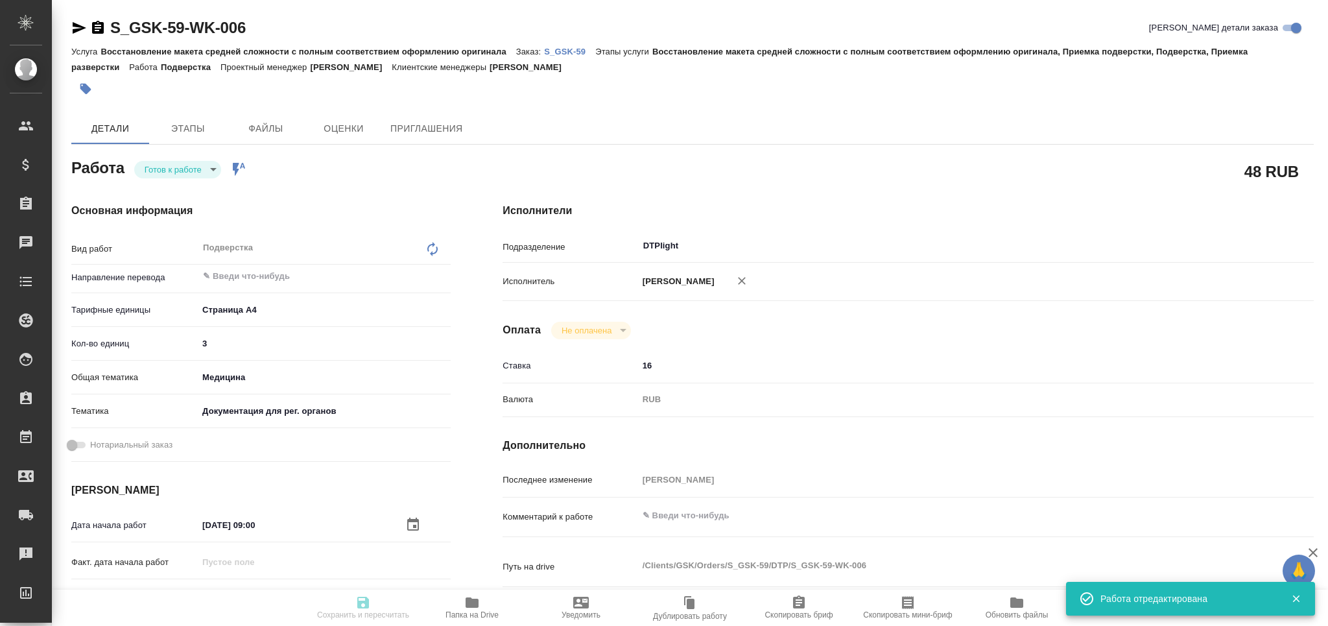
type textarea "x"
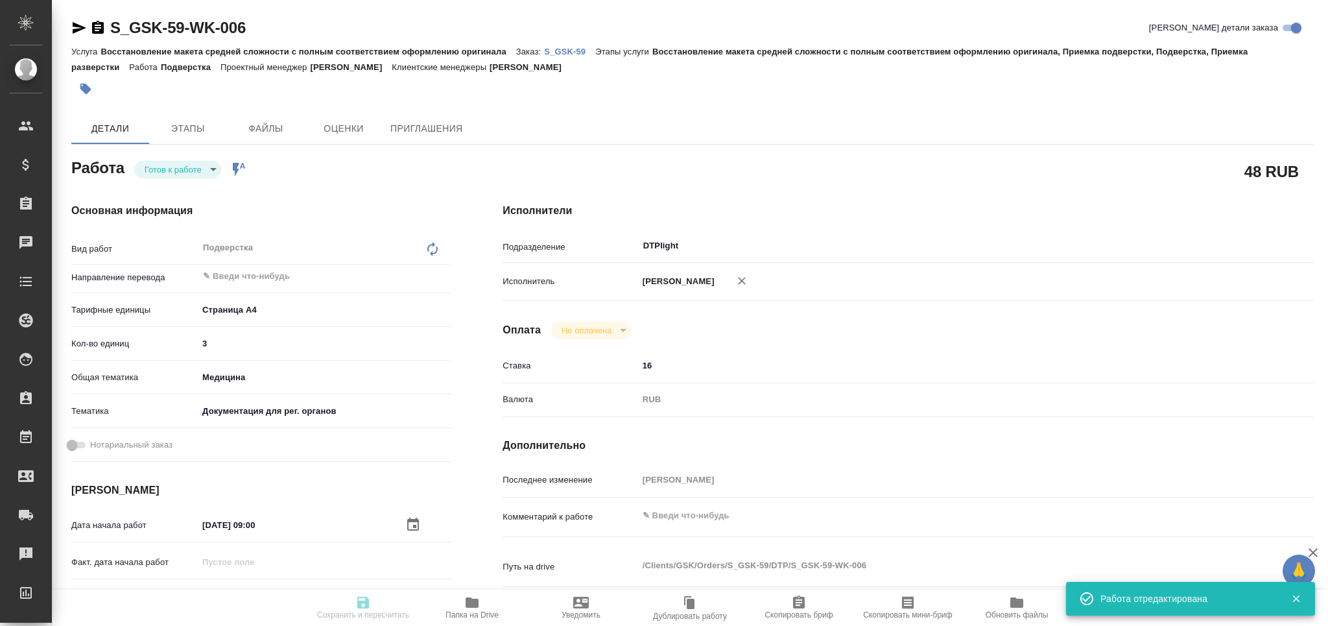
type textarea "x"
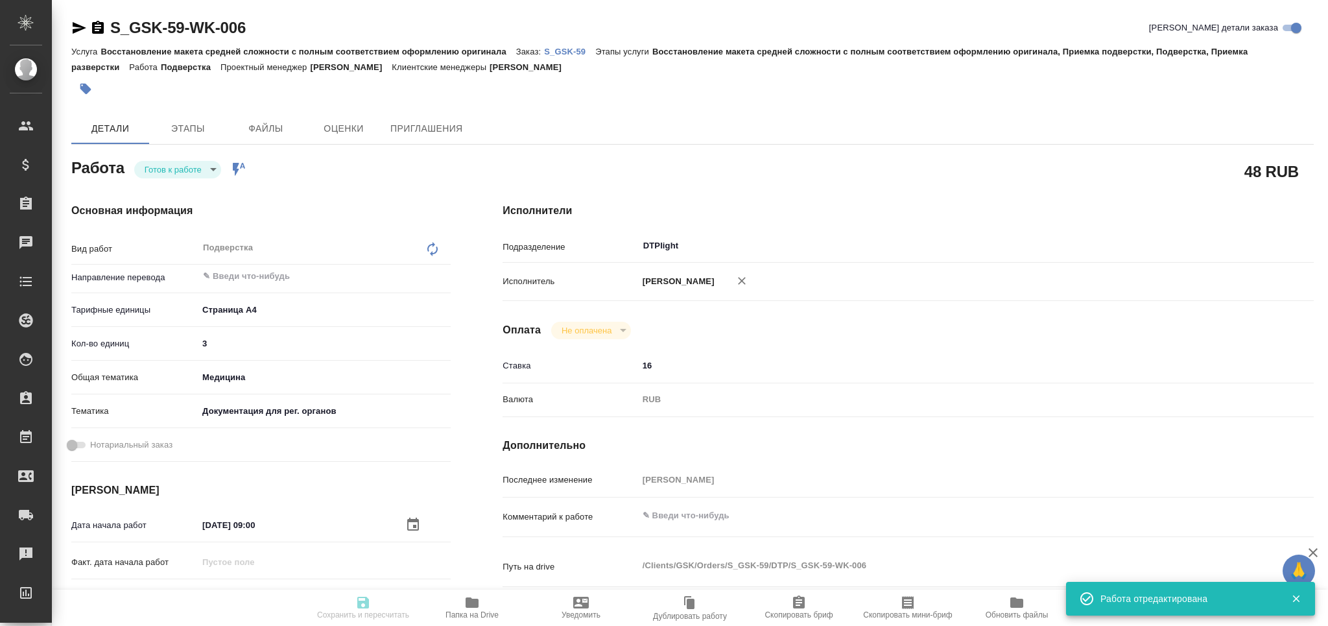
type input "readyForWork"
type textarea "Подверстка"
type textarea "x"
type input "5f036ec4e16dec2d6b59c8ff"
type input "3"
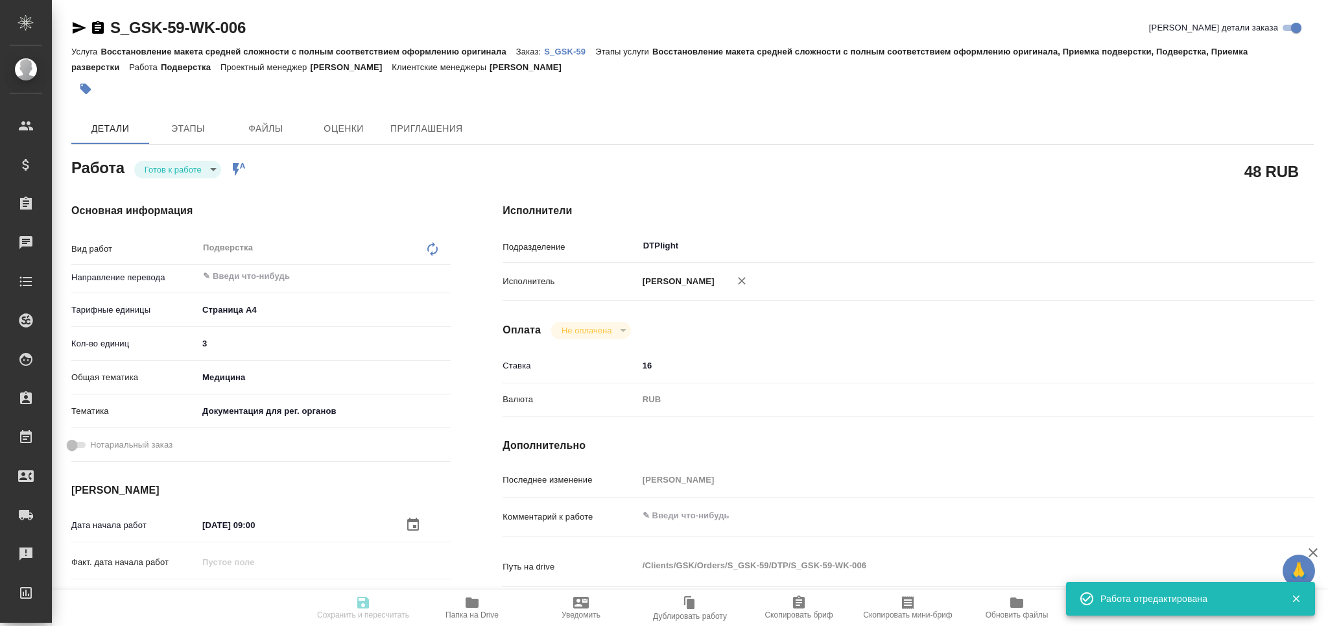
type input "med"
type input "5f647205b73bc97568ca66c6"
type input "06.10.2025 09:00"
type input "06.10.2025 12:00"
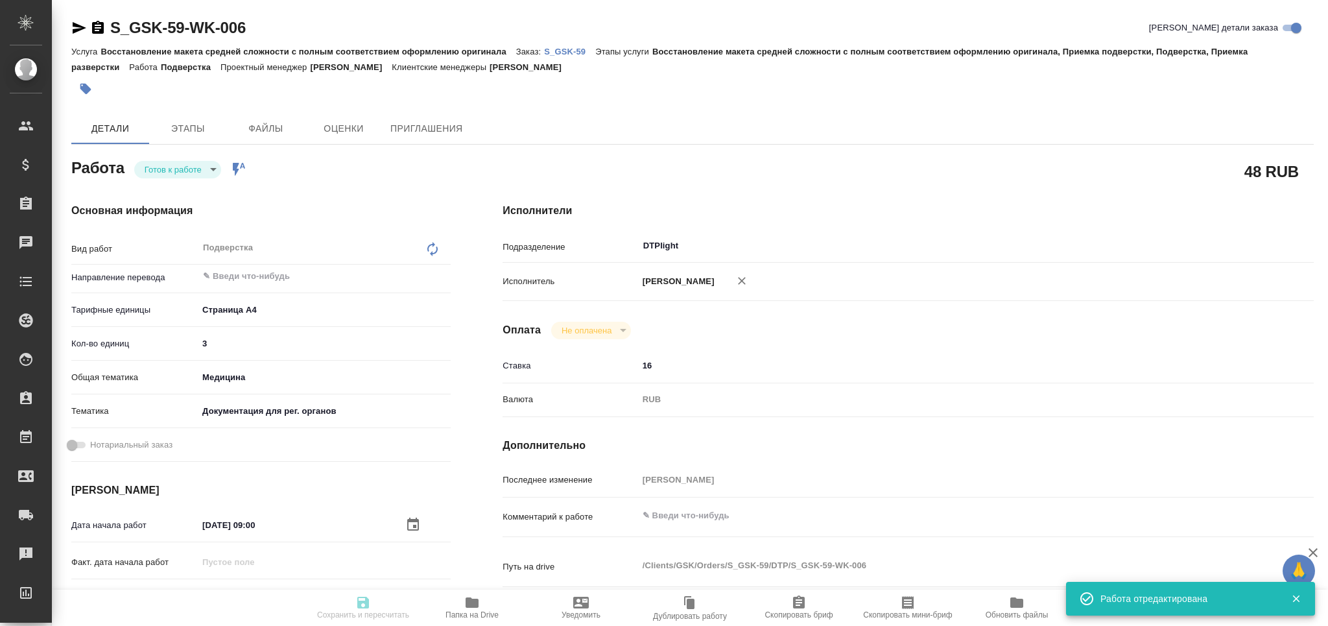
type input "DTPlight"
type input "notPayed"
type input "16"
type input "RUB"
type input "[PERSON_NAME]"
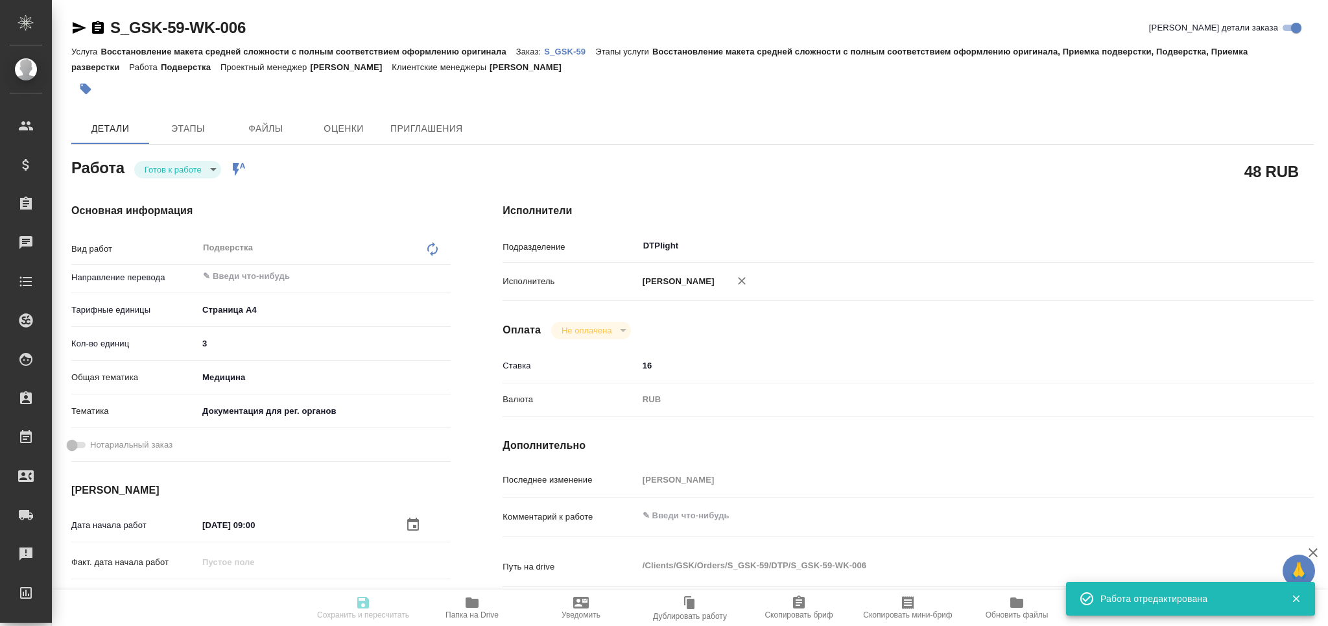
type textarea "x"
type textarea "/Clients/GSK/Orders/S_GSK-59/DTP/S_GSK-59-WK-006"
type textarea "x"
type input "S_GSK-59"
type input "Восстановление макета средней сложности с полным соответствием оформлению ориги…"
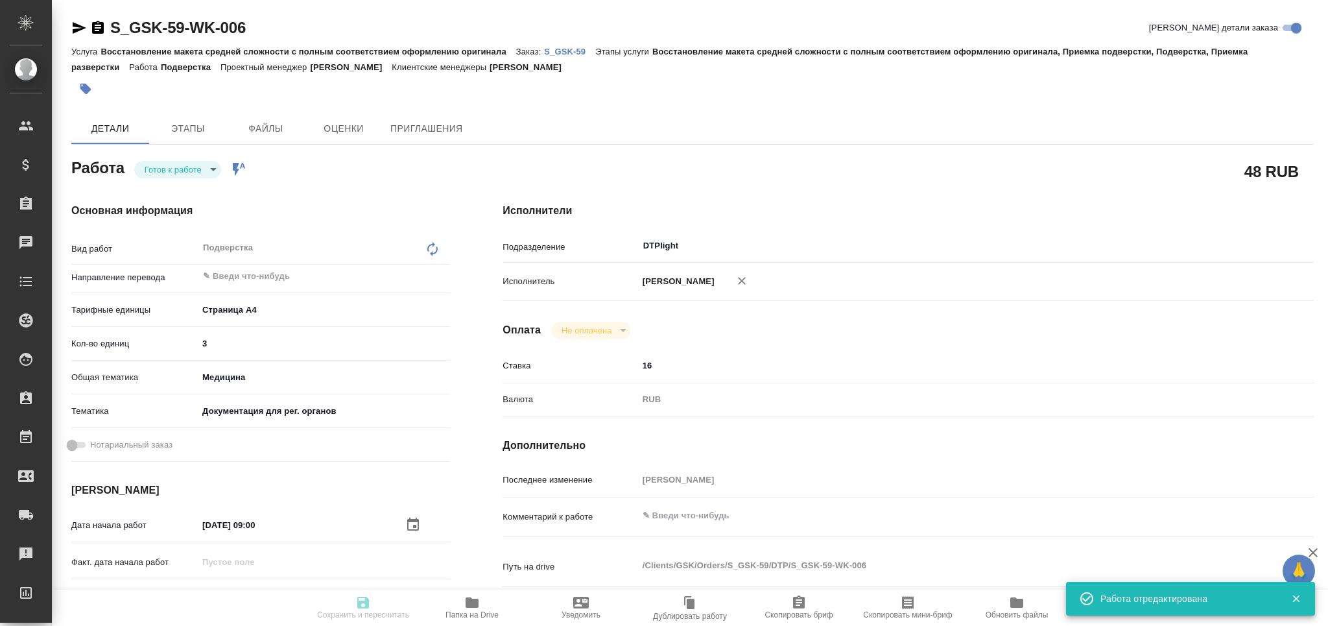
type input "Восстановление макета средней сложности с полным соответствием оформлению ориги…"
type input "Сайдашева Диляра"
type input "/Clients/GSK/Orders/S_GSK-59"
type textarea "x"
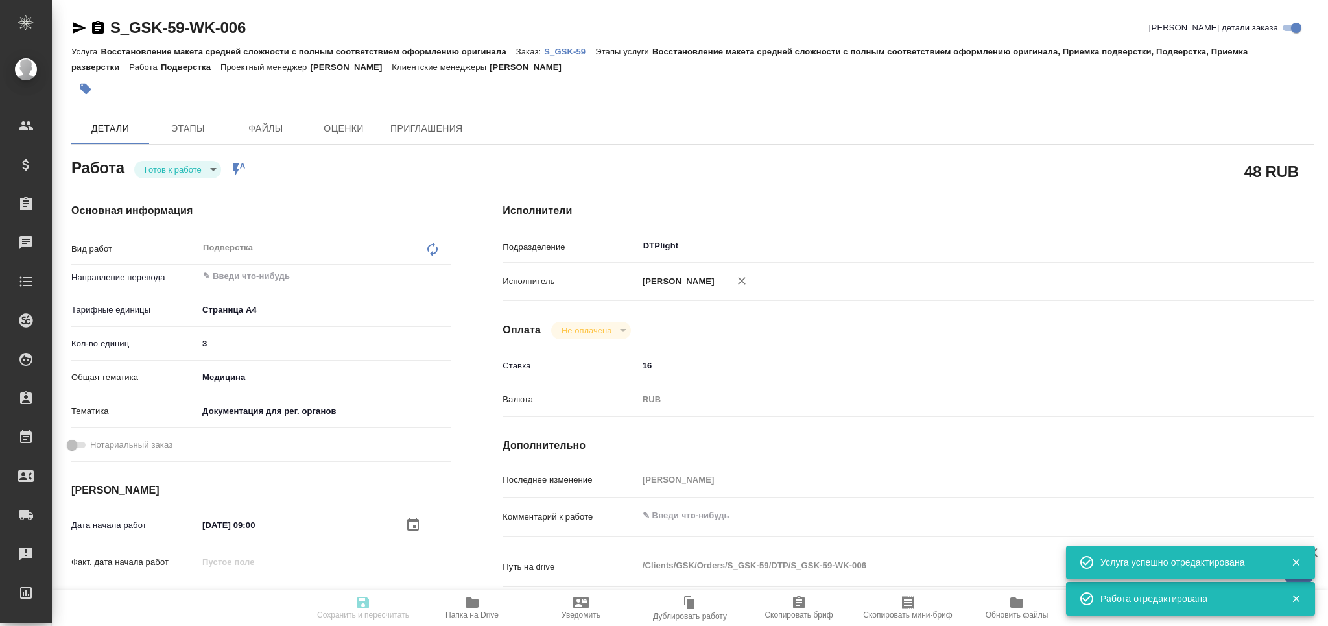
type textarea "x"
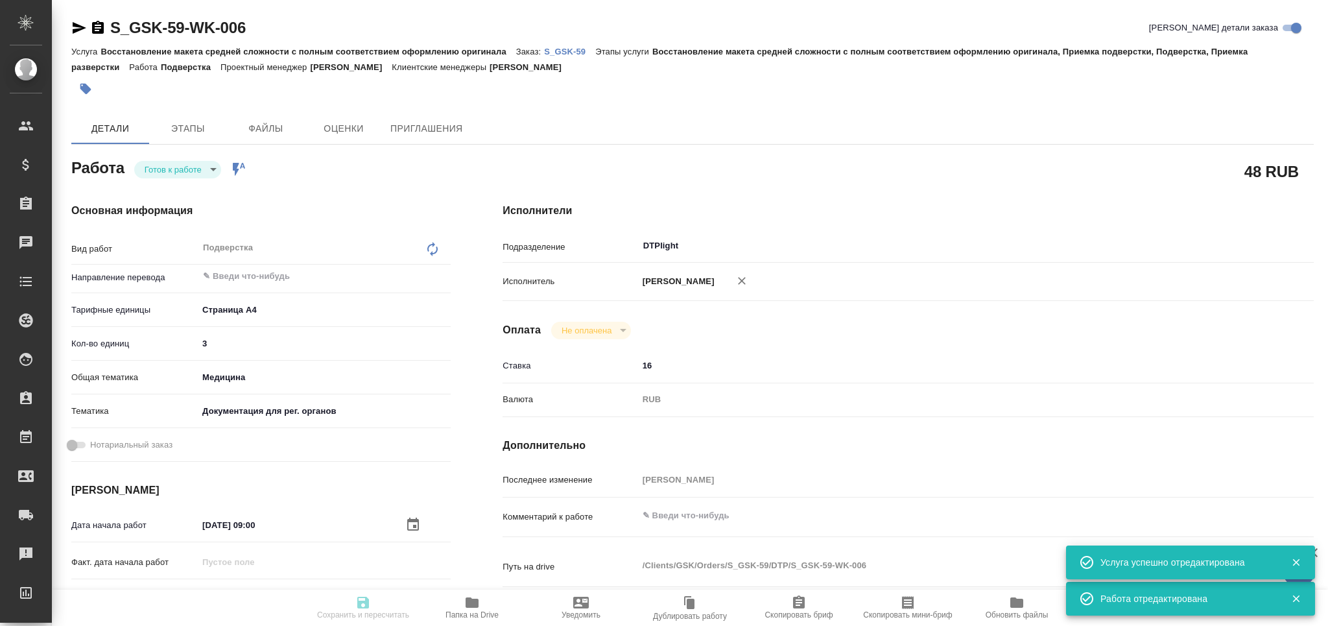
type textarea "x"
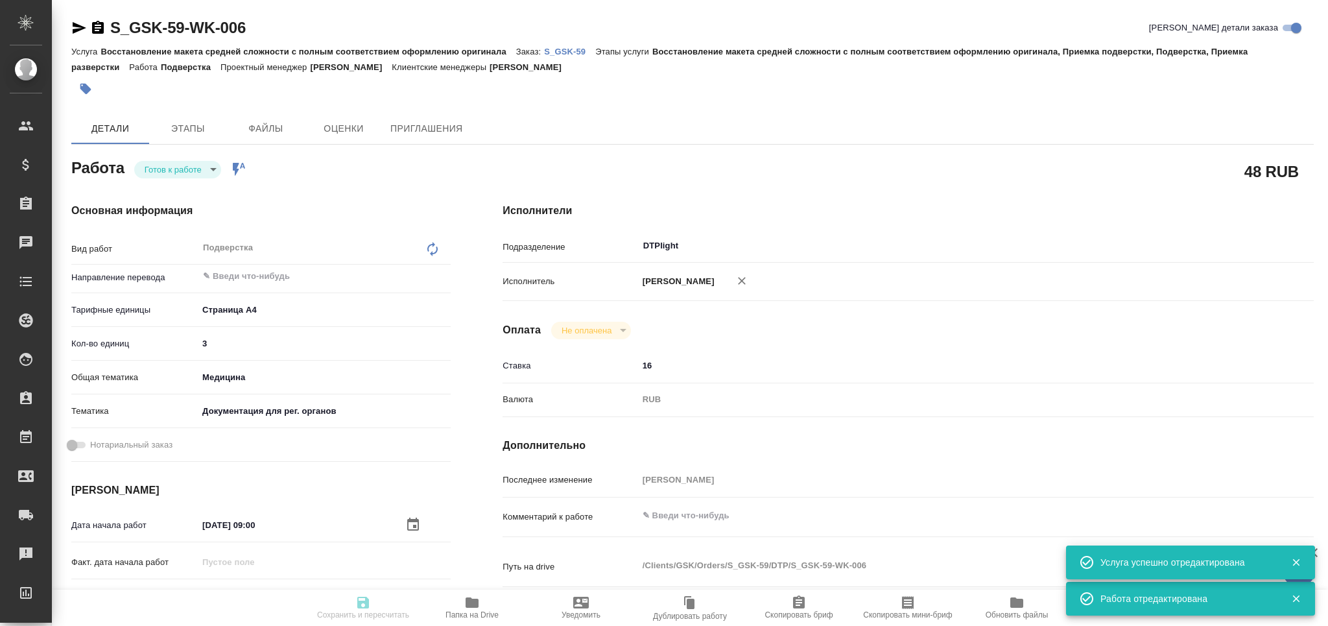
type textarea "x"
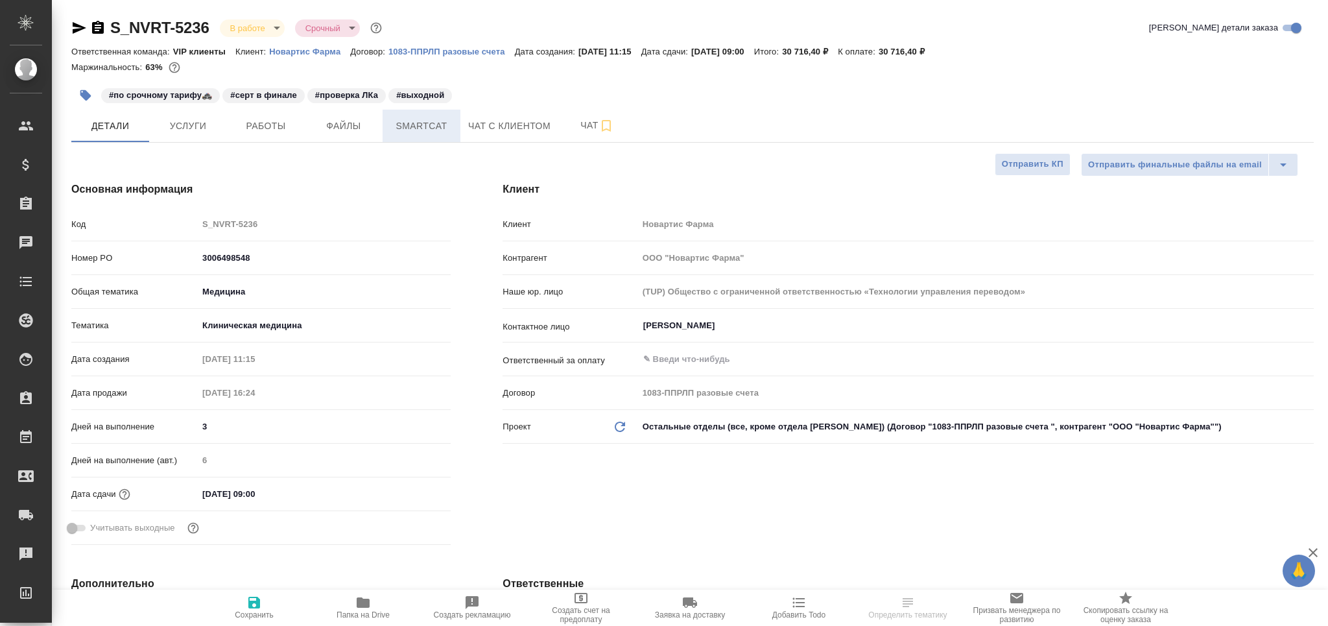
click at [421, 127] on span "Smartcat" at bounding box center [421, 126] width 62 height 16
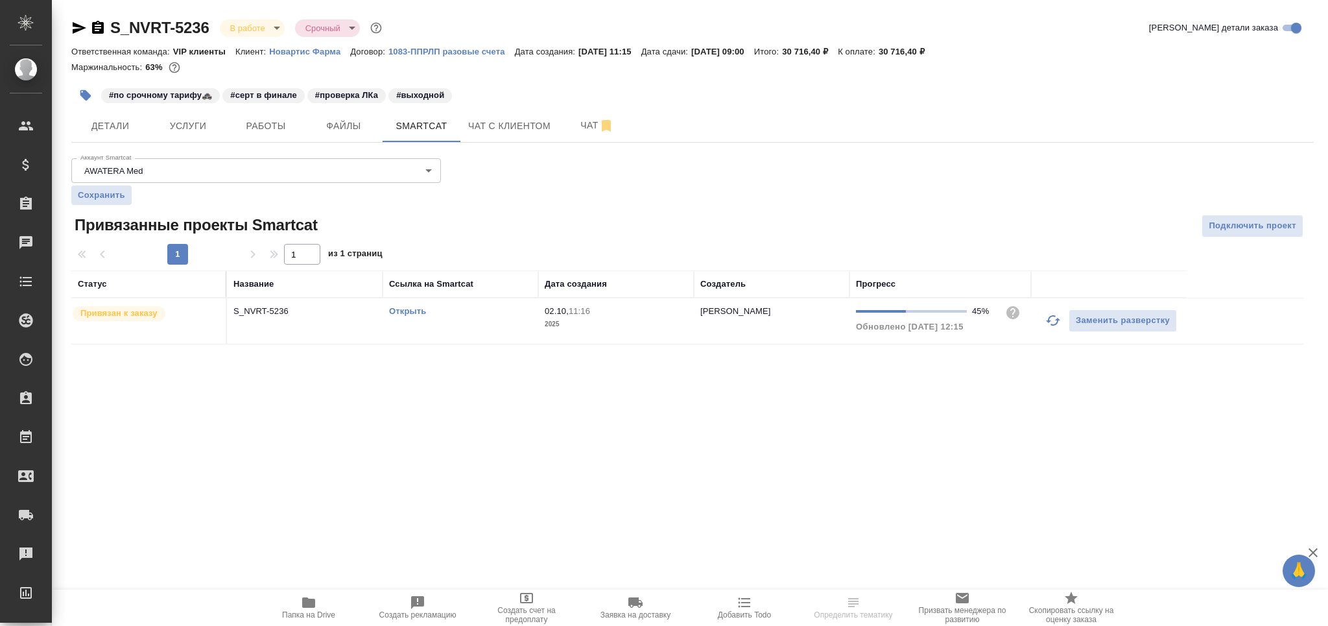
click at [1048, 323] on icon "button" at bounding box center [1053, 320] width 16 height 16
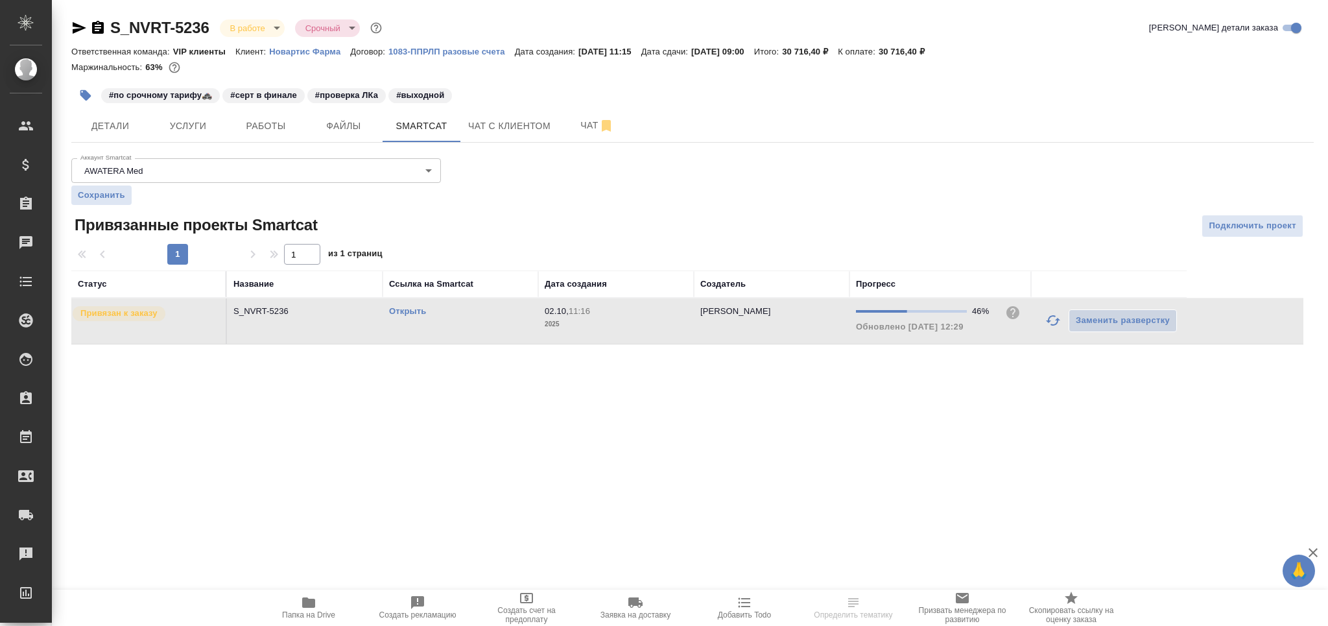
click at [417, 313] on link "Открыть" at bounding box center [407, 311] width 37 height 10
click at [266, 123] on span "Работы" at bounding box center [266, 126] width 62 height 16
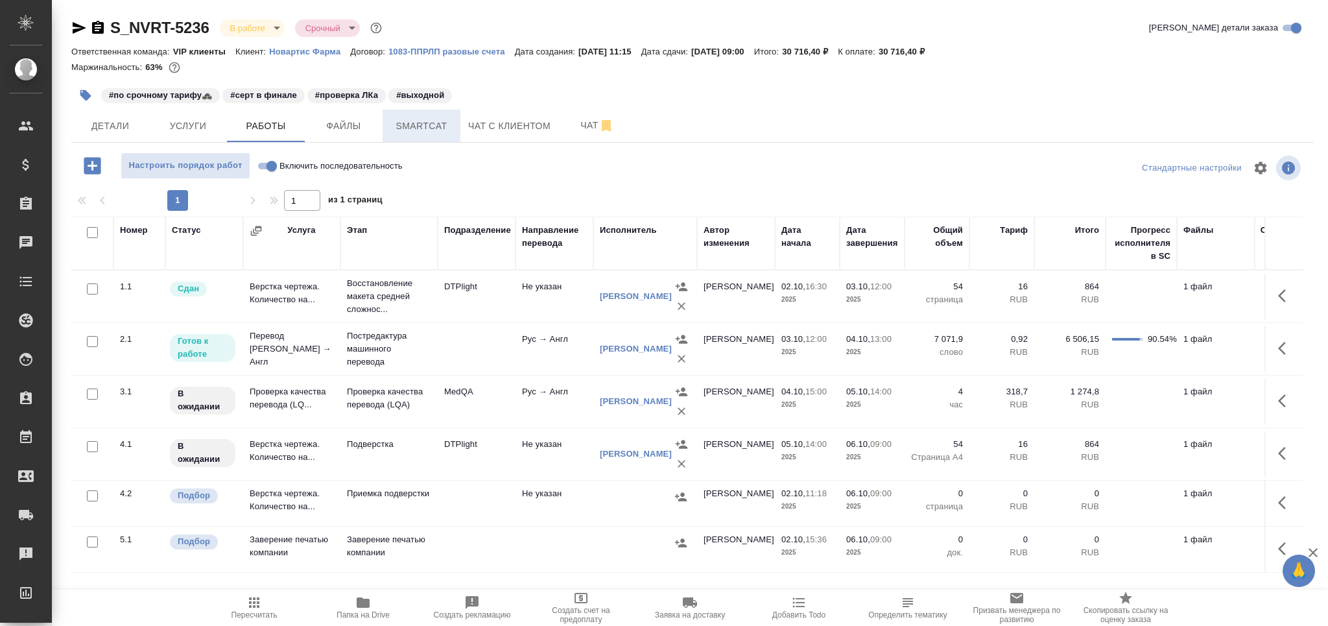
click at [419, 129] on span "Smartcat" at bounding box center [421, 126] width 62 height 16
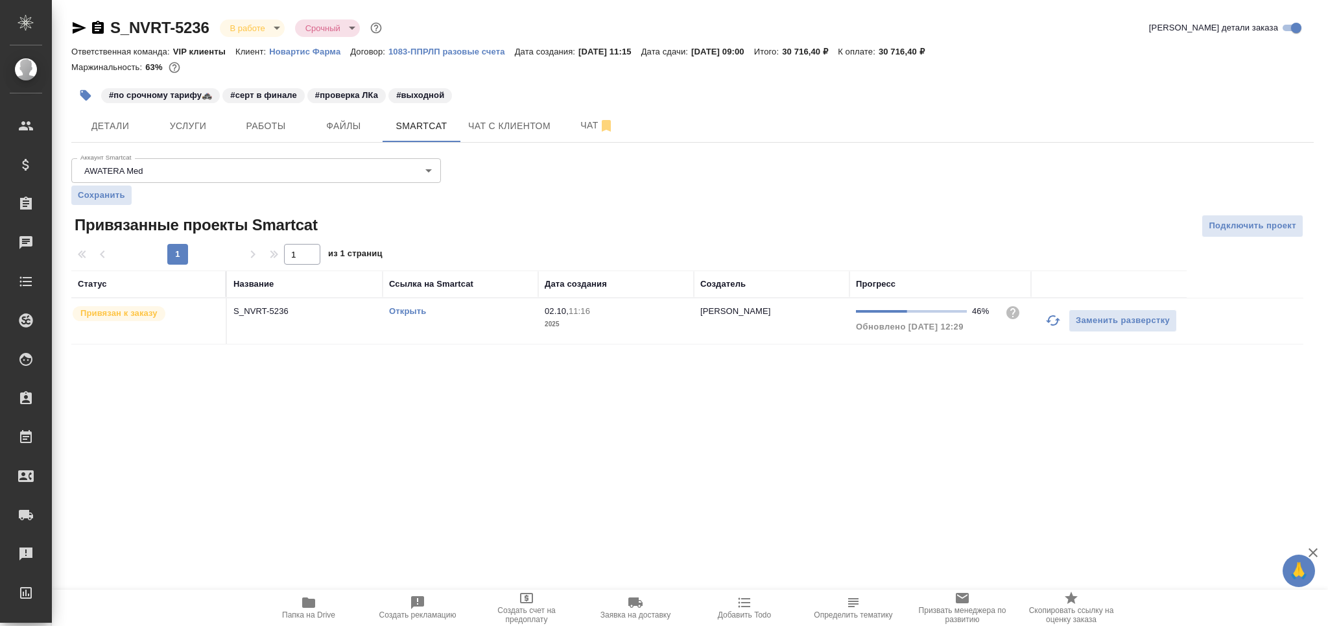
click at [415, 309] on link "Открыть" at bounding box center [407, 311] width 37 height 10
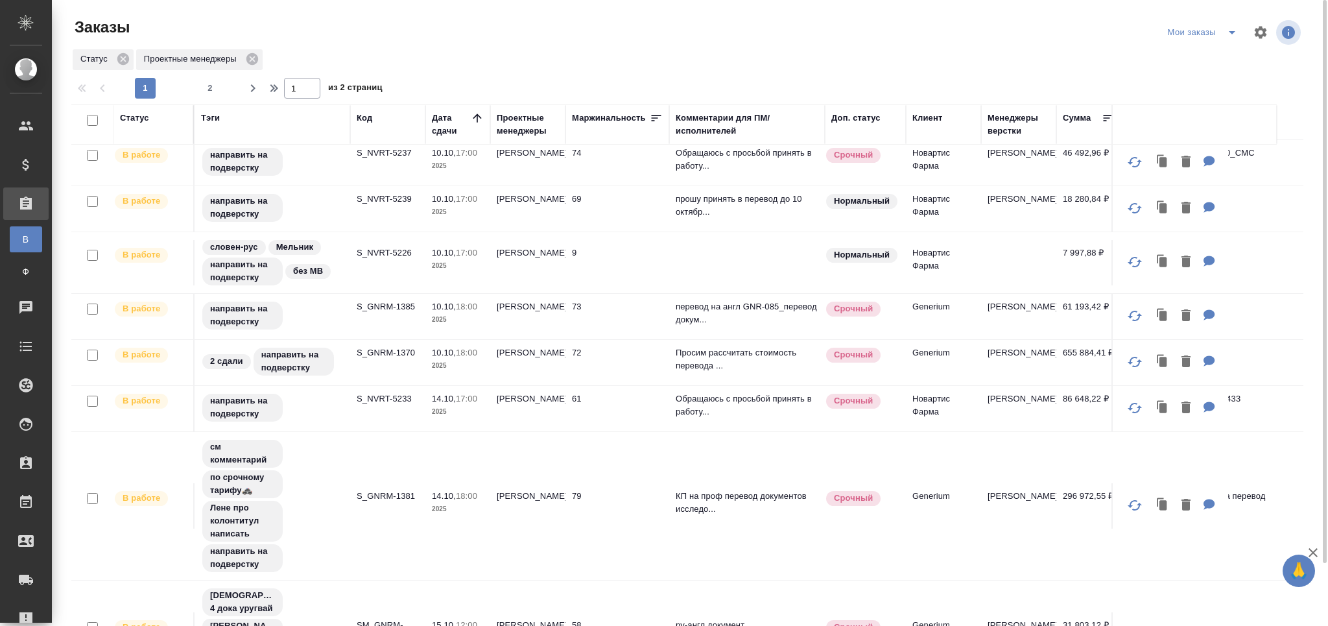
scroll to position [720, 0]
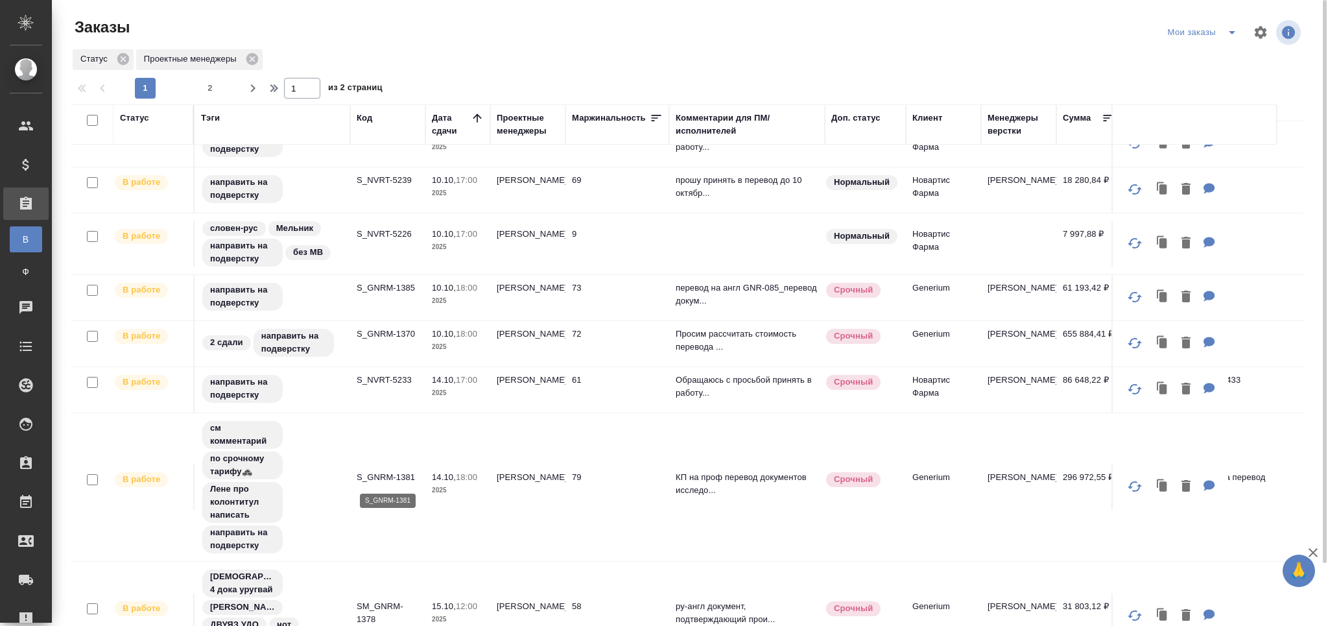
click at [400, 479] on p "S_GNRM-1381" at bounding box center [388, 477] width 62 height 13
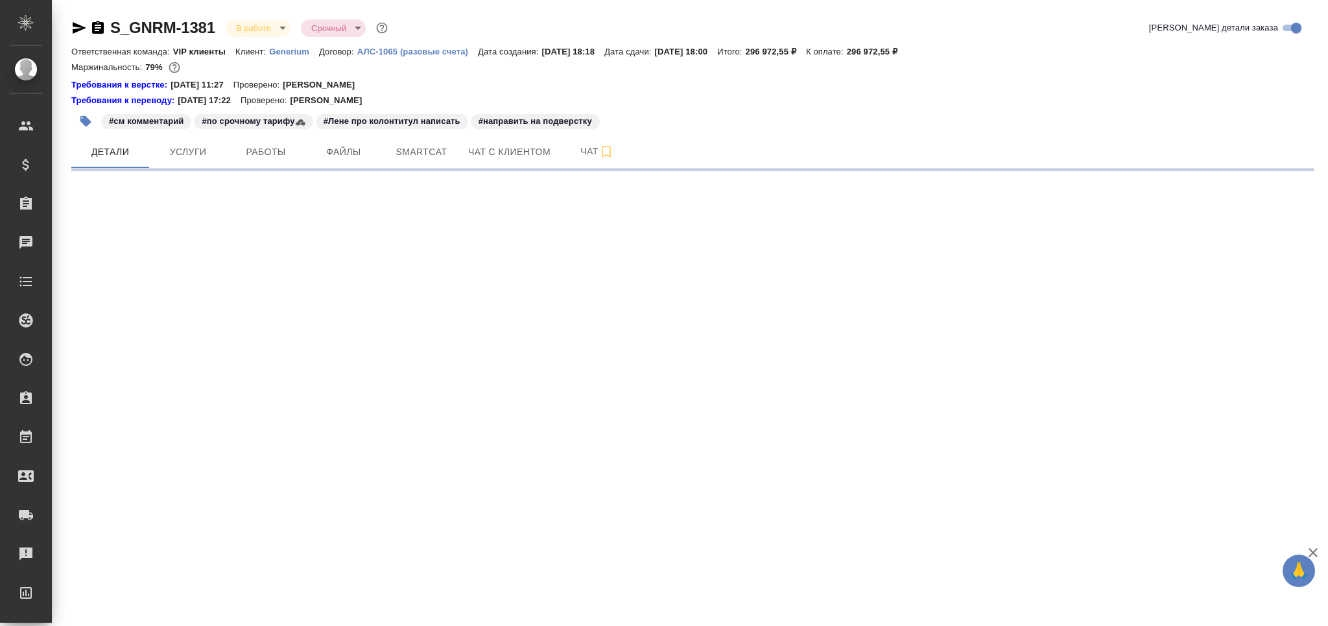
select select "RU"
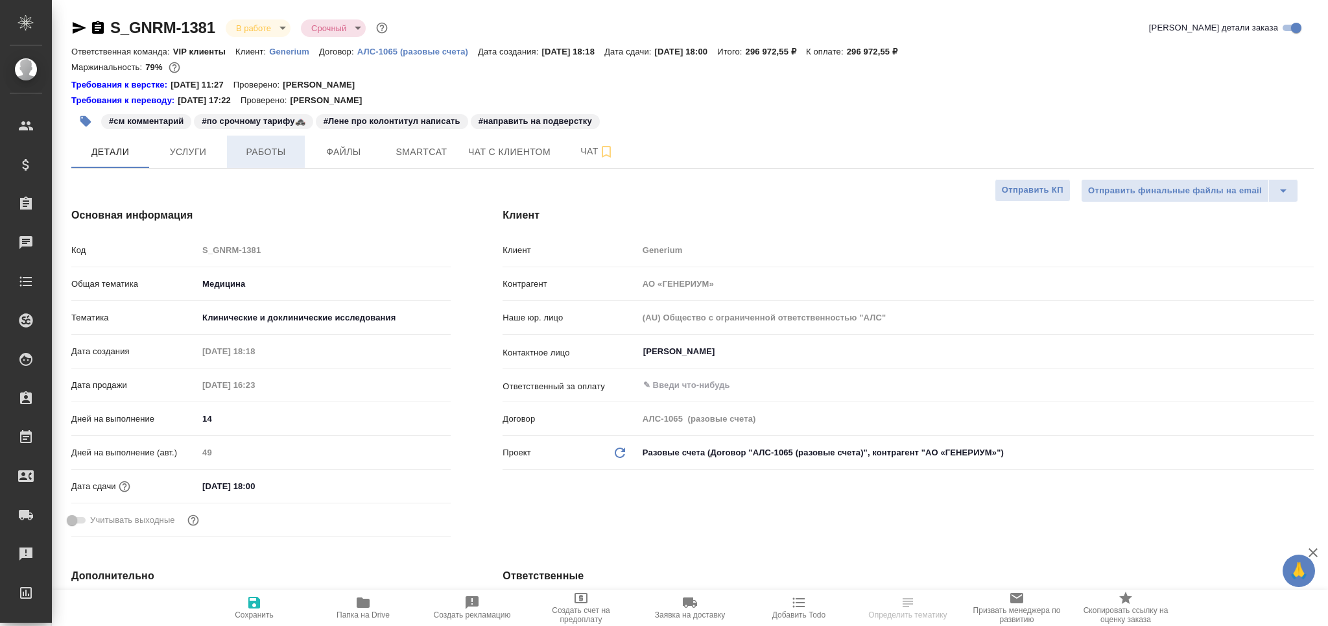
click at [262, 150] on span "Работы" at bounding box center [266, 152] width 62 height 16
type textarea "x"
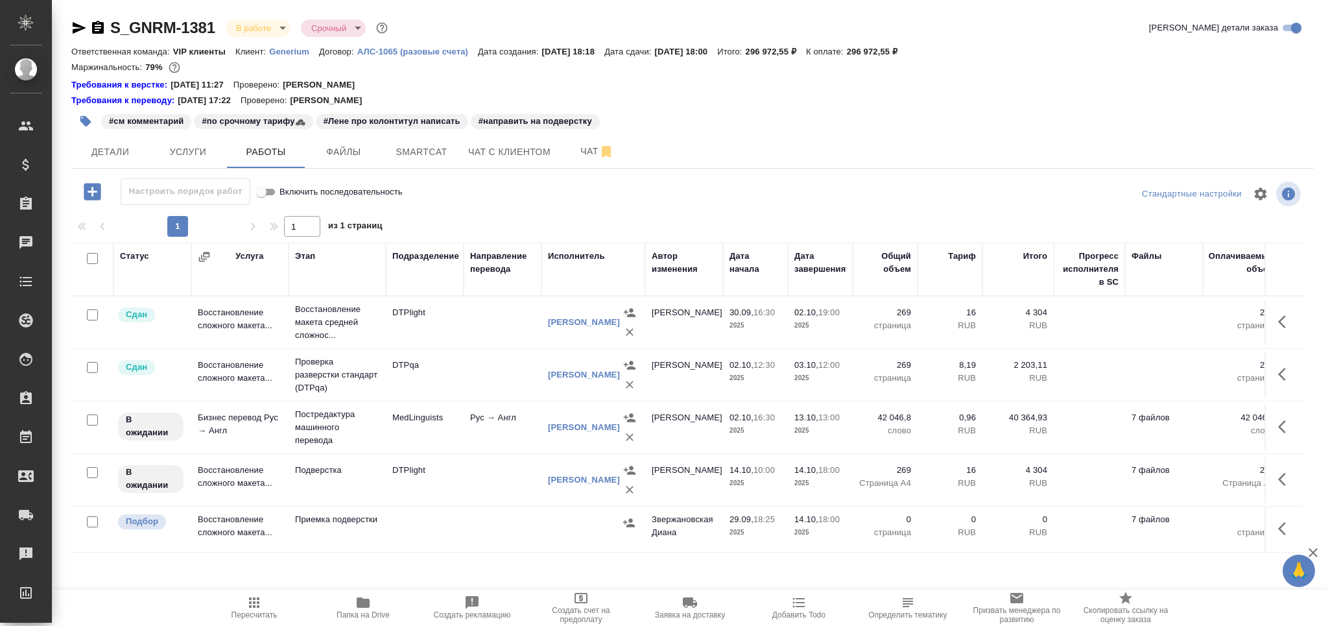
click at [95, 524] on input "checkbox" at bounding box center [92, 521] width 11 height 11
checkbox input "true"
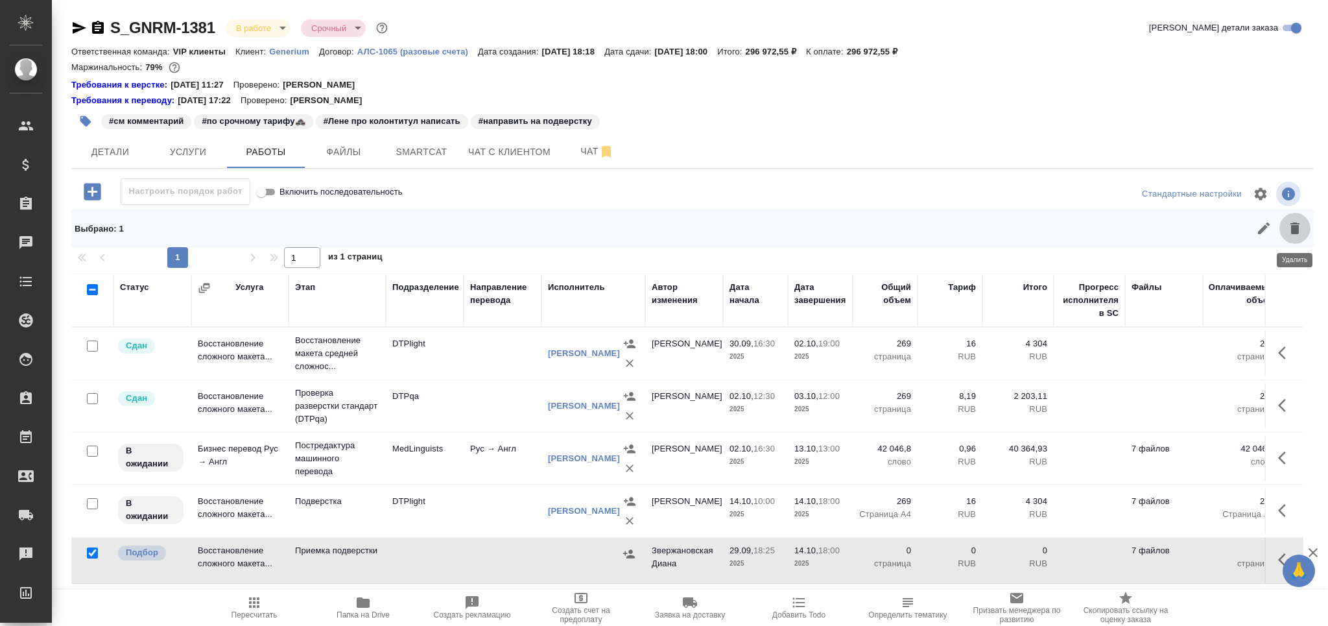
click at [1290, 235] on icon "button" at bounding box center [1295, 228] width 16 height 16
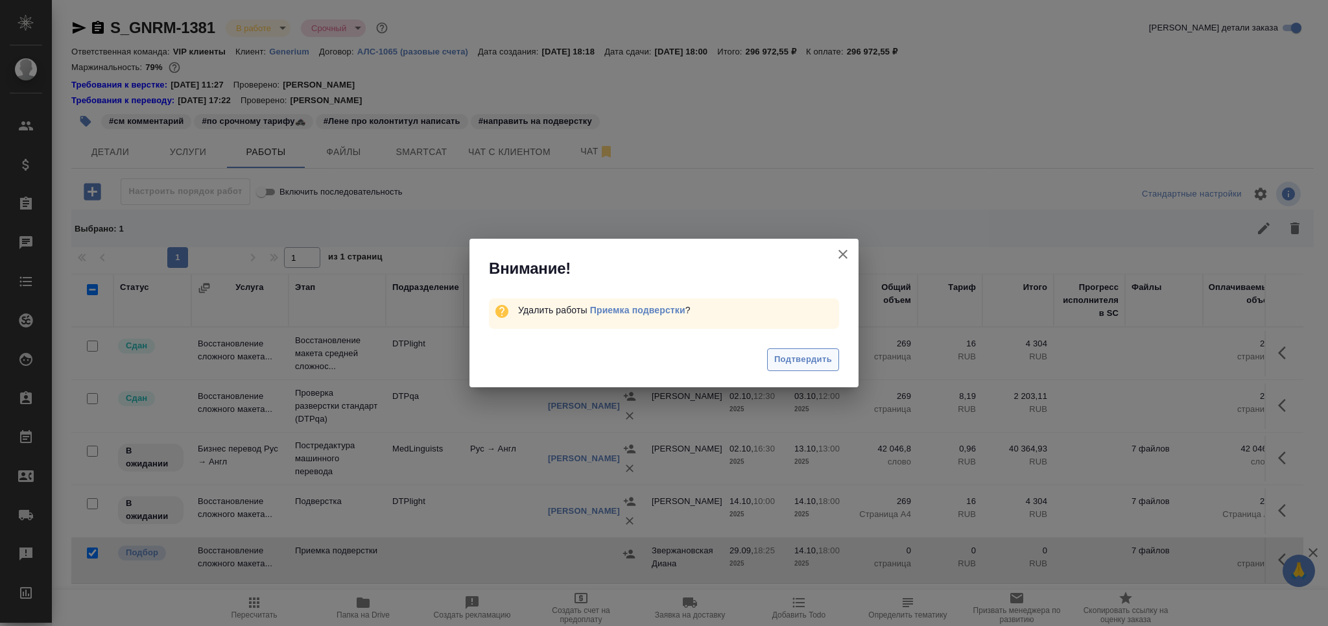
click at [806, 357] on span "Подтвердить" at bounding box center [803, 359] width 58 height 15
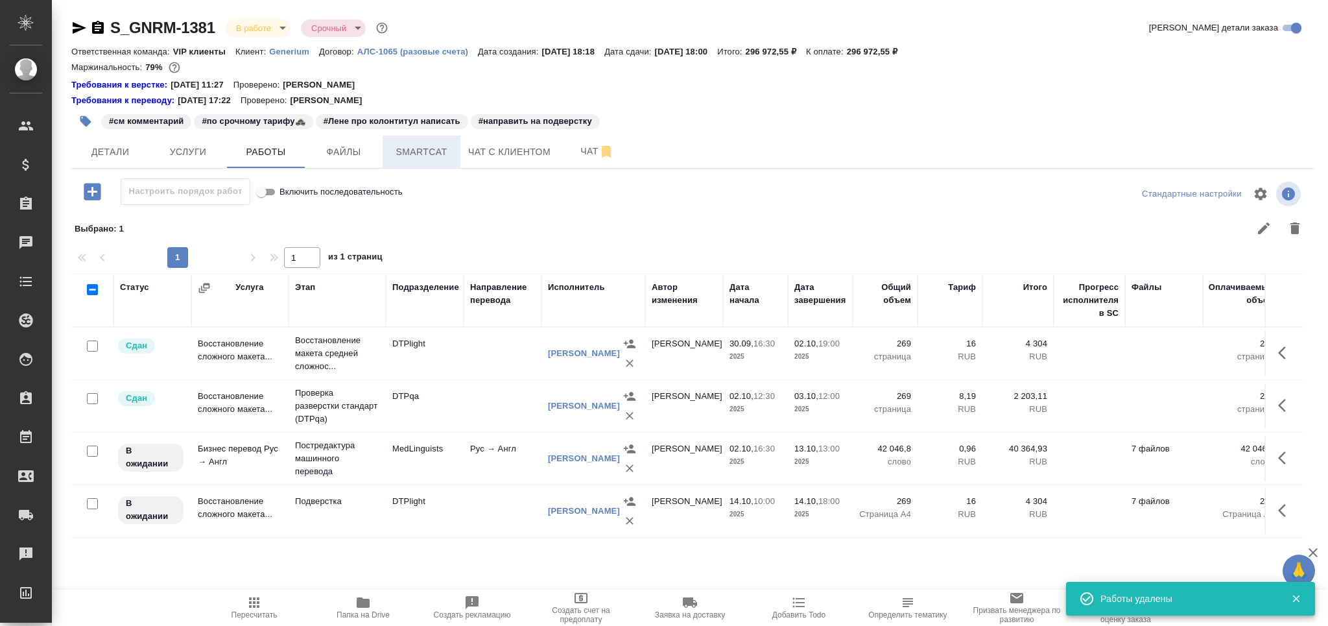
click at [406, 152] on span "Smartcat" at bounding box center [421, 152] width 62 height 16
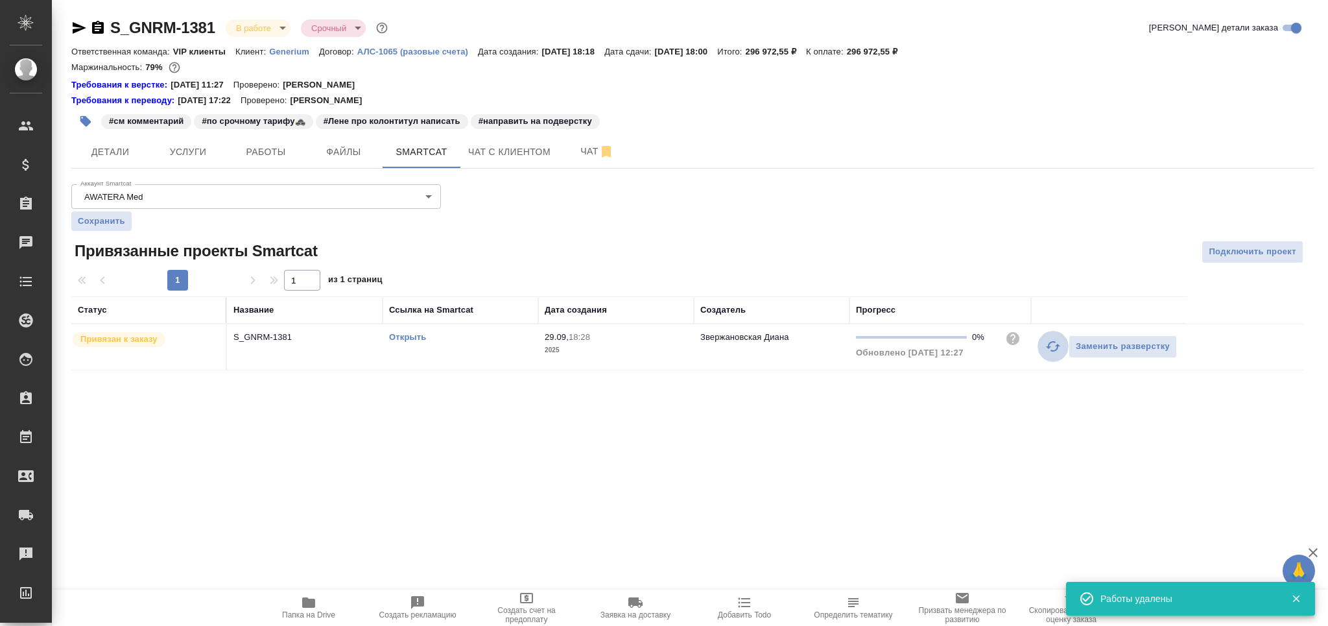
click at [1052, 344] on icon "button" at bounding box center [1053, 346] width 16 height 16
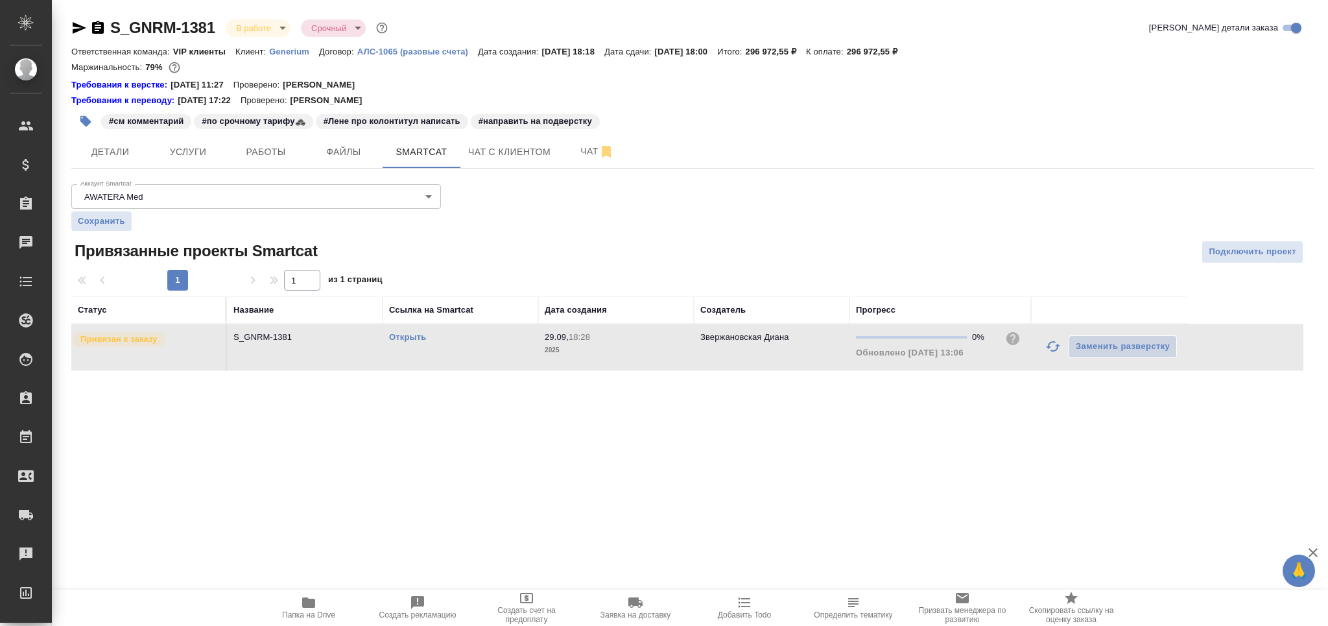
click at [412, 340] on link "Открыть" at bounding box center [407, 337] width 37 height 10
